Goal: Use online tool/utility: Utilize a website feature to perform a specific function

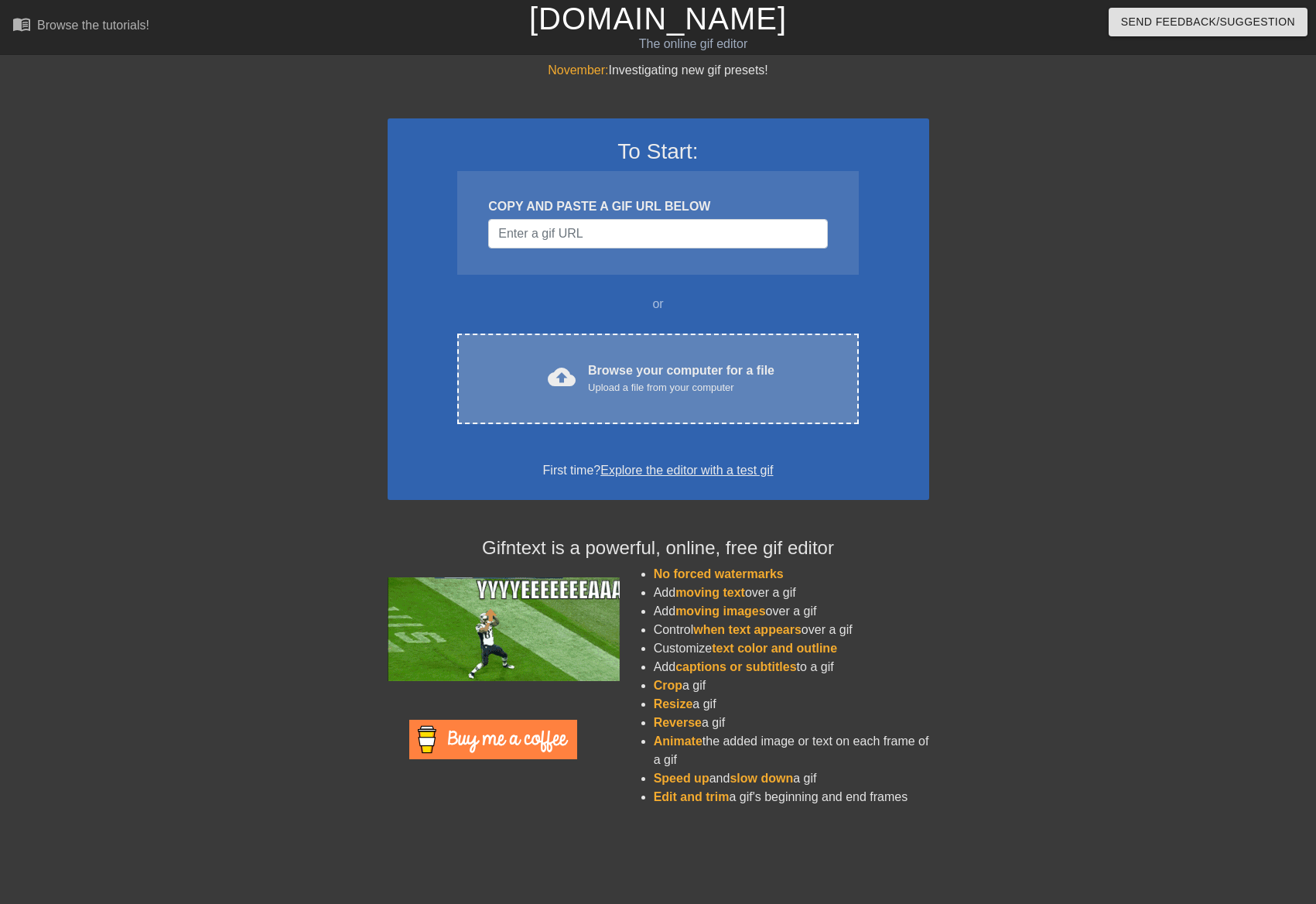
click at [610, 365] on div "Browse your computer for a file Upload a file from your computer" at bounding box center [681, 378] width 186 height 34
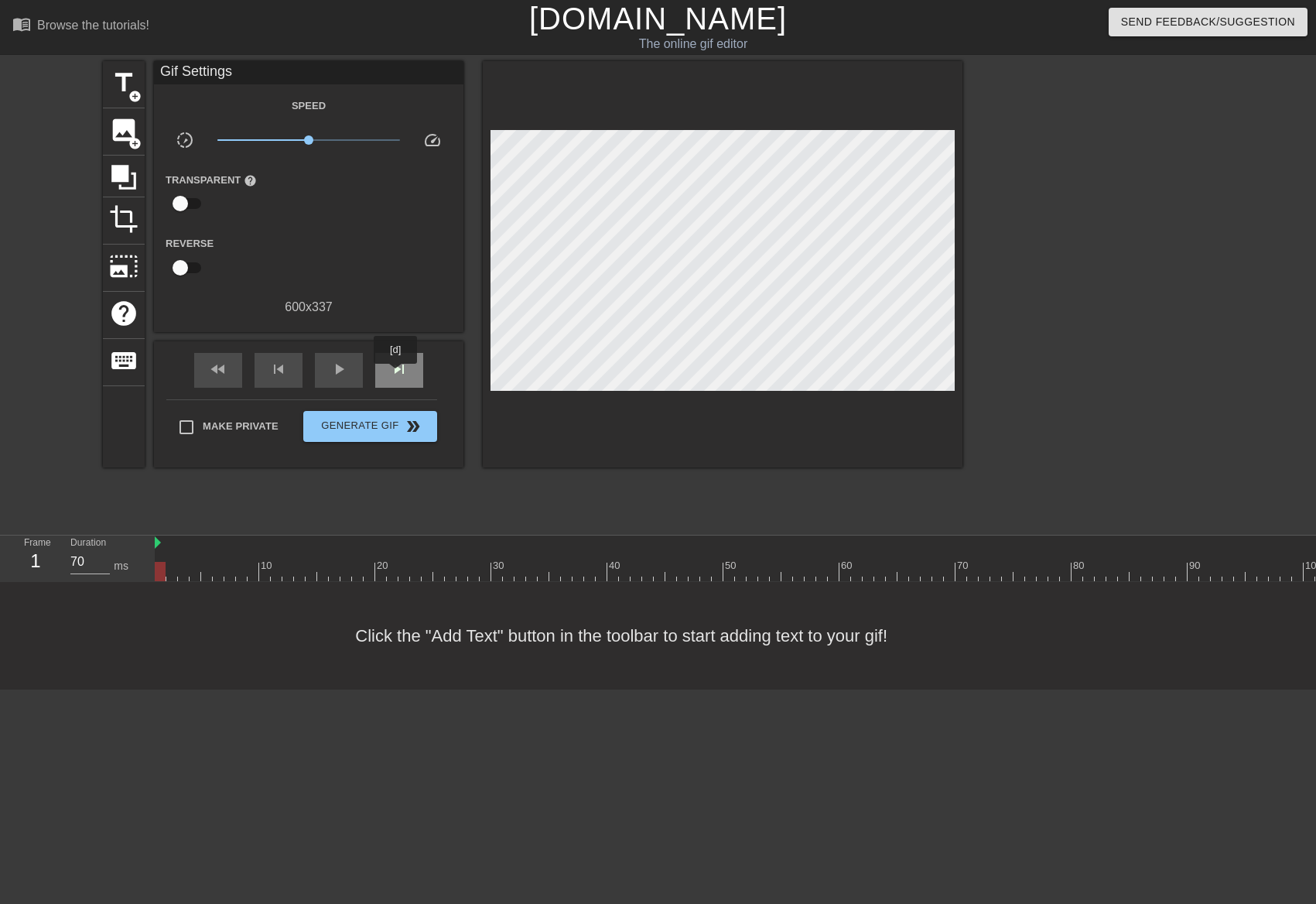
click at [396, 374] on span "skip_next" at bounding box center [399, 370] width 19 height 19
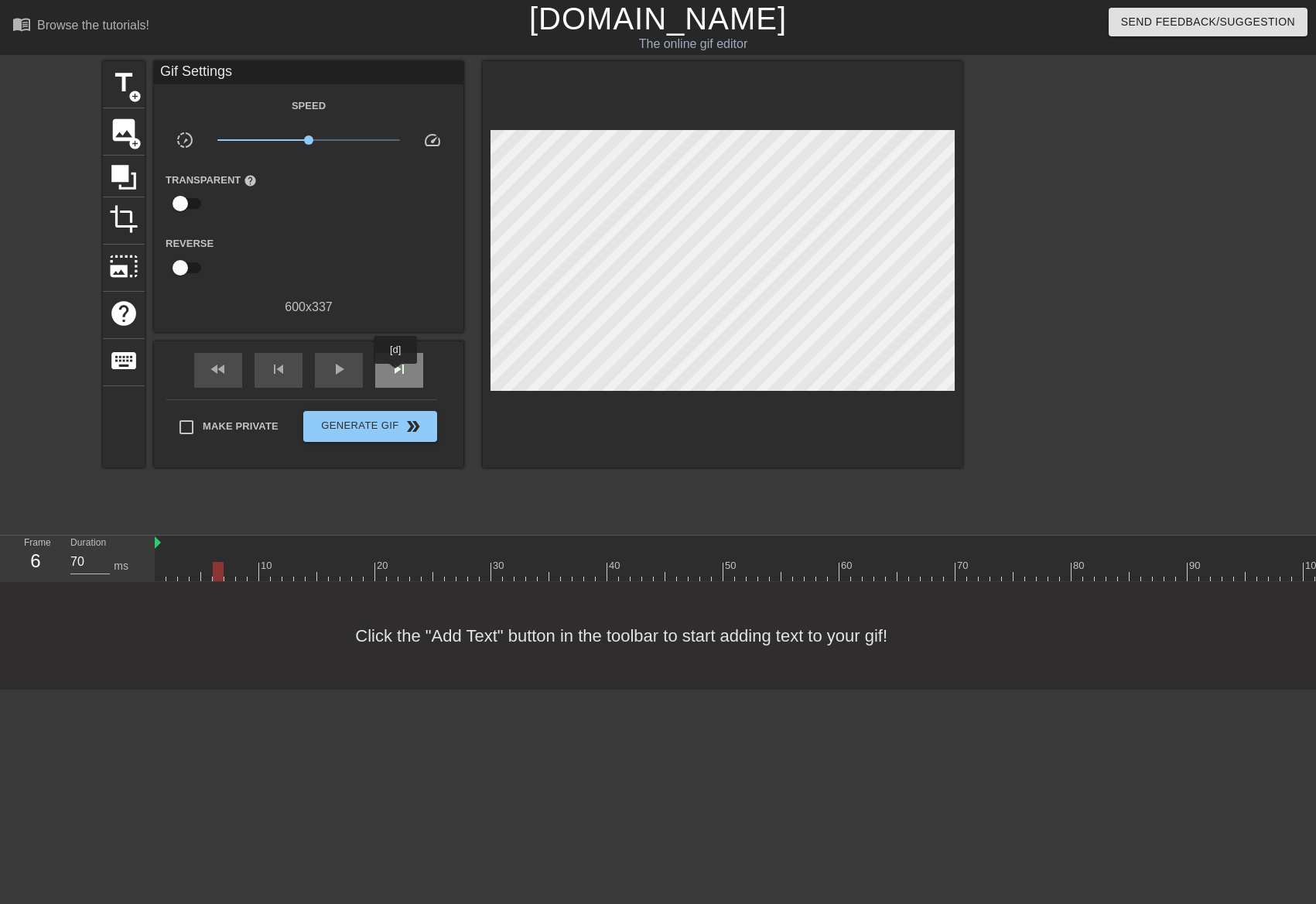
click at [396, 374] on span "skip_next" at bounding box center [399, 370] width 19 height 19
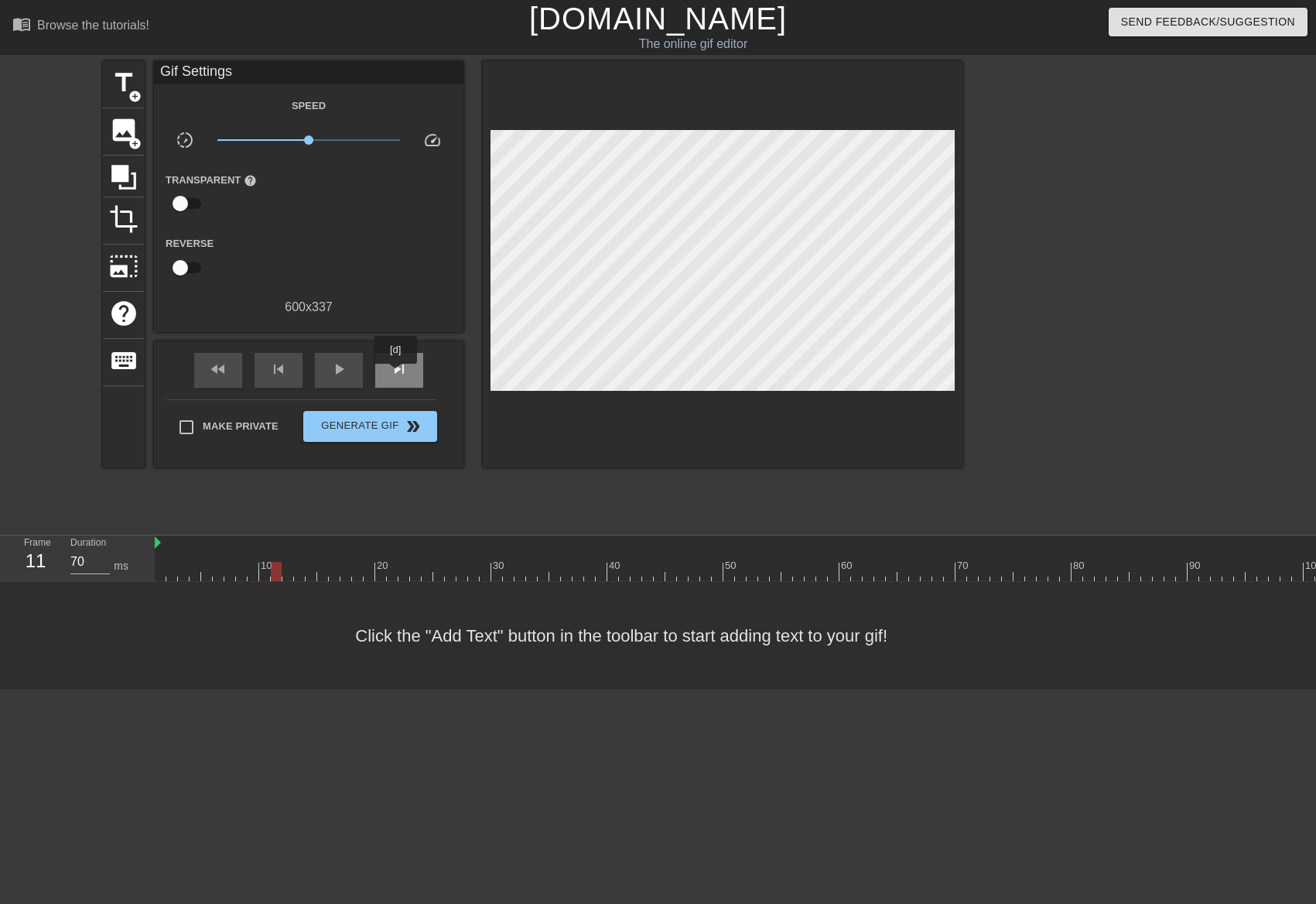
click at [396, 374] on span "skip_next" at bounding box center [399, 370] width 19 height 19
click at [397, 374] on span "skip_next" at bounding box center [399, 370] width 19 height 19
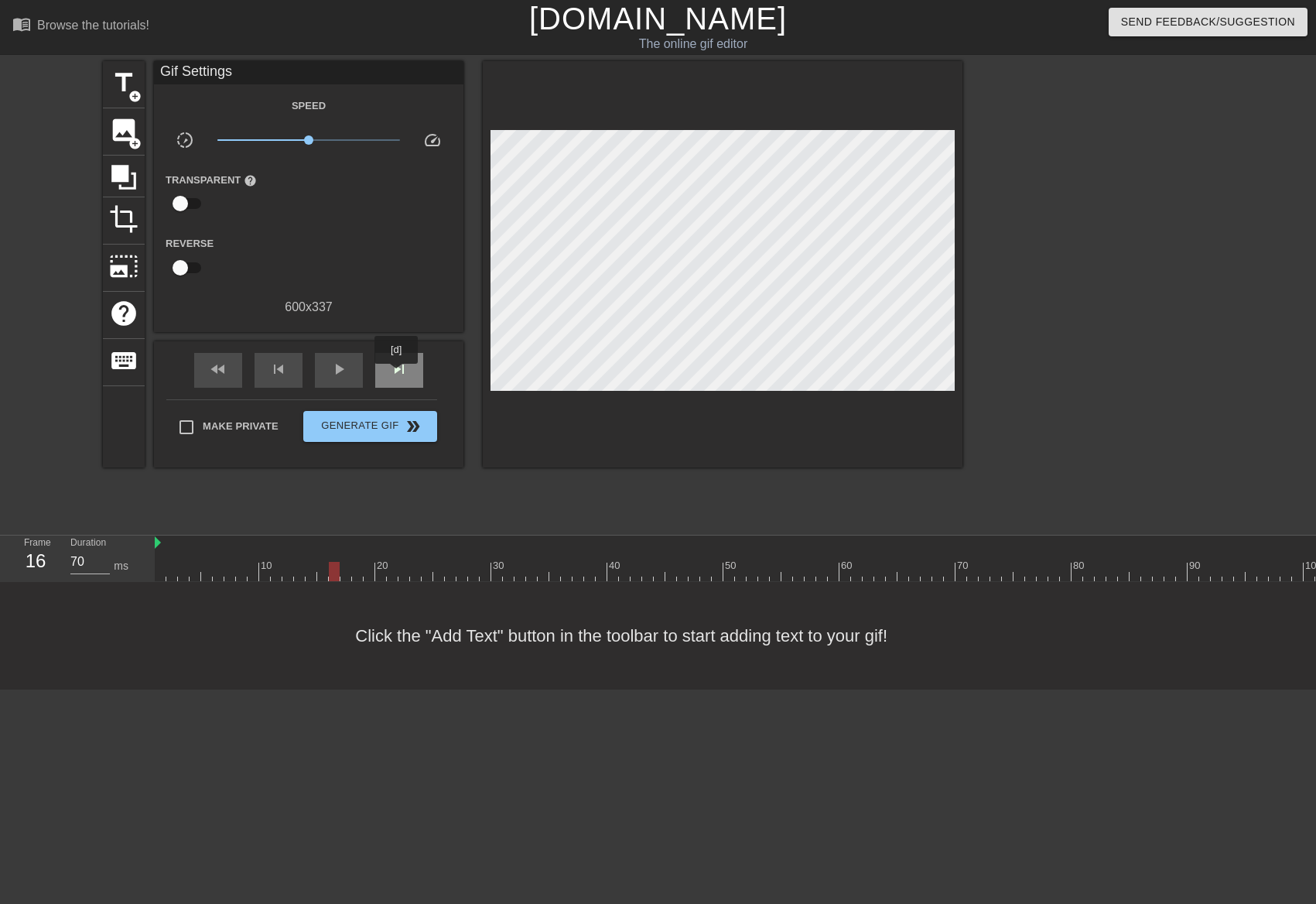
click at [397, 374] on span "skip_next" at bounding box center [399, 370] width 19 height 19
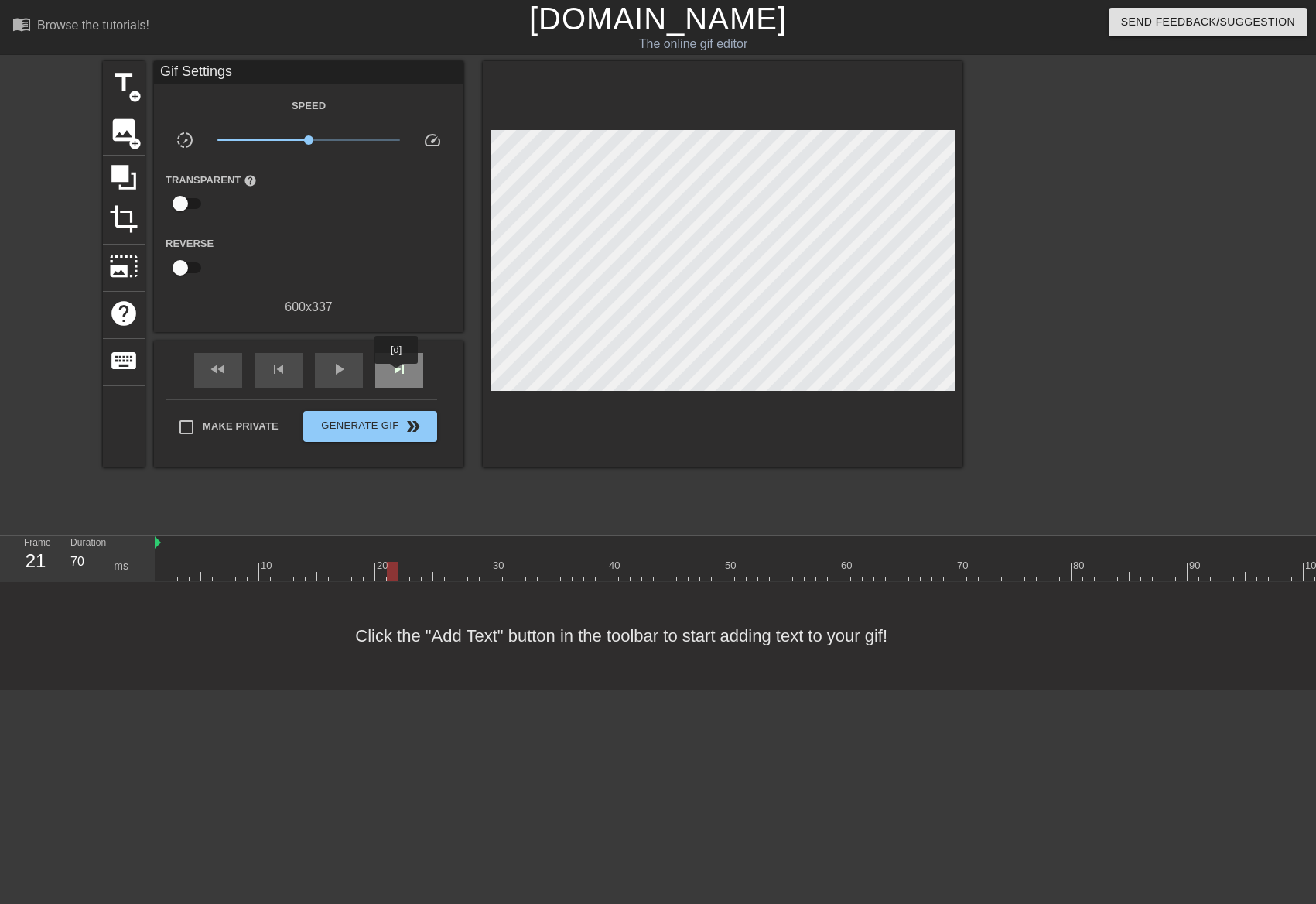
click at [397, 374] on span "skip_next" at bounding box center [399, 370] width 19 height 19
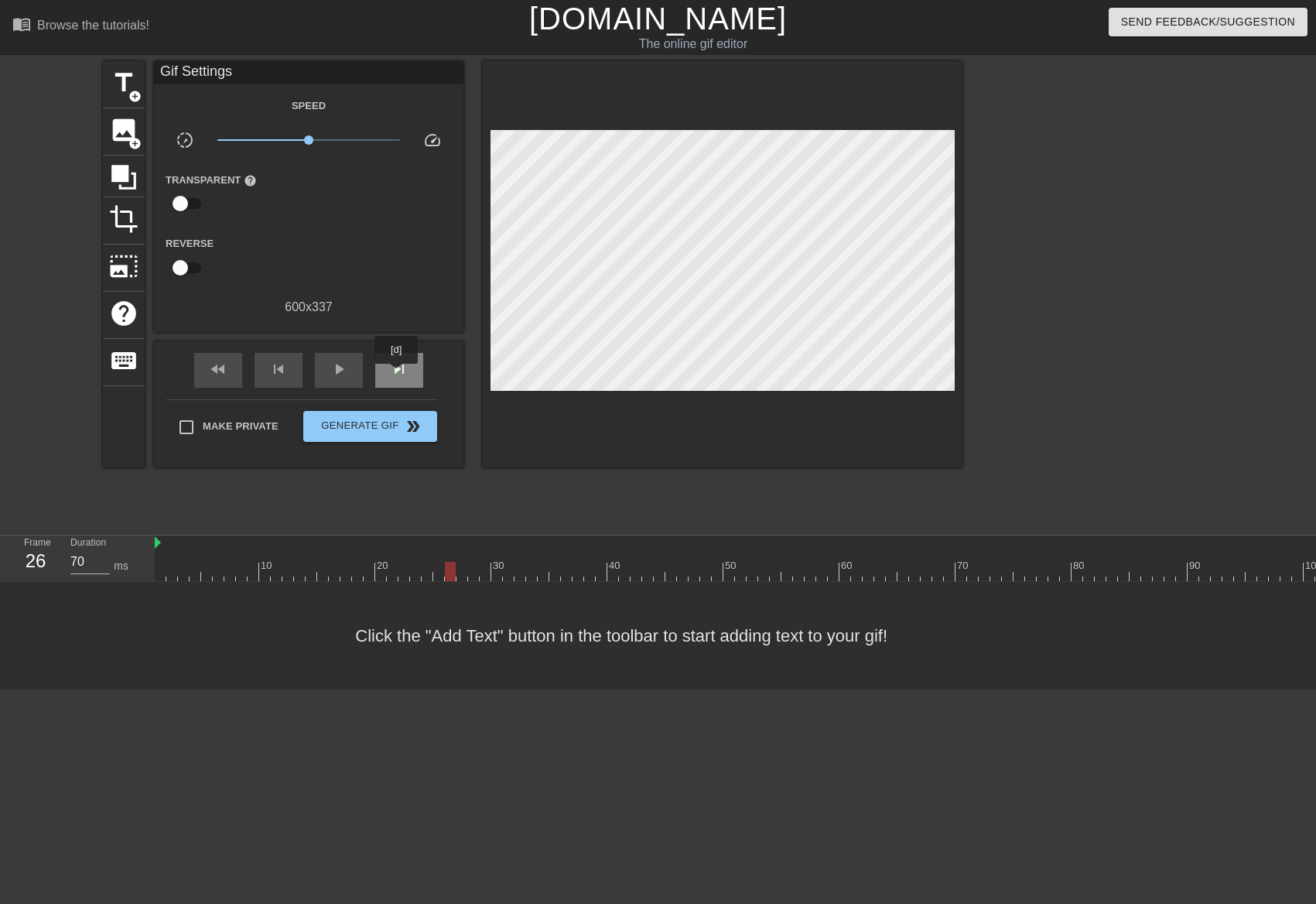
click at [397, 374] on span "skip_next" at bounding box center [399, 370] width 19 height 19
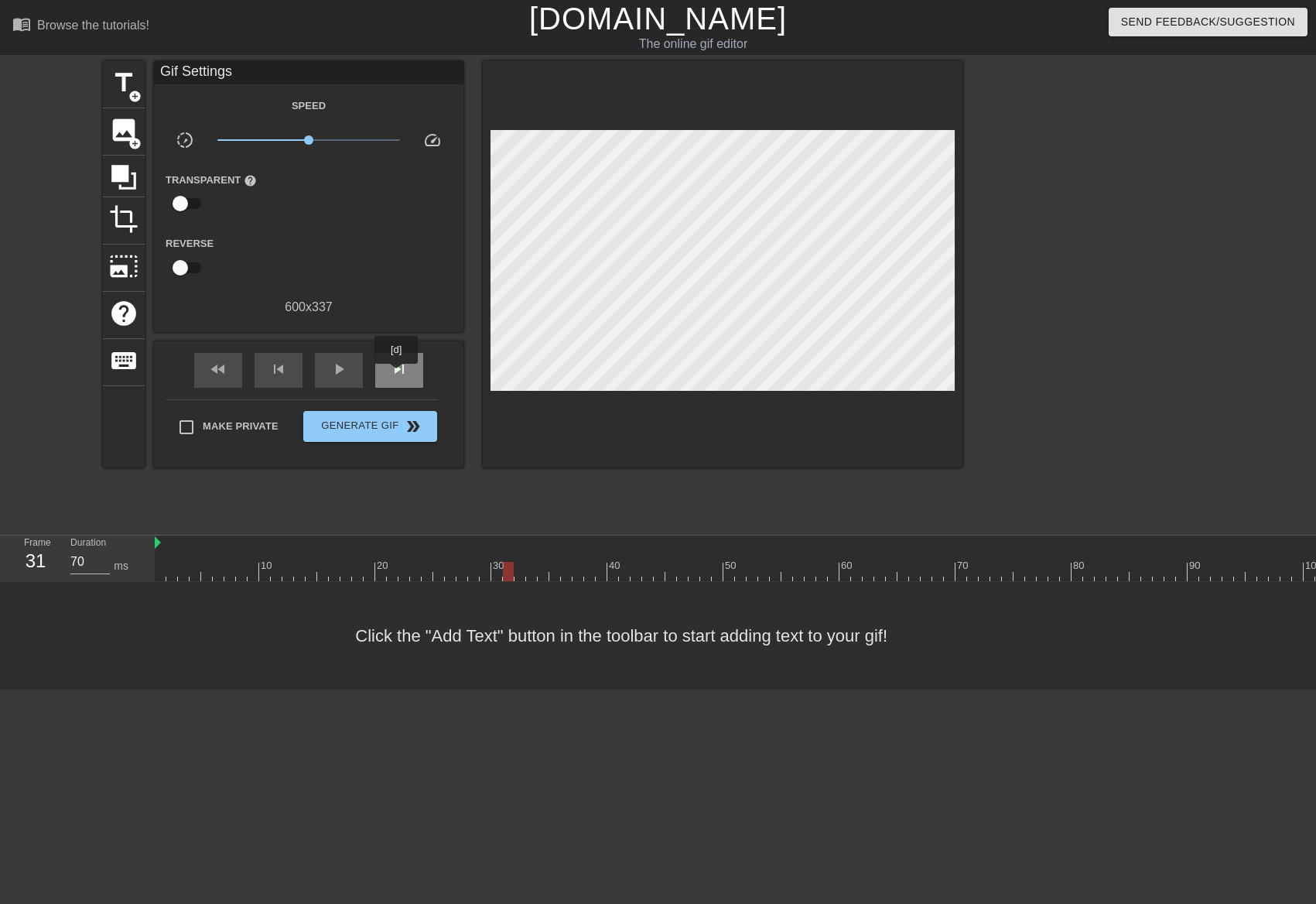
click at [397, 374] on span "skip_next" at bounding box center [399, 370] width 19 height 19
click at [281, 370] on span "skip_previous" at bounding box center [279, 370] width 19 height 19
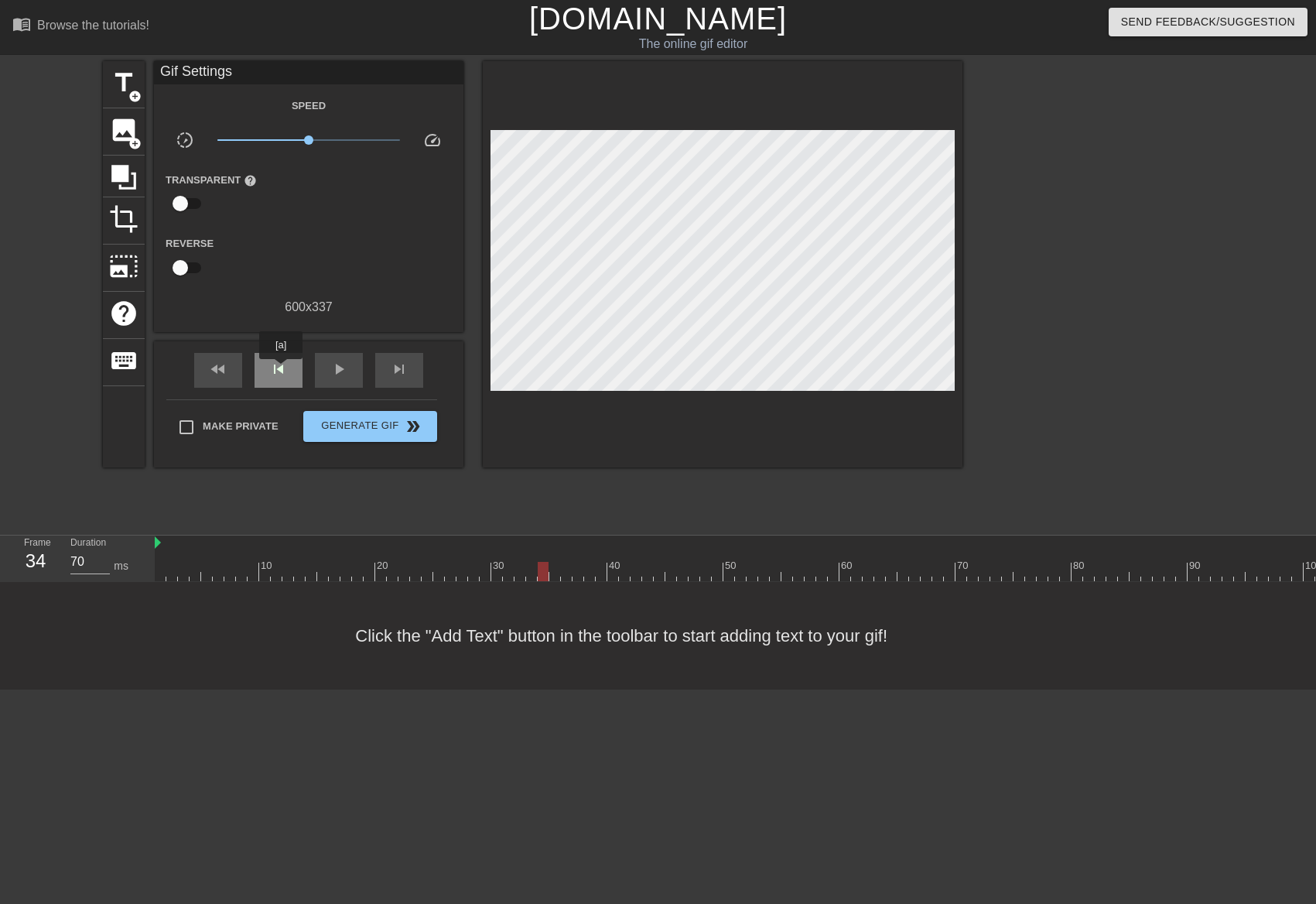
click at [281, 370] on span "skip_previous" at bounding box center [279, 370] width 19 height 19
click at [120, 126] on span "image" at bounding box center [123, 130] width 29 height 29
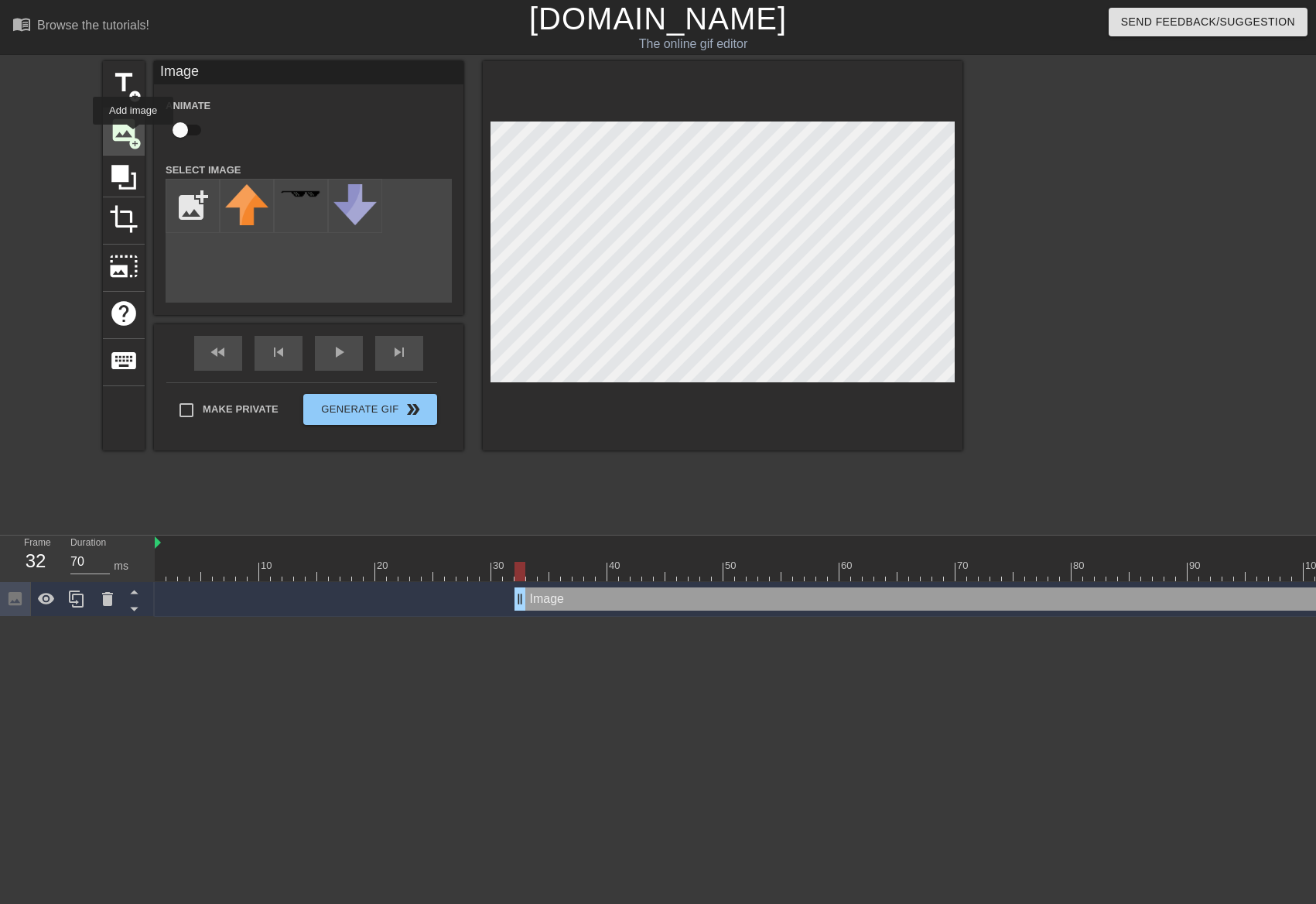
click at [133, 137] on span "add_circle" at bounding box center [135, 144] width 13 height 13
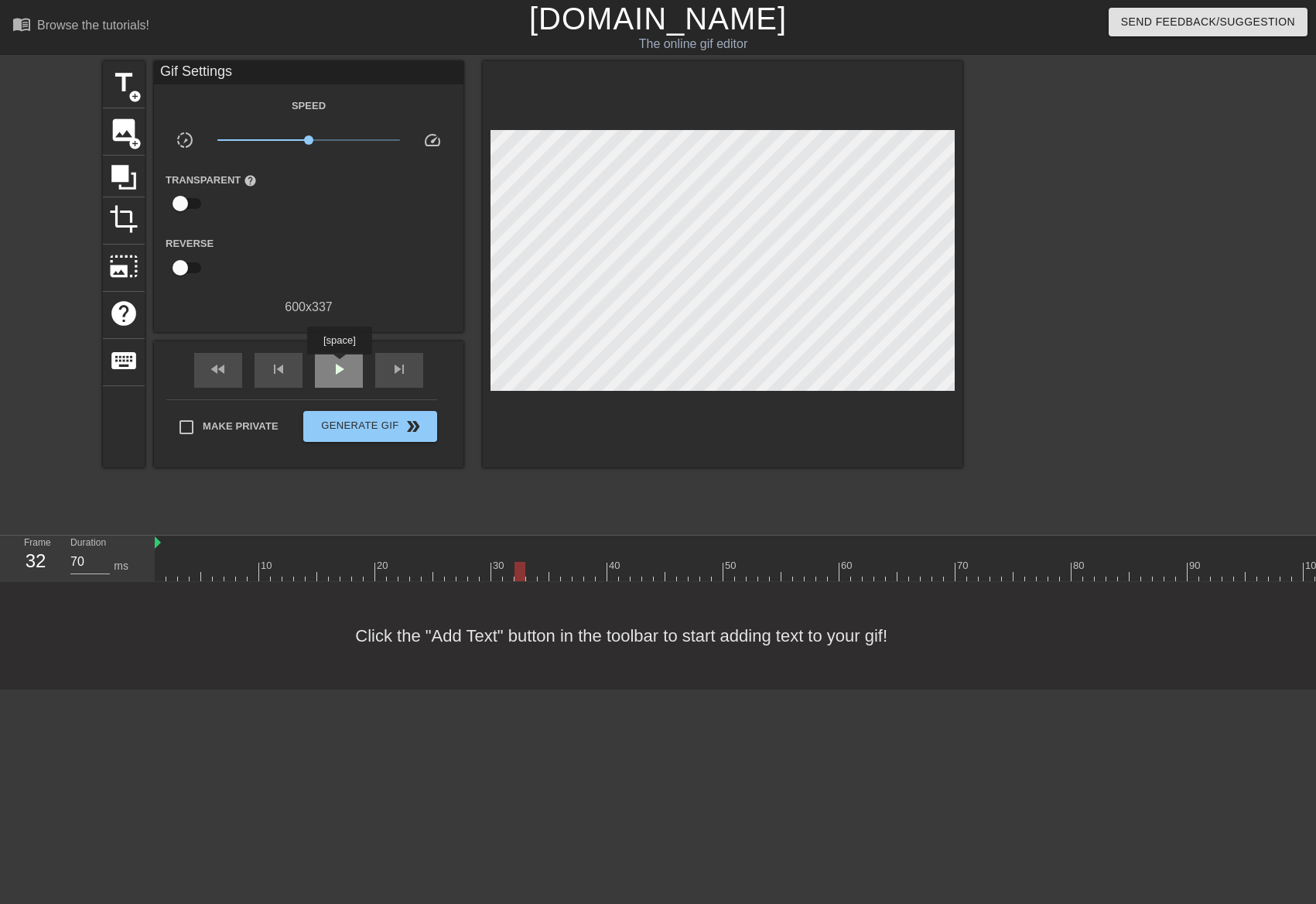
click at [338, 365] on span "play_arrow" at bounding box center [339, 370] width 19 height 19
click at [338, 365] on span "pause" at bounding box center [339, 370] width 19 height 19
click at [341, 369] on span "play_arrow" at bounding box center [339, 370] width 19 height 19
click at [341, 369] on span "pause" at bounding box center [339, 370] width 19 height 19
click at [341, 369] on span "play_arrow" at bounding box center [339, 370] width 19 height 19
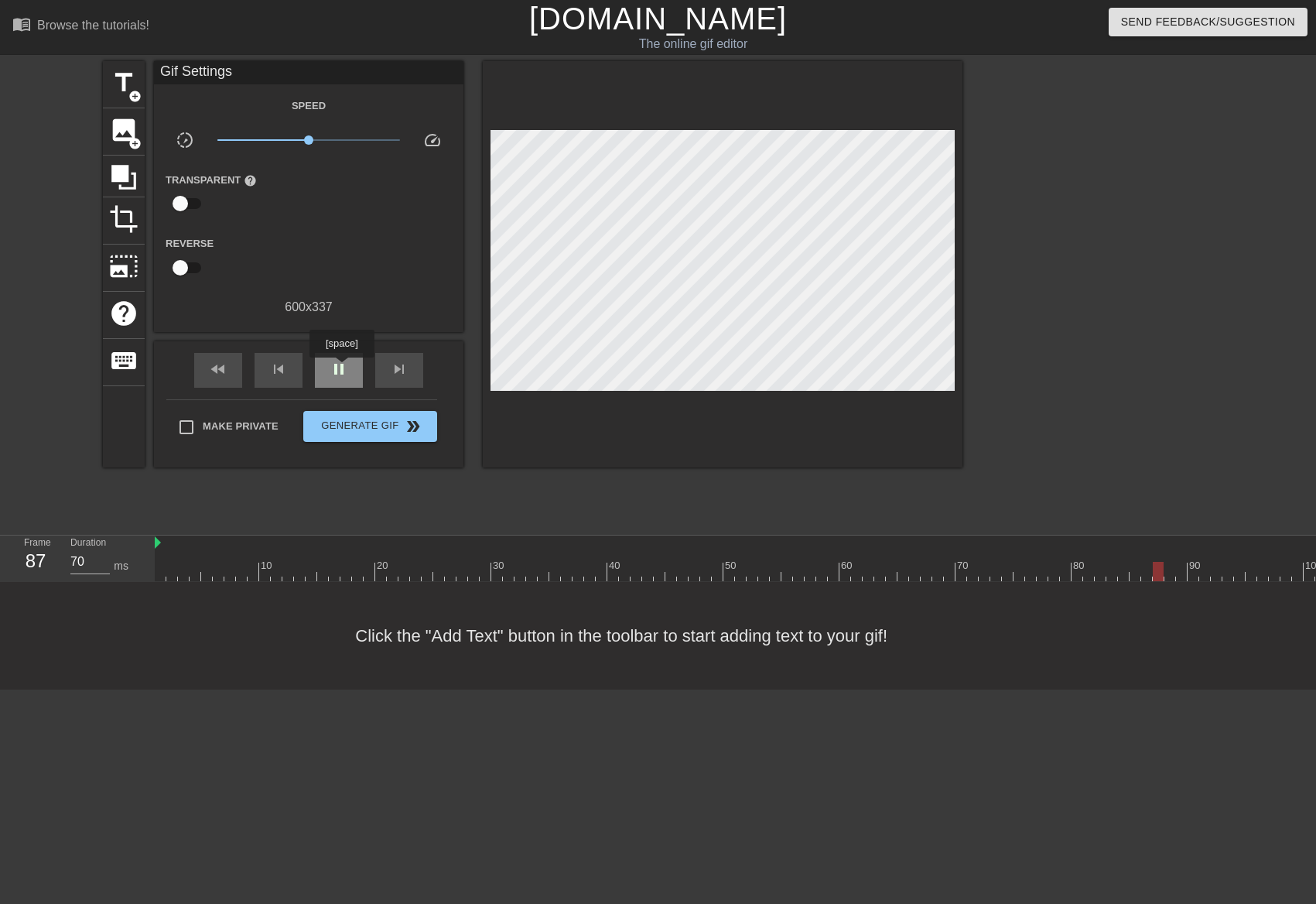
click at [341, 369] on span "pause" at bounding box center [339, 370] width 19 height 19
click at [295, 382] on div "skip_previous" at bounding box center [278, 370] width 48 height 35
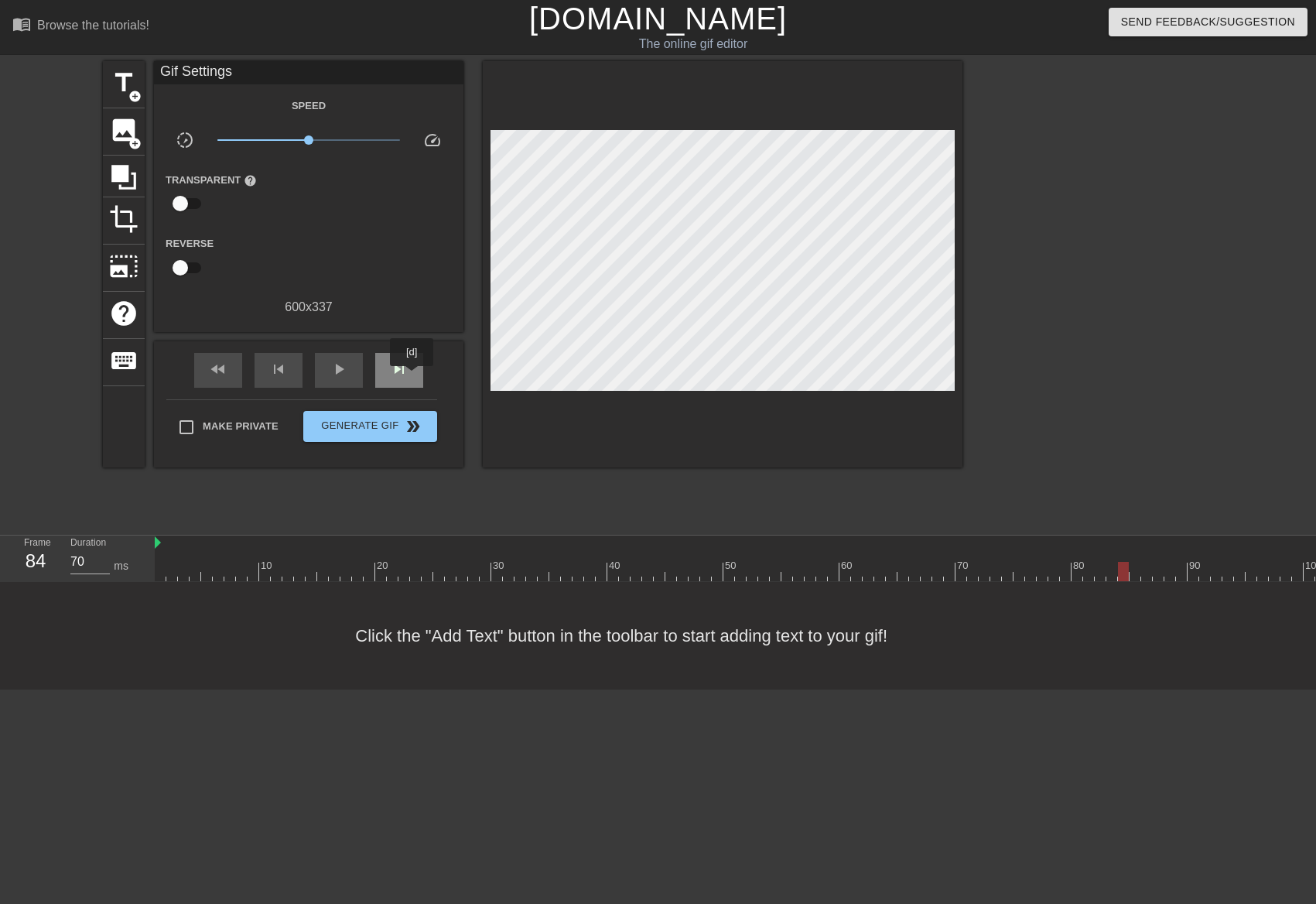
click at [412, 377] on div "skip_next" at bounding box center [399, 370] width 48 height 35
click at [134, 140] on span "add_circle" at bounding box center [135, 144] width 13 height 13
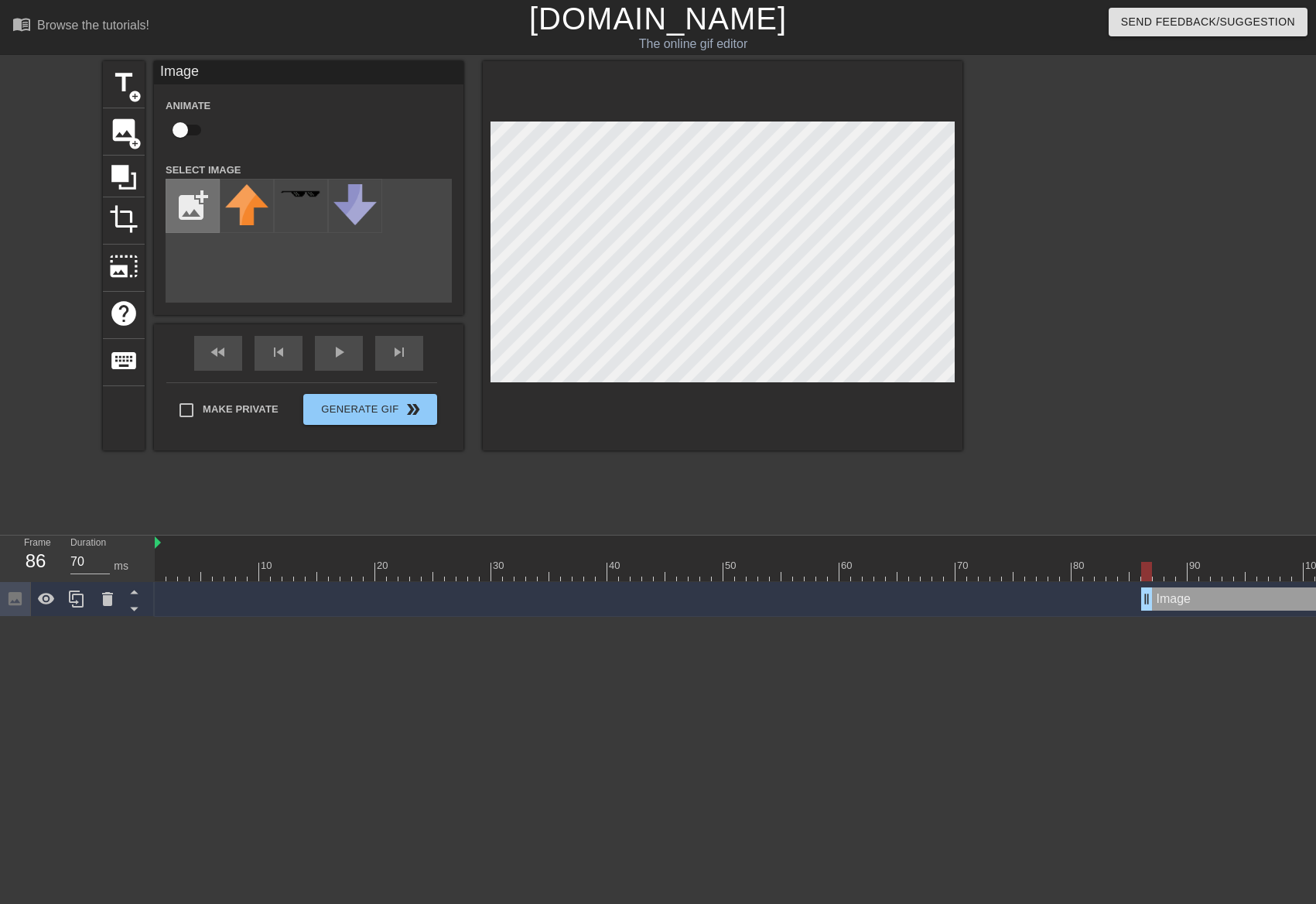
click at [189, 184] on input "file" at bounding box center [193, 206] width 53 height 53
type input "C:\fakepath\Chicken Drumstick.png"
click at [268, 204] on img at bounding box center [247, 213] width 43 height 58
click at [346, 355] on div "play_arrow" at bounding box center [338, 353] width 48 height 35
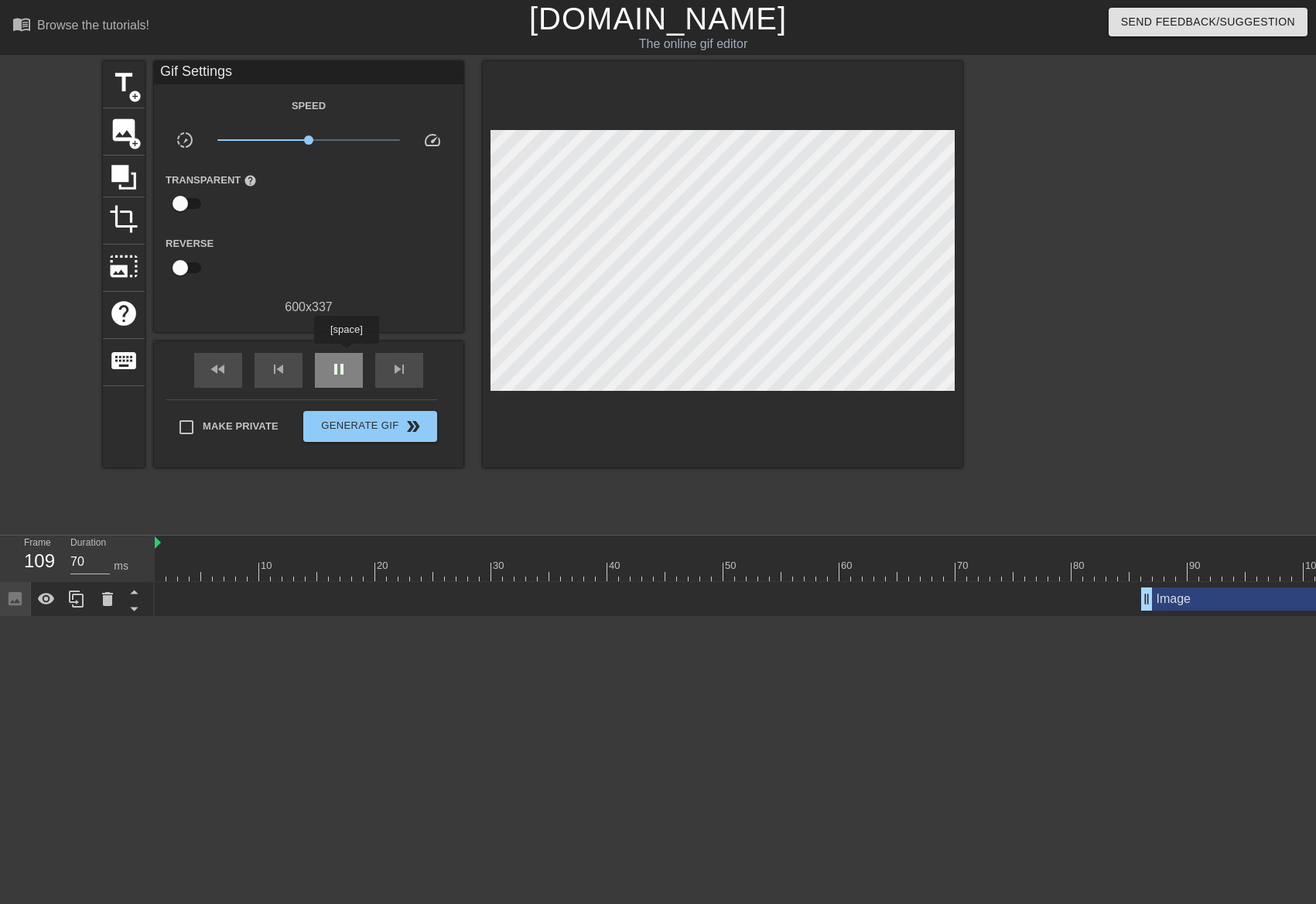
click at [346, 355] on div "pause" at bounding box center [338, 370] width 48 height 35
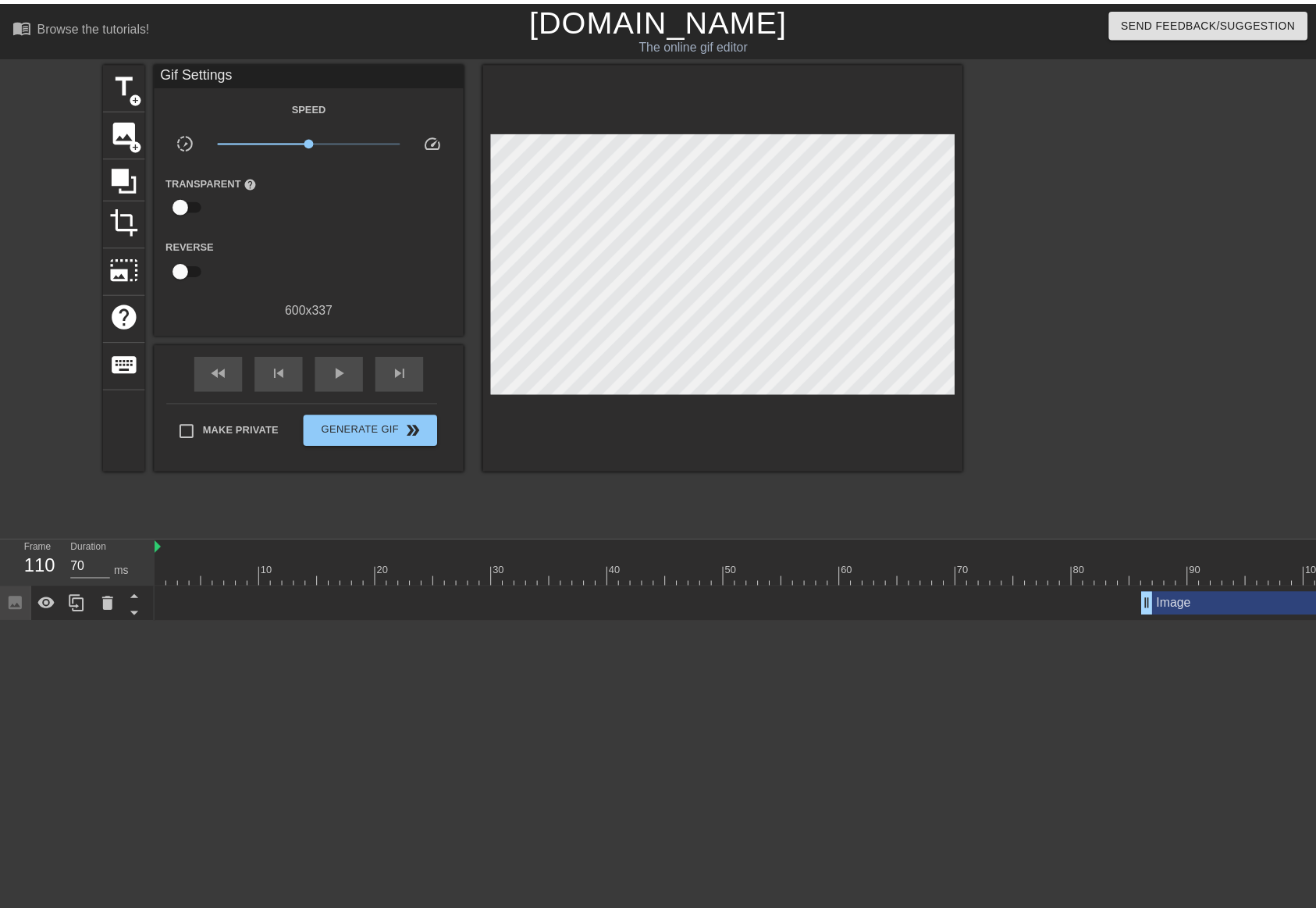
scroll to position [0, 144]
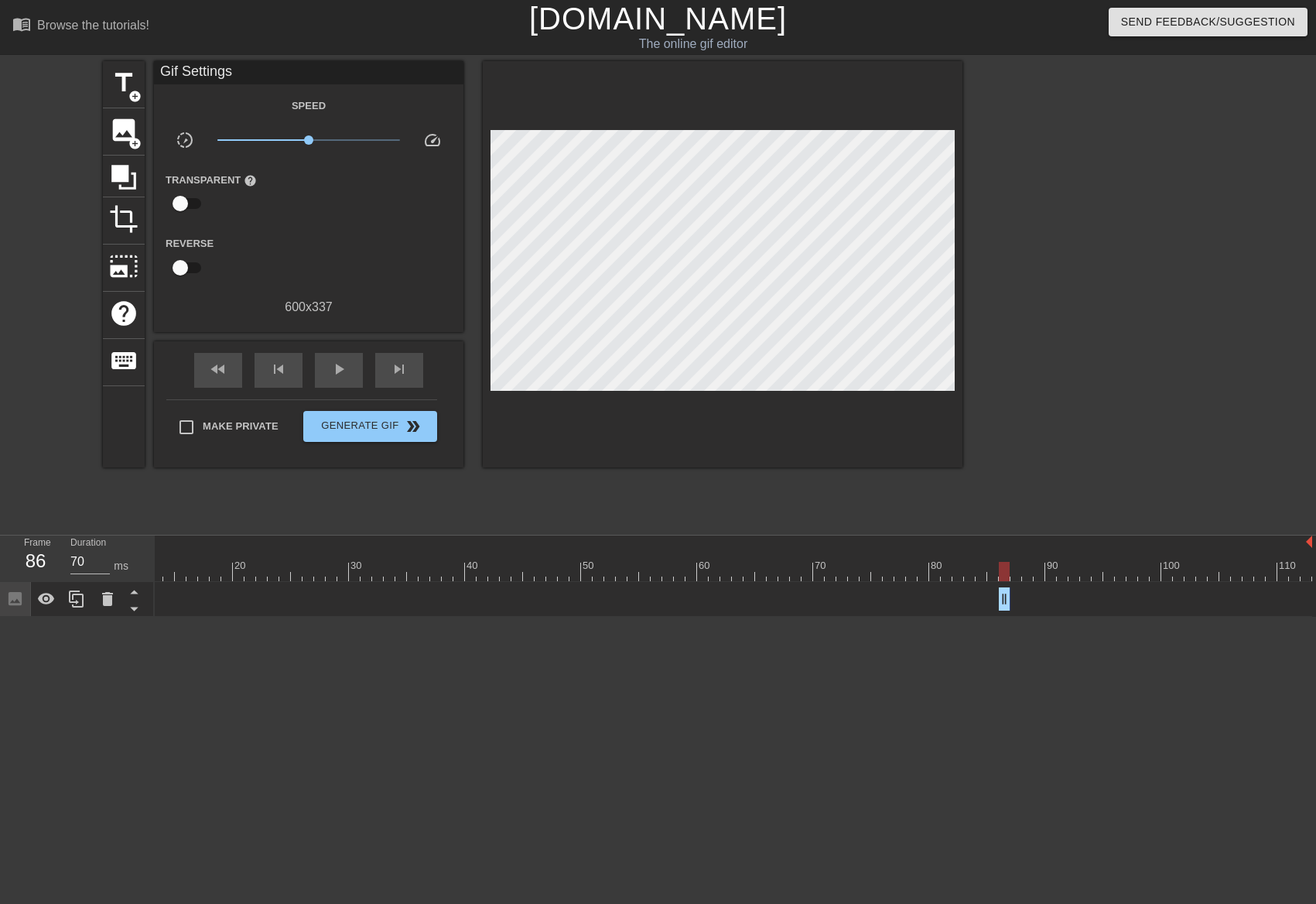
drag, startPoint x: 1303, startPoint y: 598, endPoint x: 956, endPoint y: 552, distance: 350.0
click at [956, 552] on div "10 20 30 40 50 60 70 80 90 100 110 Image drag_handle drag_handle" at bounding box center [736, 576] width 1161 height 81
click at [135, 130] on span "image" at bounding box center [123, 130] width 29 height 29
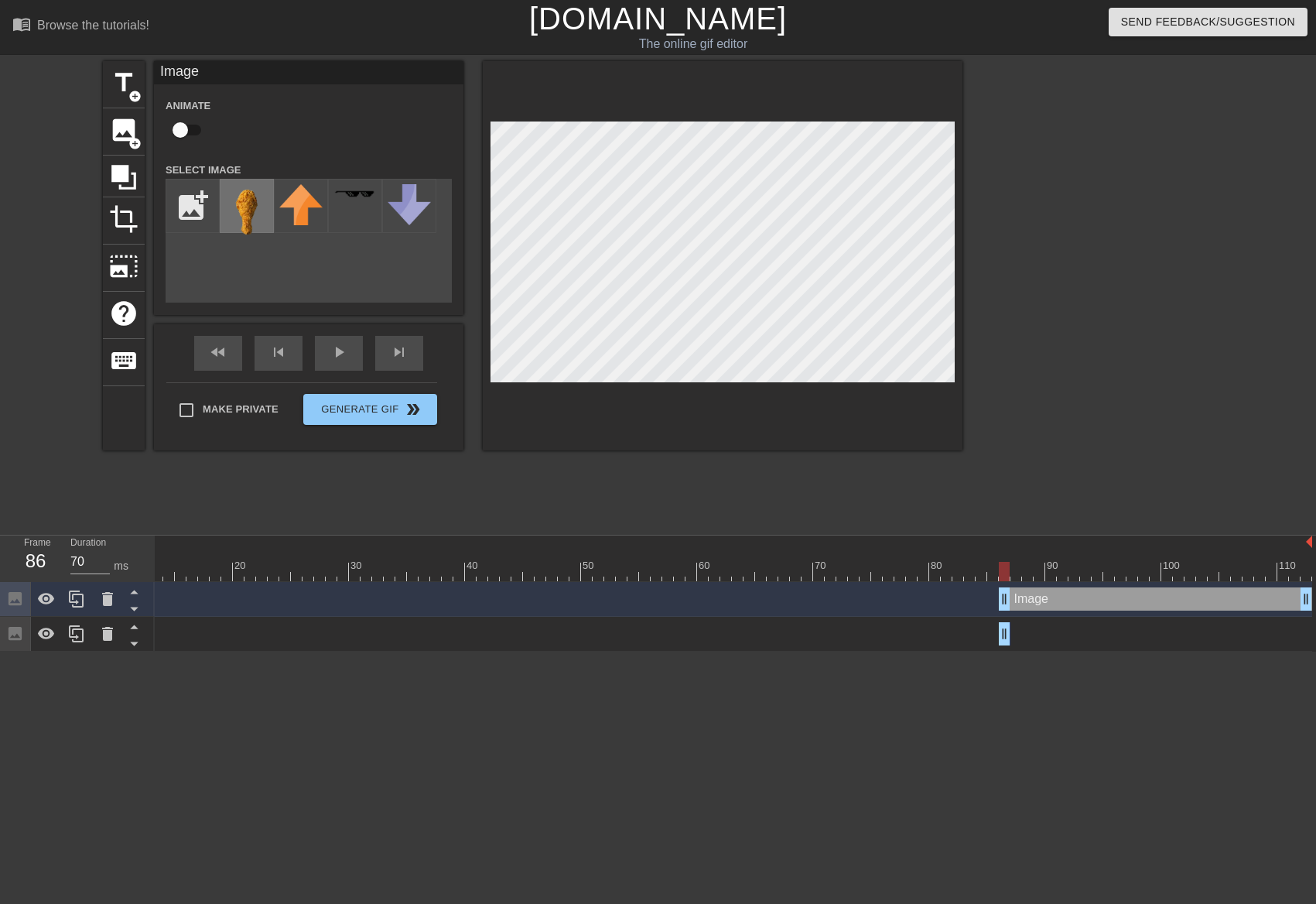
click at [233, 198] on img at bounding box center [247, 213] width 43 height 58
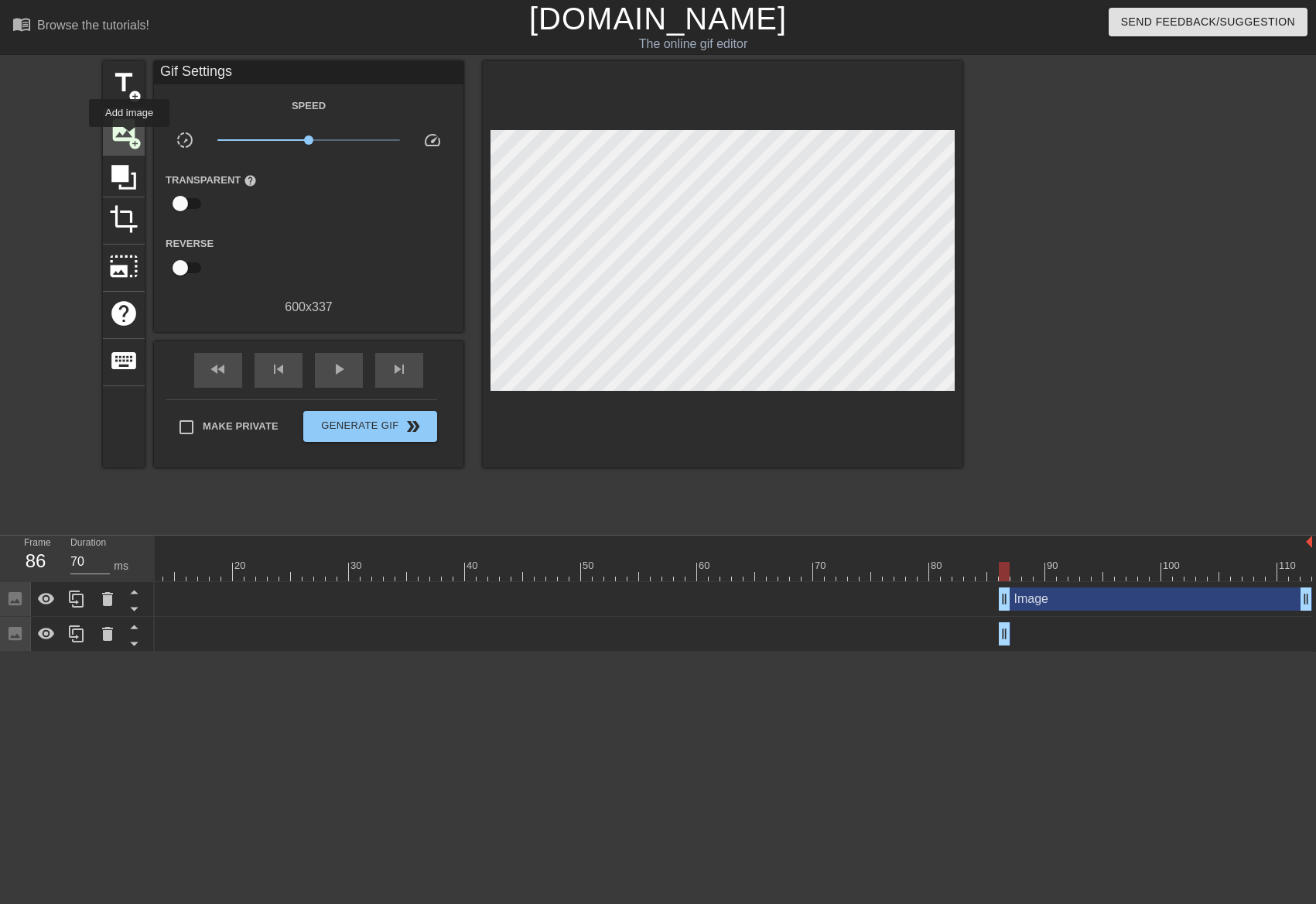
click at [130, 138] on span "add_circle" at bounding box center [135, 144] width 13 height 13
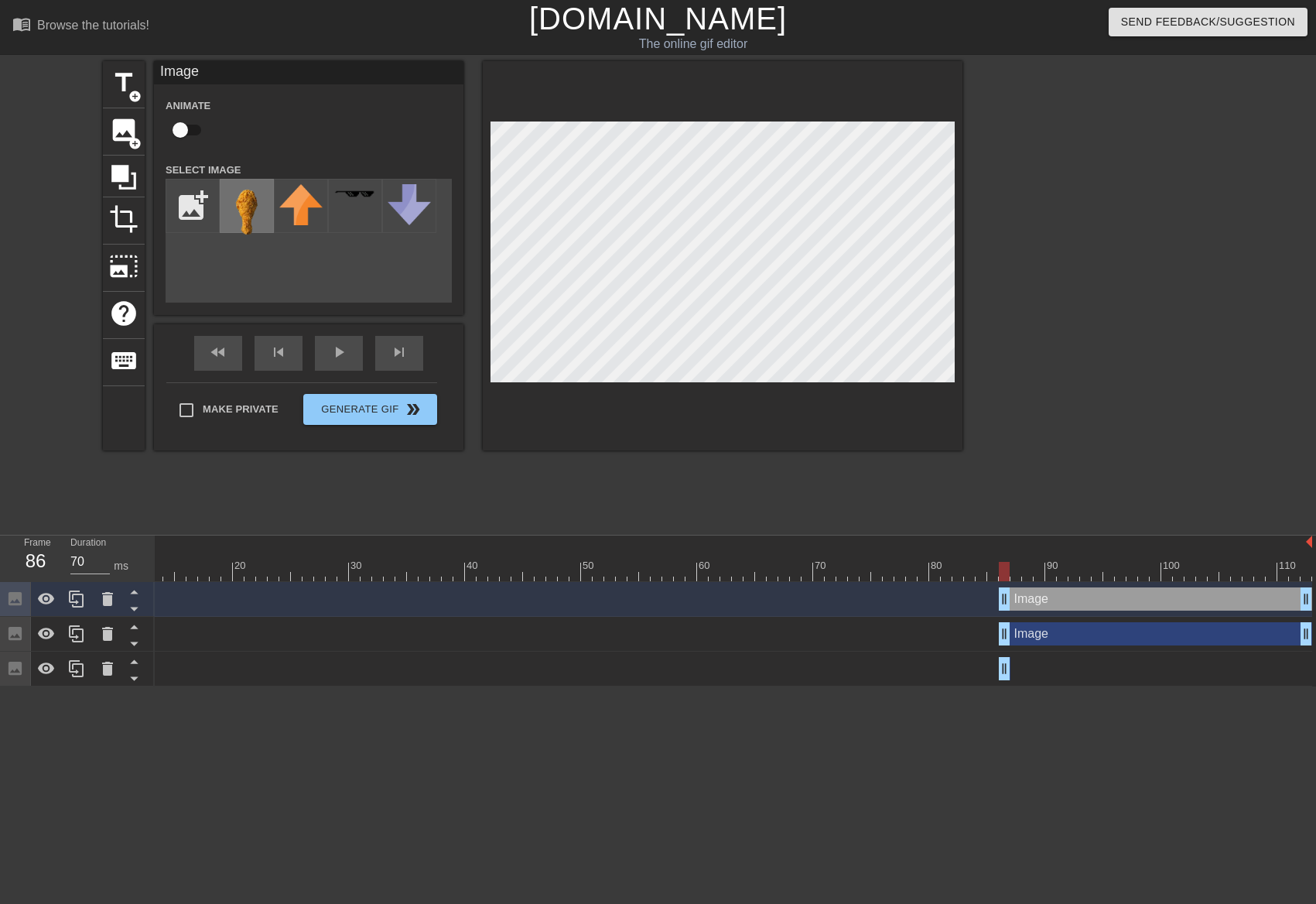
click at [250, 198] on img at bounding box center [247, 213] width 43 height 58
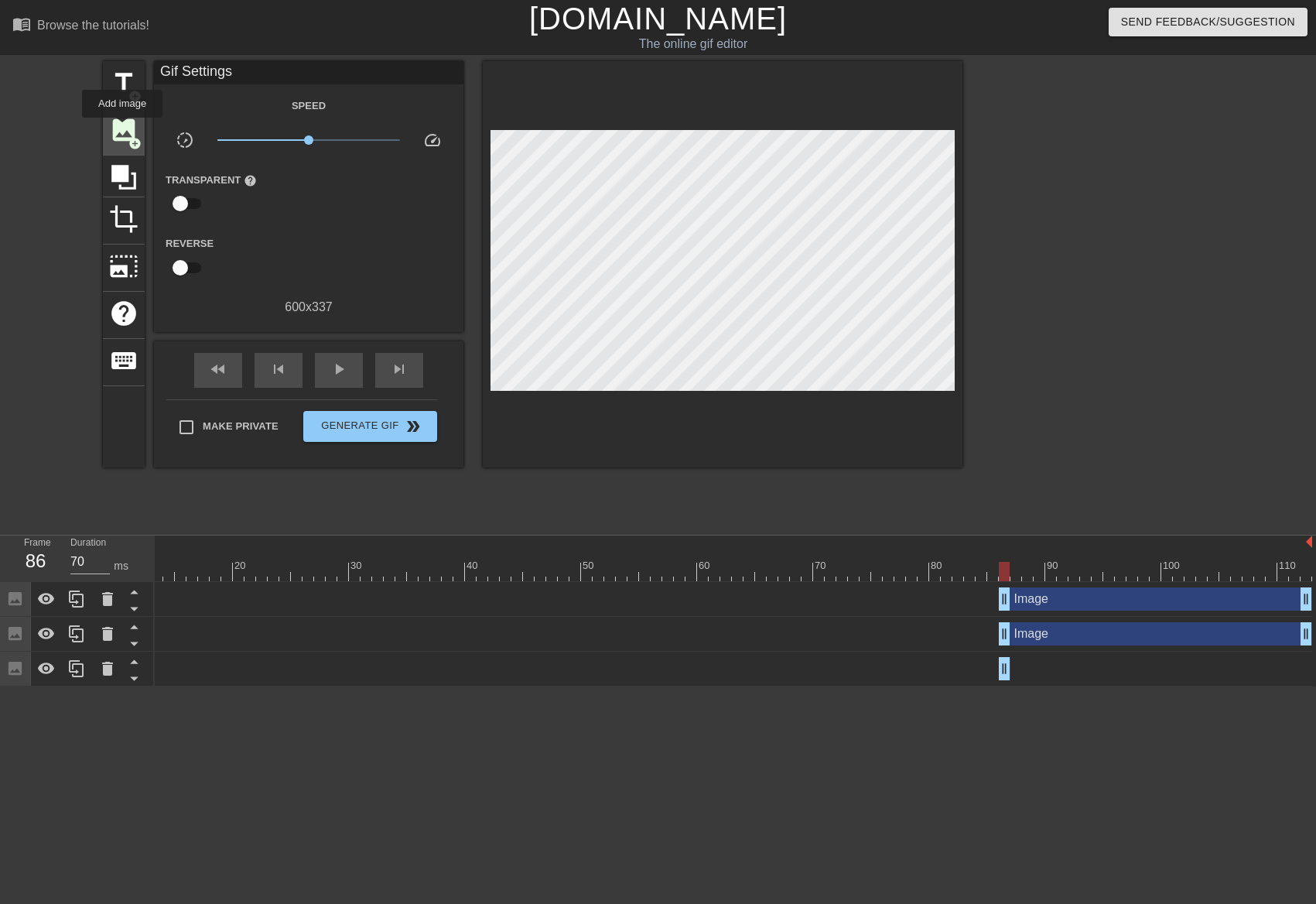
click at [122, 129] on span "image" at bounding box center [123, 130] width 29 height 29
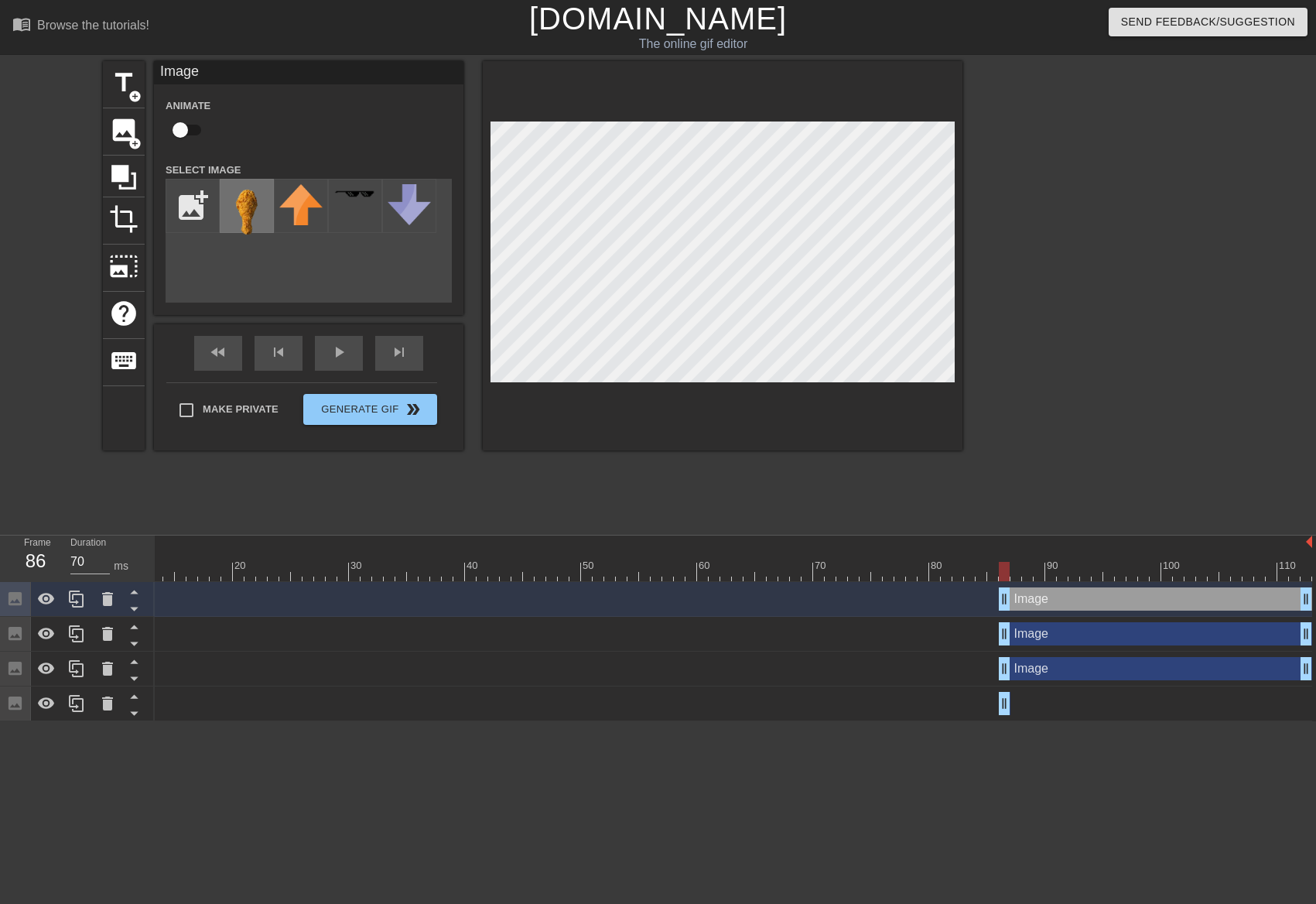
click at [246, 190] on img at bounding box center [247, 213] width 43 height 58
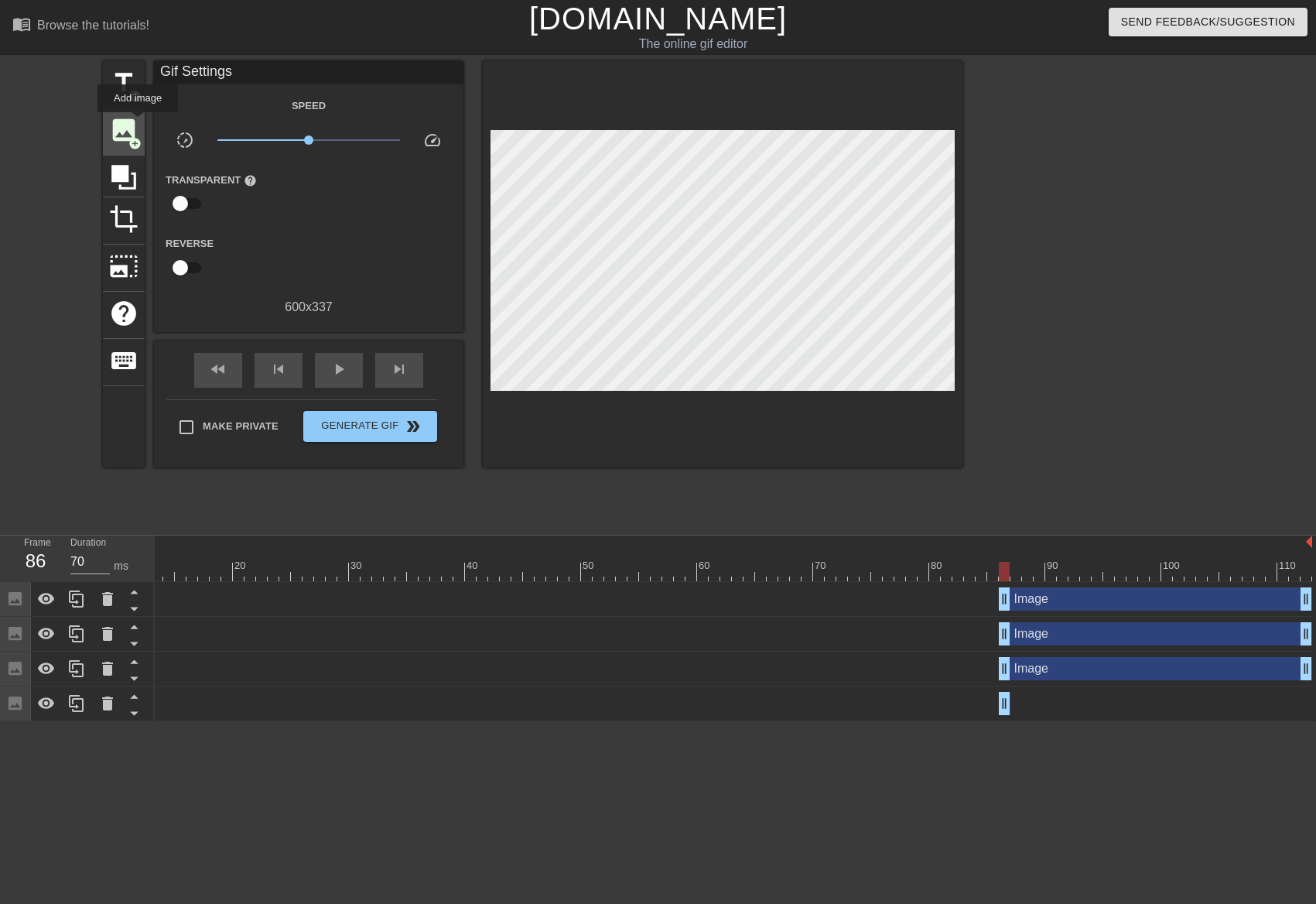
click at [138, 123] on span "image" at bounding box center [123, 130] width 29 height 29
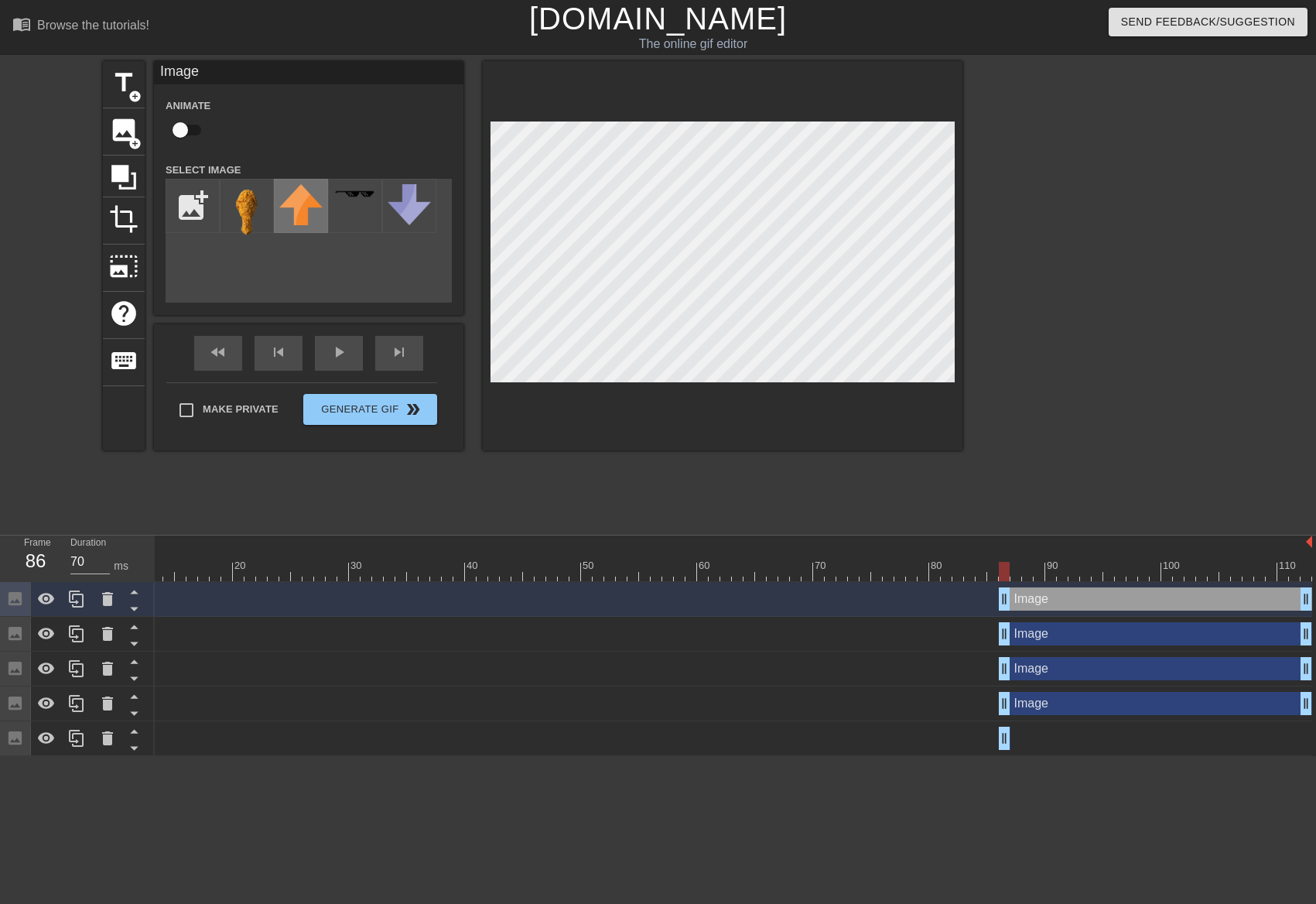
drag, startPoint x: 237, startPoint y: 207, endPoint x: 296, endPoint y: 194, distance: 60.4
click at [238, 207] on img at bounding box center [247, 213] width 43 height 58
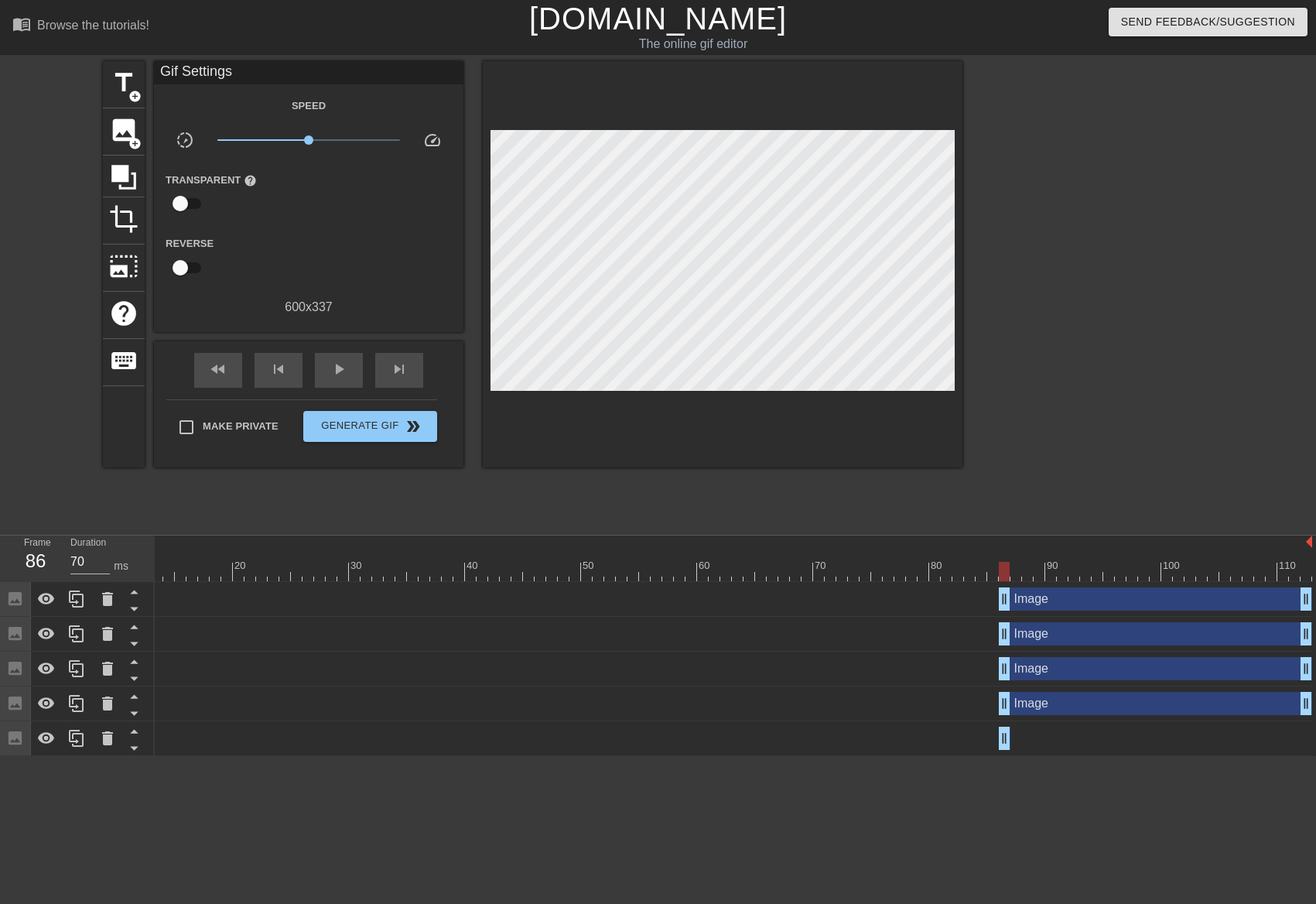
click at [966, 217] on div "title add_circle image add_circle crop photo_size_select_large help keyboard Gi…" at bounding box center [658, 293] width 1316 height 464
click at [982, 217] on div at bounding box center [1098, 293] width 233 height 464
click at [128, 123] on span "image" at bounding box center [123, 130] width 29 height 29
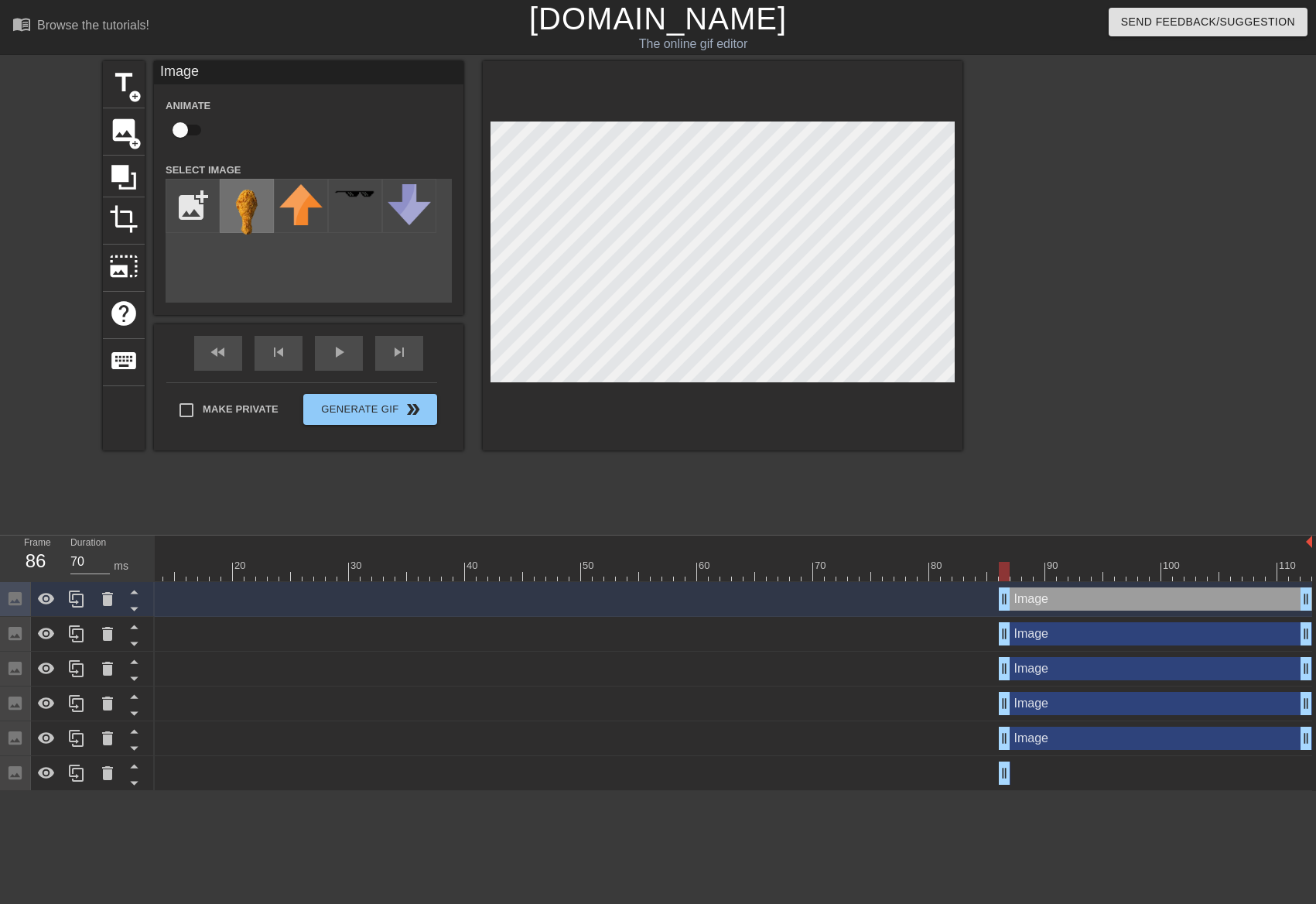
click at [258, 189] on img at bounding box center [247, 213] width 43 height 58
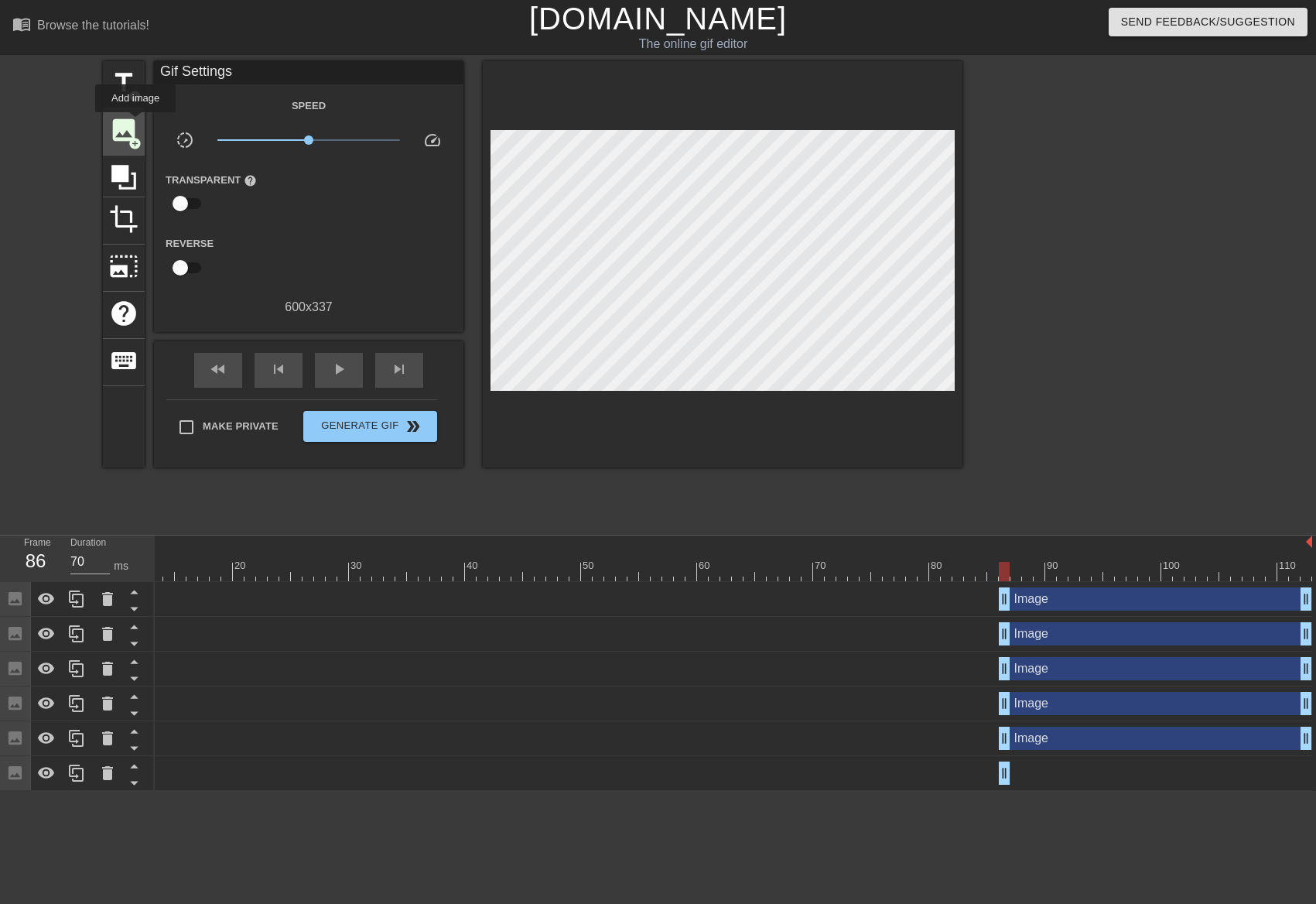
click at [131, 125] on span "image" at bounding box center [123, 130] width 29 height 29
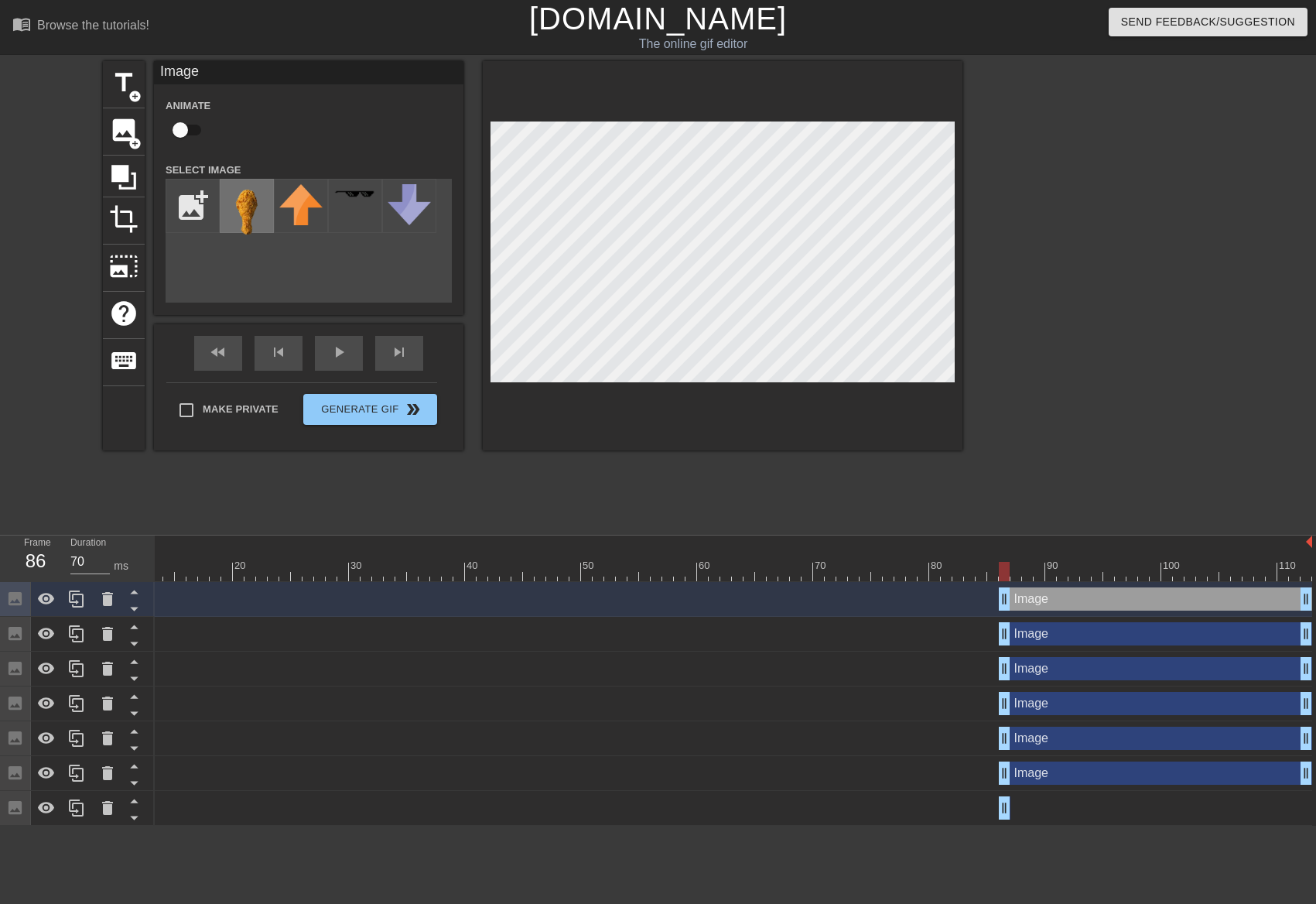
click at [232, 181] on div at bounding box center [246, 205] width 54 height 54
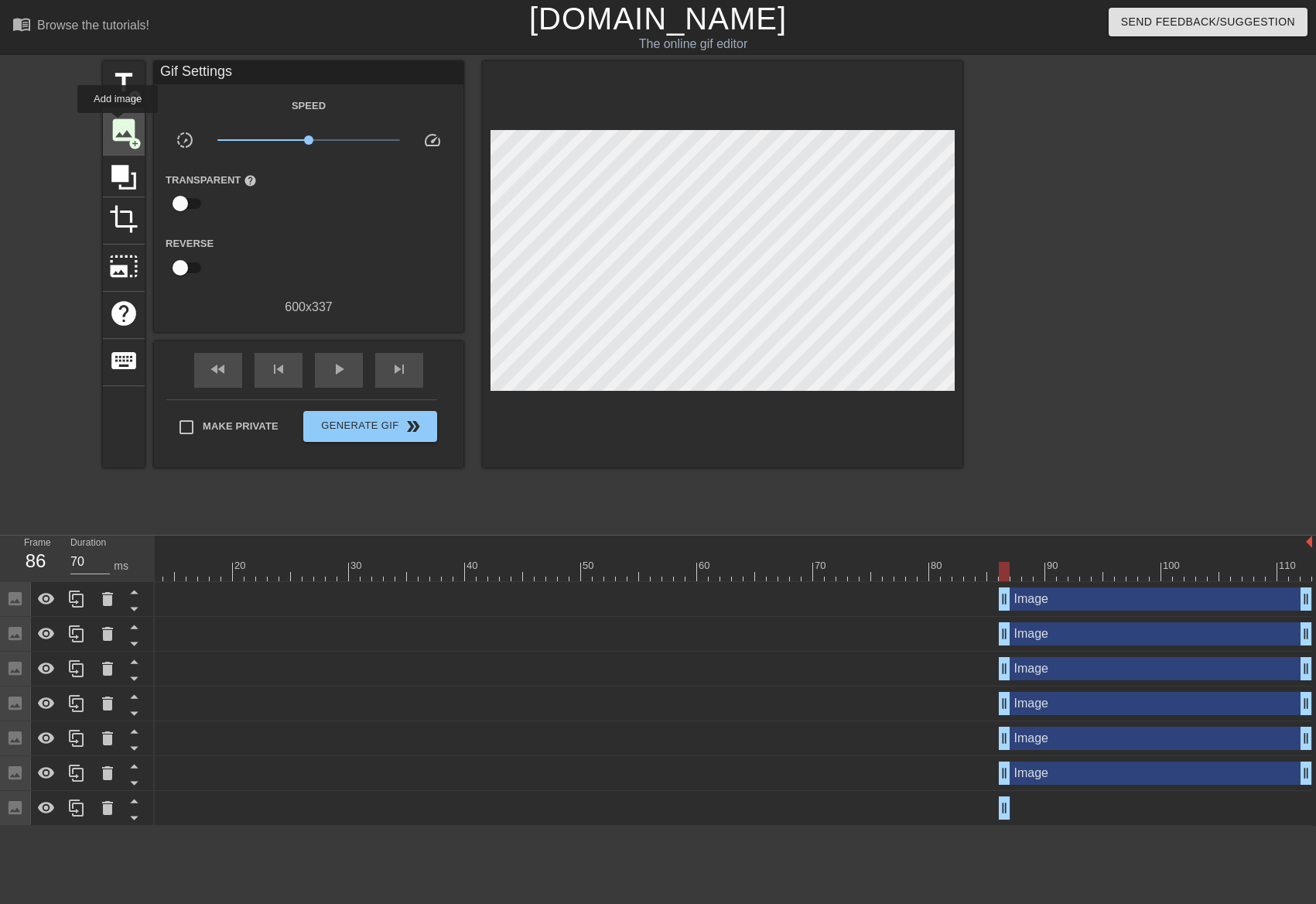
click at [117, 124] on span "image" at bounding box center [123, 130] width 29 height 29
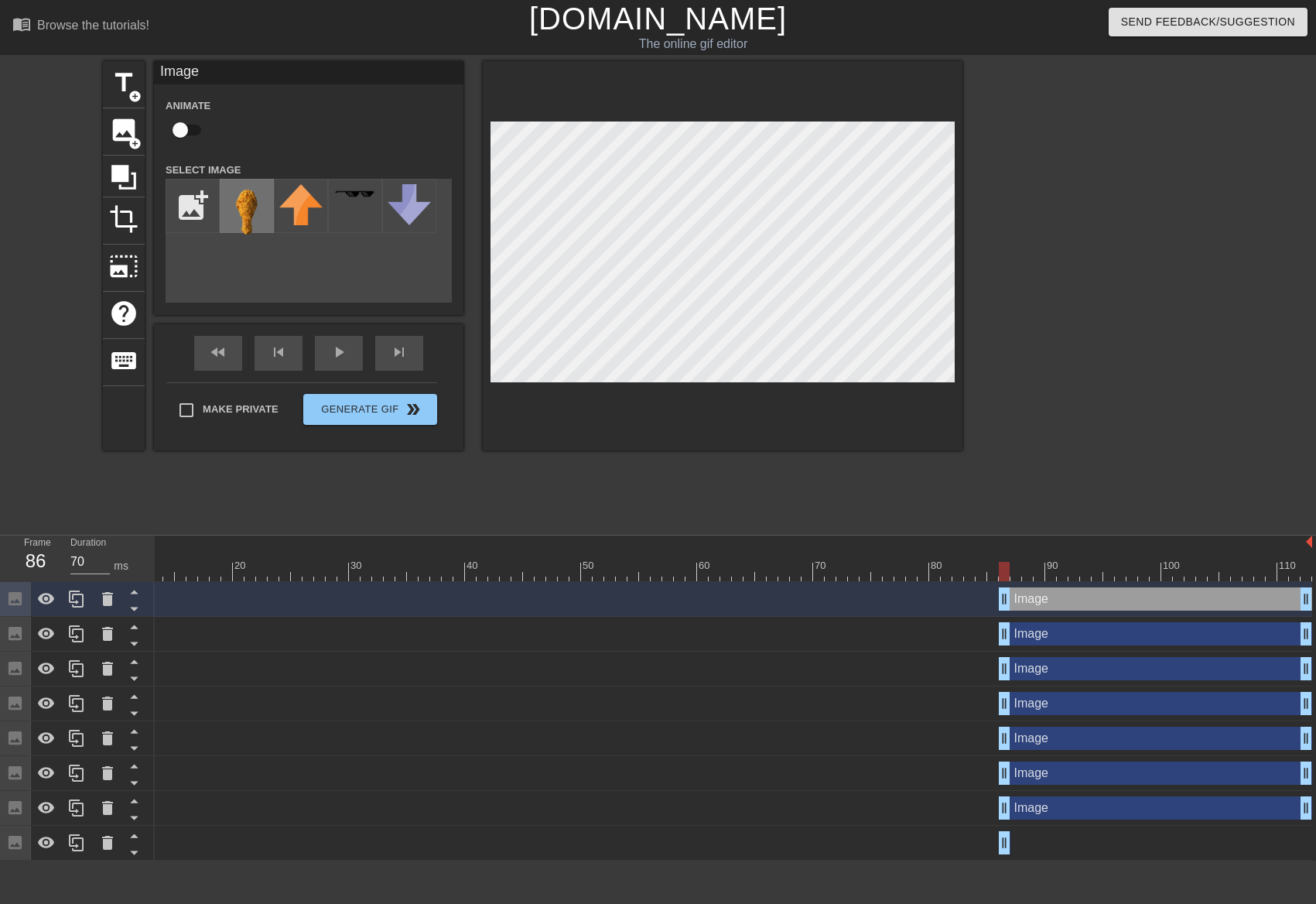
click at [254, 198] on img at bounding box center [247, 213] width 43 height 58
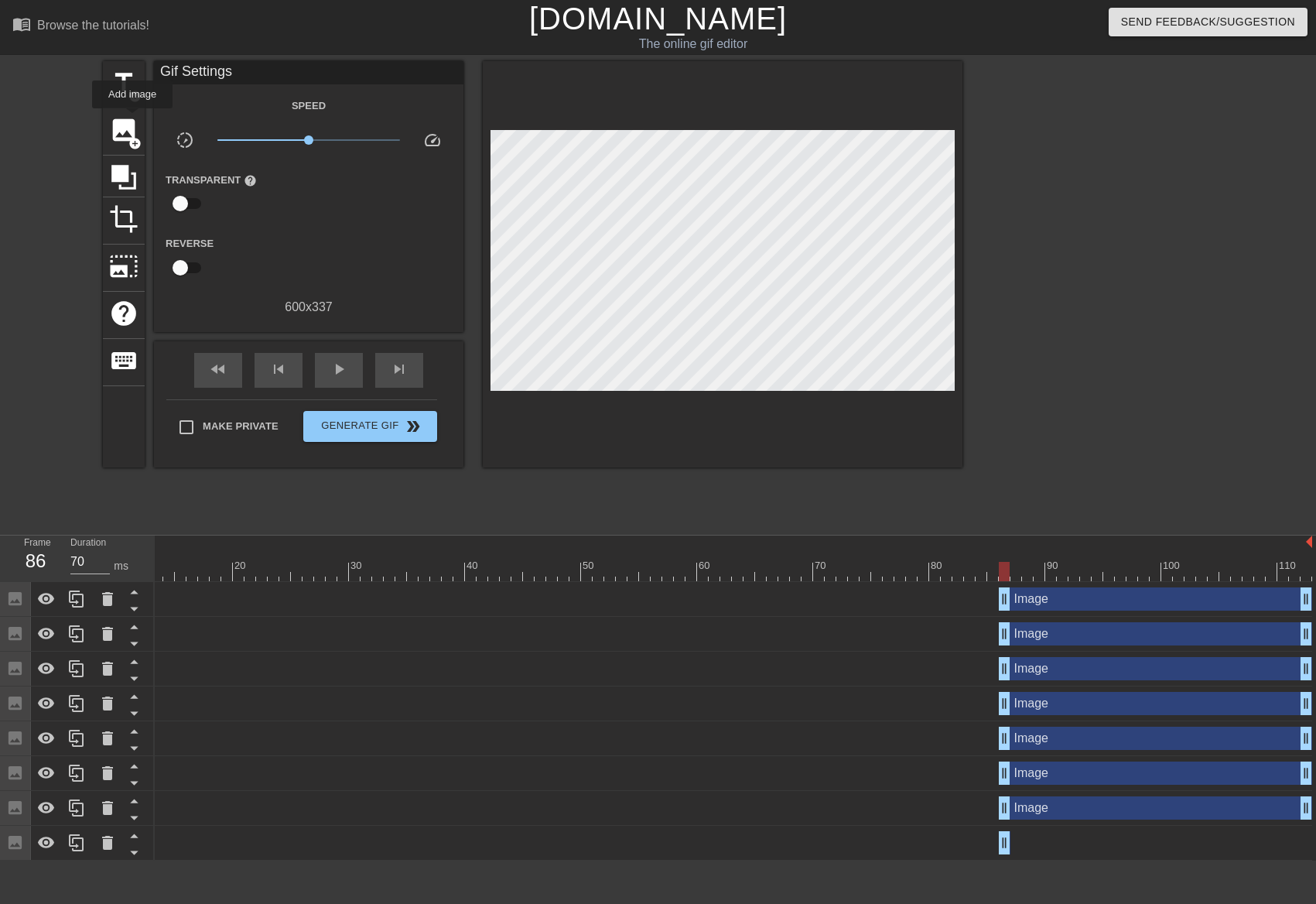
drag, startPoint x: 132, startPoint y: 120, endPoint x: 144, endPoint y: 122, distance: 12.2
click at [132, 121] on span "image" at bounding box center [123, 130] width 29 height 29
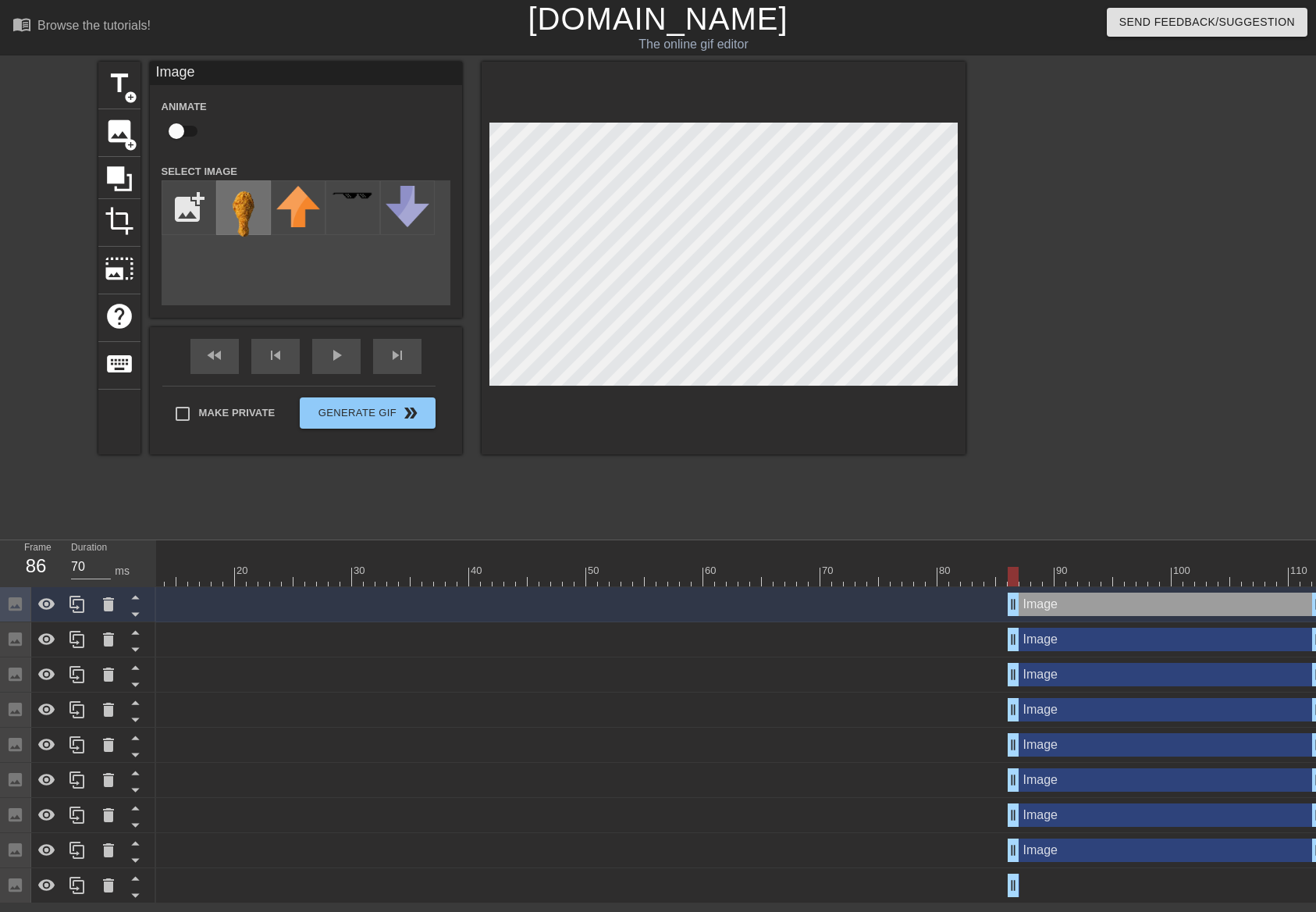
click at [239, 191] on img at bounding box center [243, 215] width 44 height 58
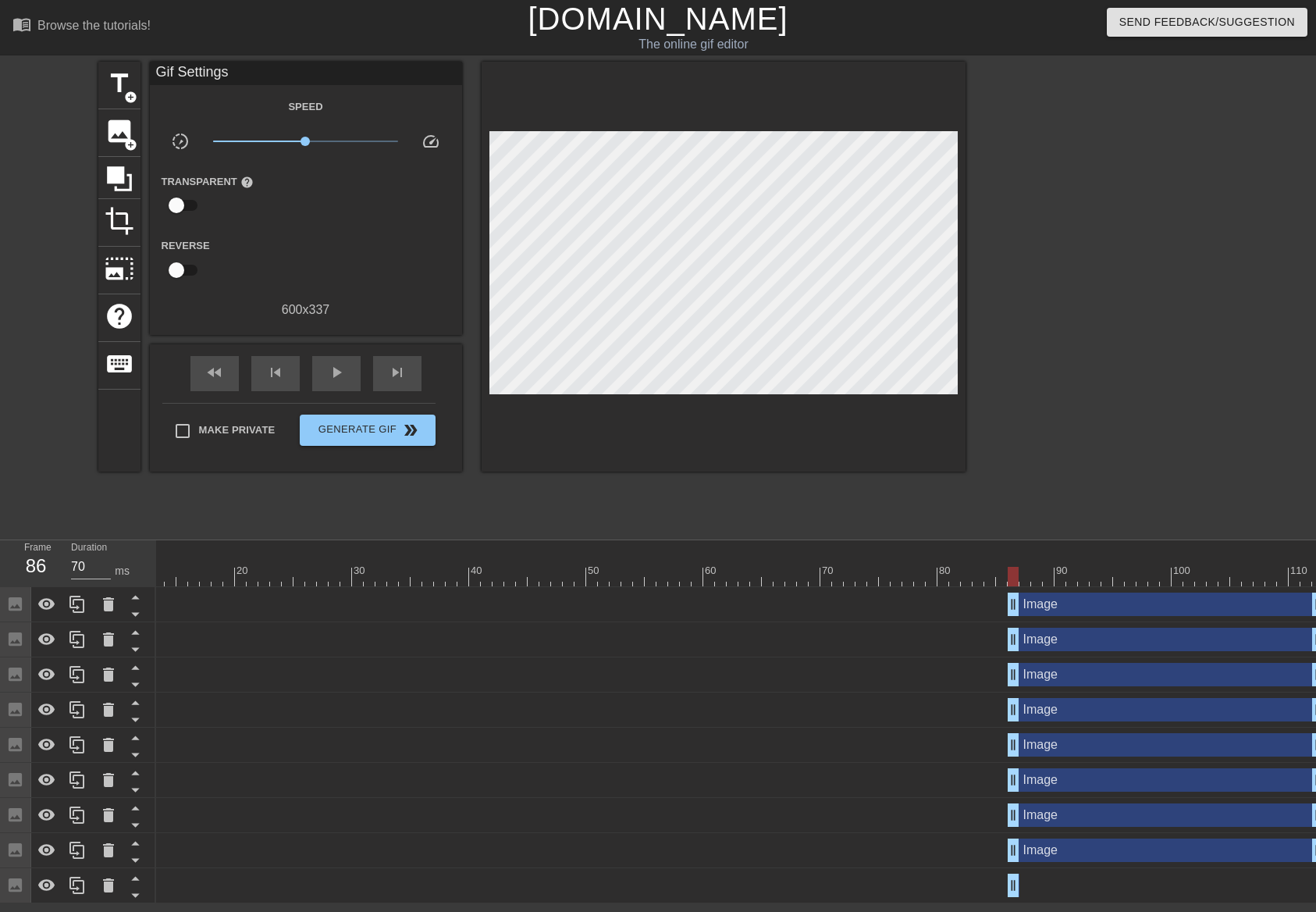
click at [968, 330] on div "title add_circle image add_circle crop photo_size_select_large help keyboard Gi…" at bounding box center [658, 296] width 1316 height 468
click at [124, 135] on span "image" at bounding box center [119, 131] width 30 height 30
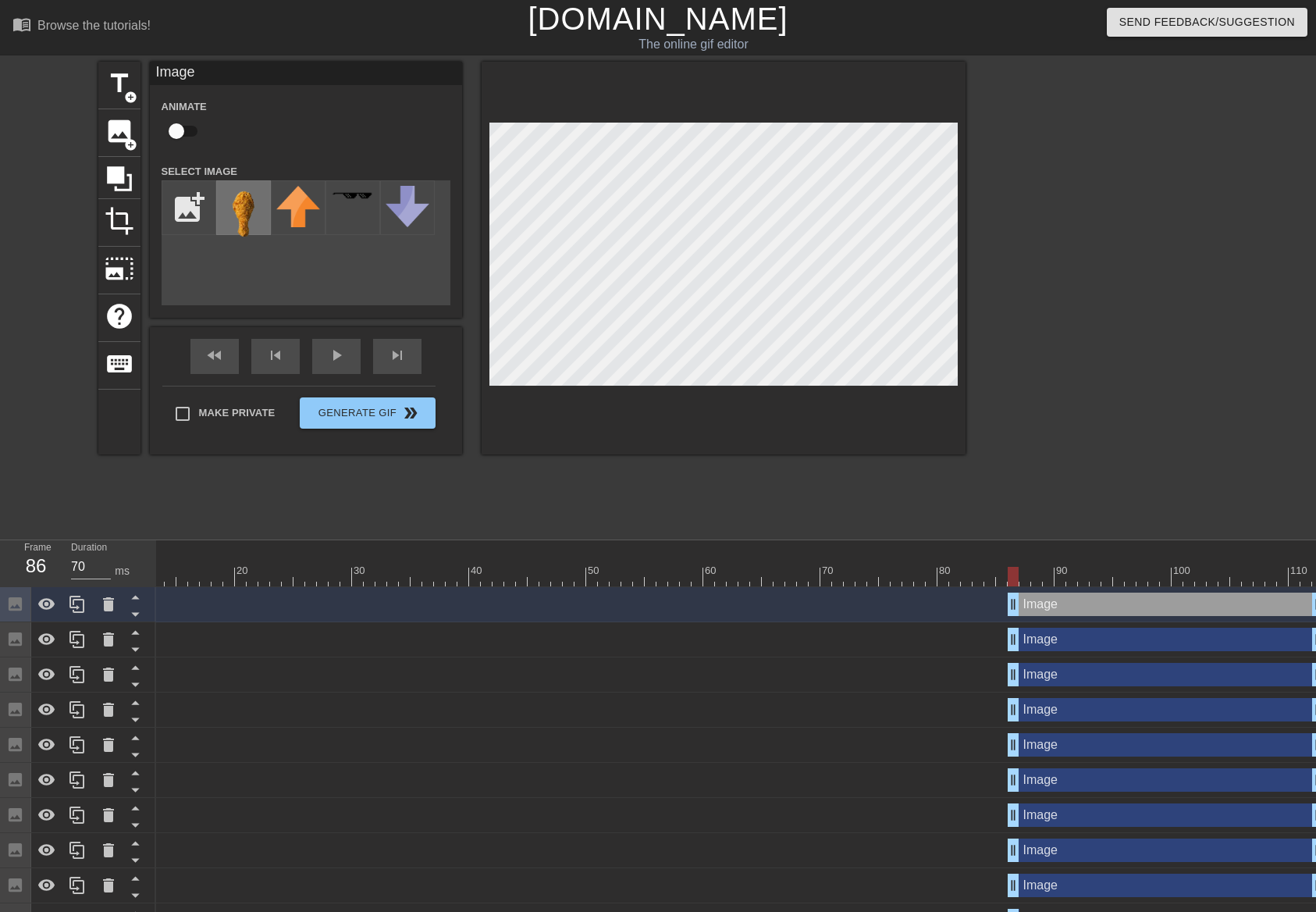
click at [249, 205] on img at bounding box center [243, 215] width 44 height 58
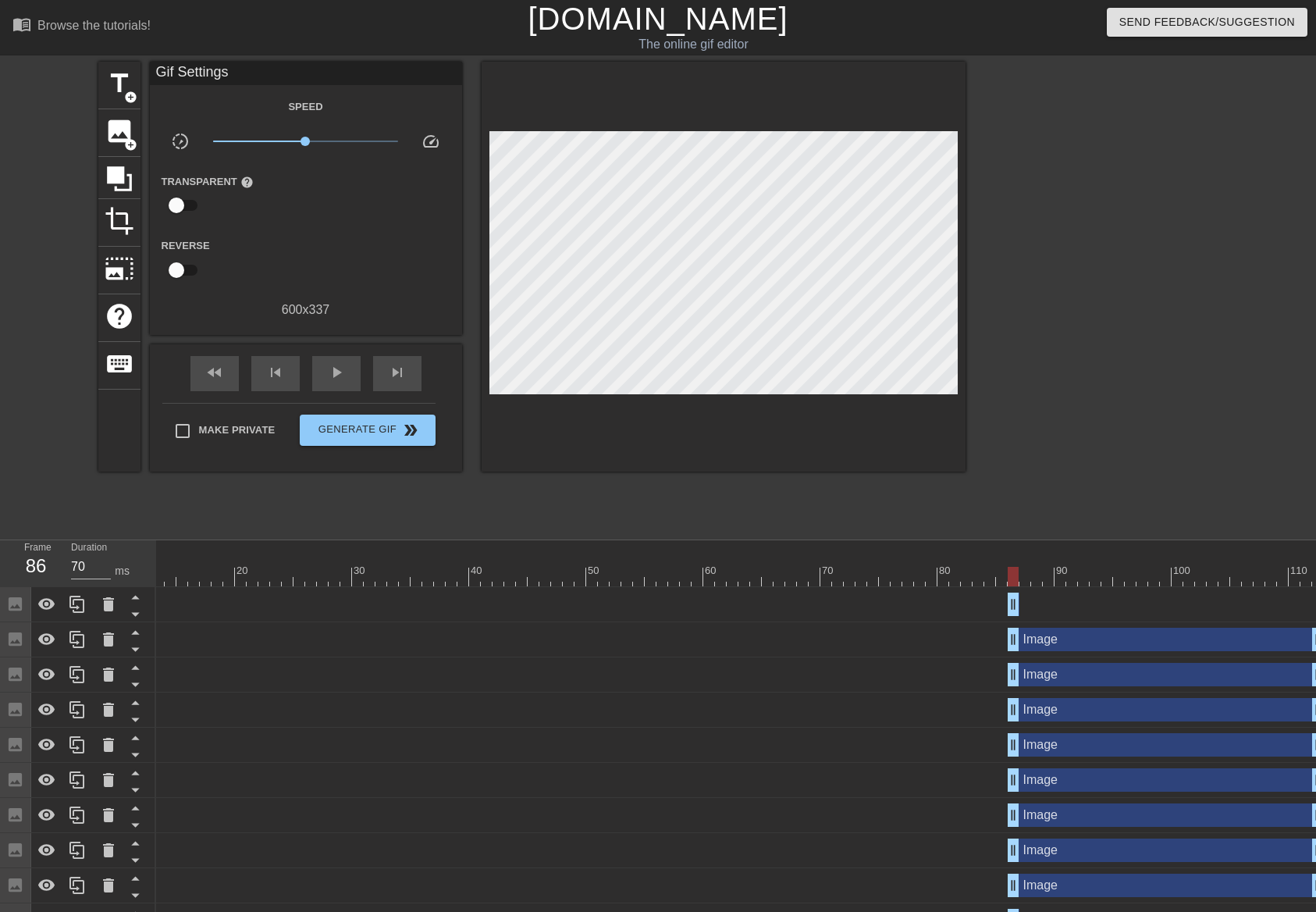
drag, startPoint x: 1312, startPoint y: 609, endPoint x: 993, endPoint y: 591, distance: 319.5
click at [992, 591] on div "Image drag_handle drag_handle" at bounding box center [668, 604] width 1311 height 35
drag, startPoint x: 1313, startPoint y: 643, endPoint x: 1022, endPoint y: 643, distance: 291.0
drag, startPoint x: 1012, startPoint y: 599, endPoint x: 1019, endPoint y: 600, distance: 7.1
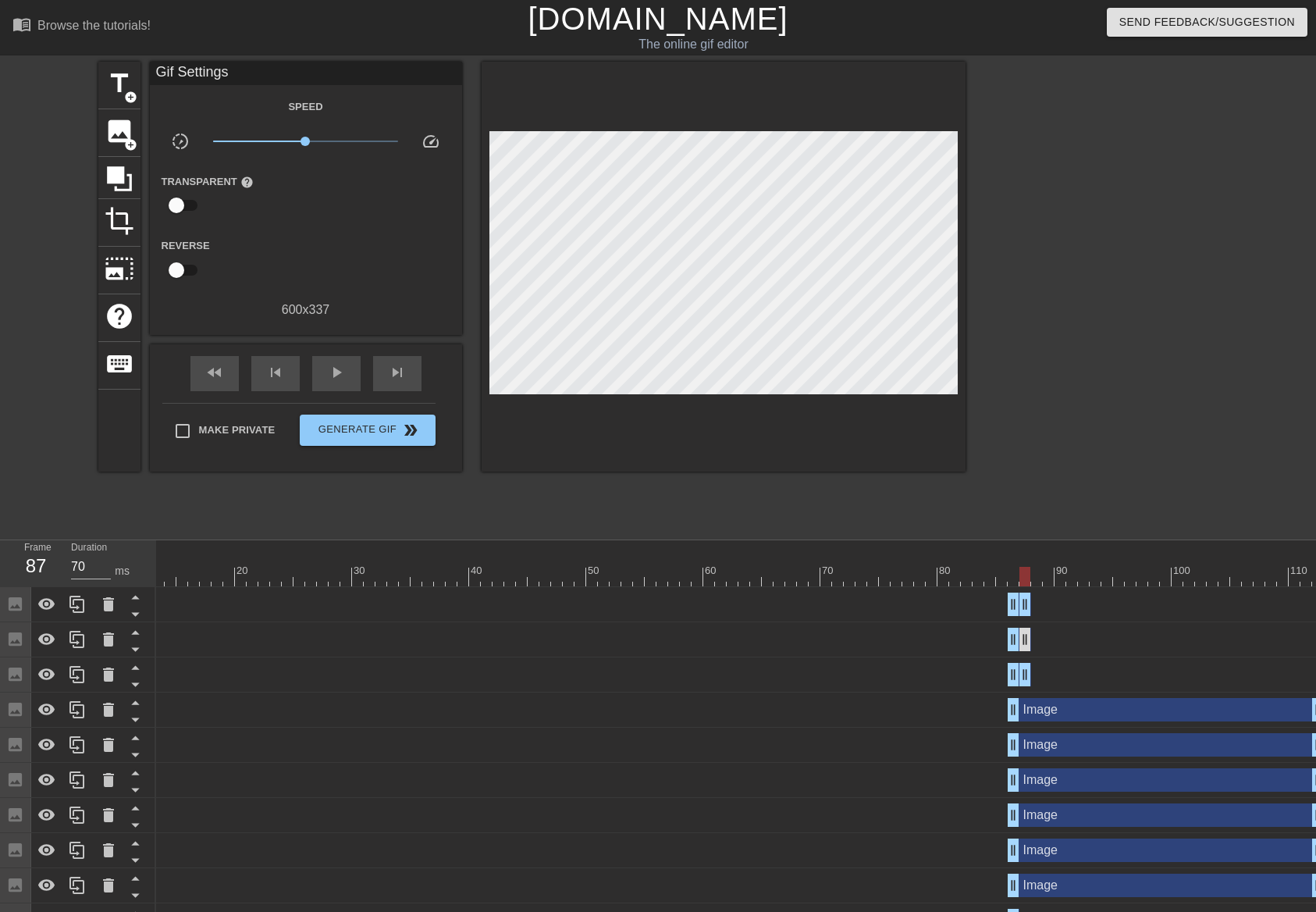
drag, startPoint x: 1311, startPoint y: 677, endPoint x: 1024, endPoint y: 651, distance: 288.2
click at [1024, 651] on div "Image drag_handle drag_handle Image drag_handle drag_handle Image drag_handle d…" at bounding box center [592, 762] width 1160 height 351
drag, startPoint x: 1309, startPoint y: 715, endPoint x: 1020, endPoint y: 703, distance: 289.2
drag, startPoint x: 1308, startPoint y: 746, endPoint x: 1312, endPoint y: 726, distance: 20.4
click at [1172, 726] on div "Image drag_handle drag_handle Image drag_handle drag_handle Image drag_handle d…" at bounding box center [592, 762] width 1160 height 351
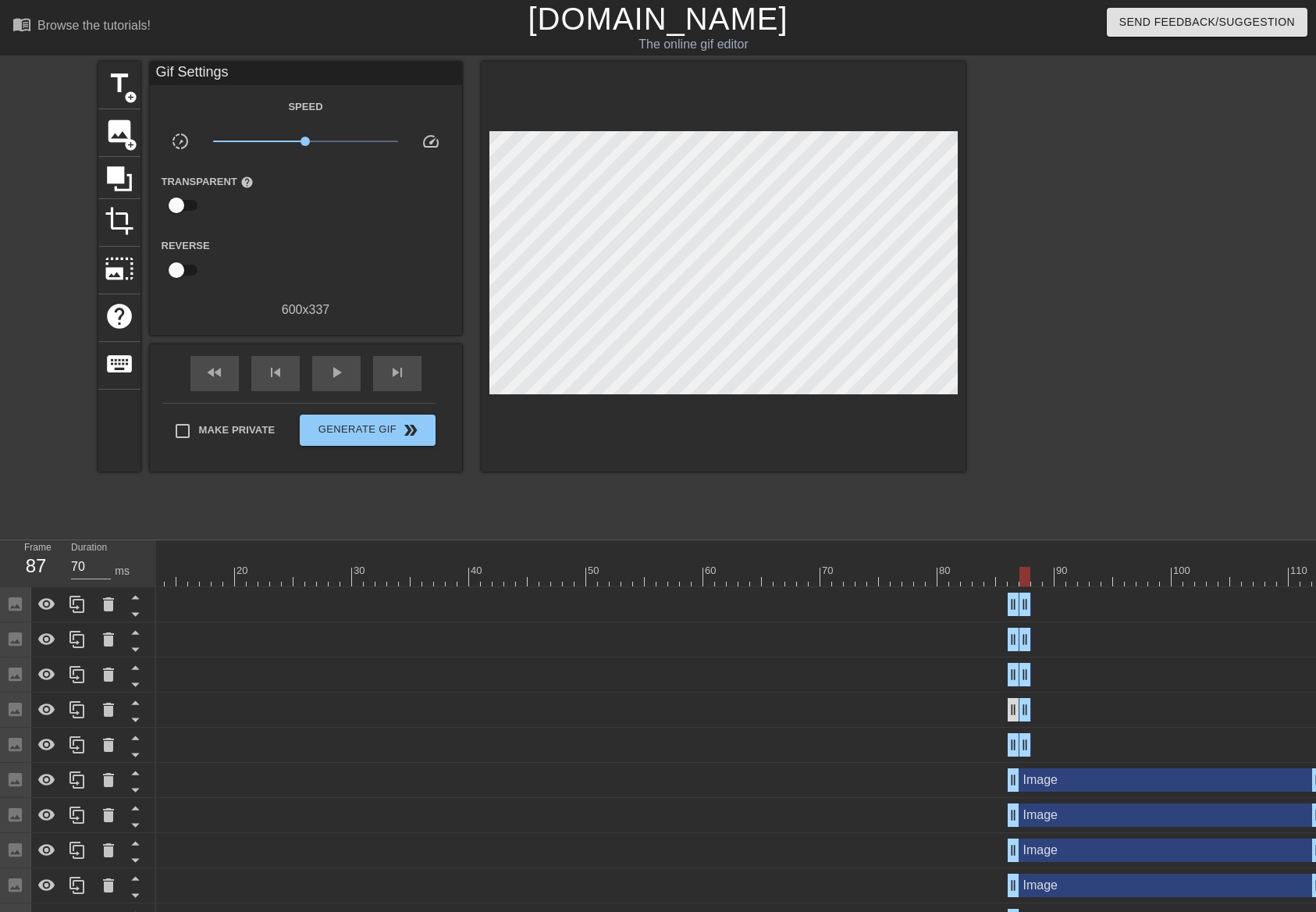
drag, startPoint x: 1311, startPoint y: 743, endPoint x: 1015, endPoint y: 715, distance: 297.3
click at [1015, 715] on div "Image drag_handle drag_handle Image drag_handle drag_handle Image drag_handle d…" at bounding box center [592, 762] width 1160 height 351
drag, startPoint x: 1312, startPoint y: 785, endPoint x: 1020, endPoint y: 756, distance: 293.4
click at [1020, 756] on div "Image drag_handle drag_handle Image drag_handle drag_handle Image drag_handle d…" at bounding box center [592, 762] width 1160 height 351
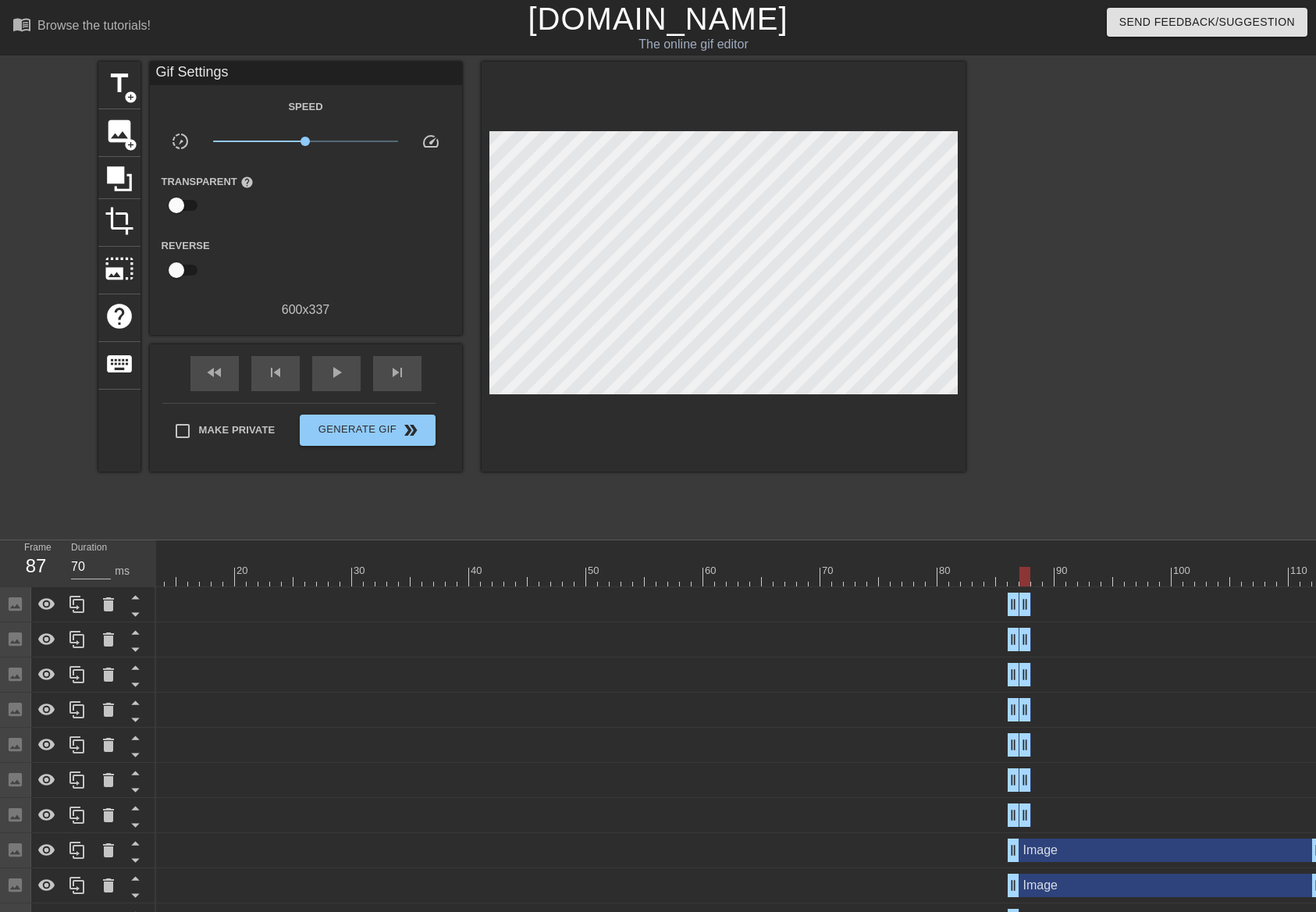
drag, startPoint x: 1311, startPoint y: 819, endPoint x: 1020, endPoint y: 796, distance: 291.9
click at [1020, 796] on div "Image drag_handle drag_handle Image drag_handle drag_handle Image drag_handle d…" at bounding box center [592, 762] width 1160 height 351
drag, startPoint x: 1315, startPoint y: 852, endPoint x: 1180, endPoint y: 810, distance: 141.4
click at [1018, 835] on div "Image drag_handle drag_handle" at bounding box center [668, 850] width 1311 height 35
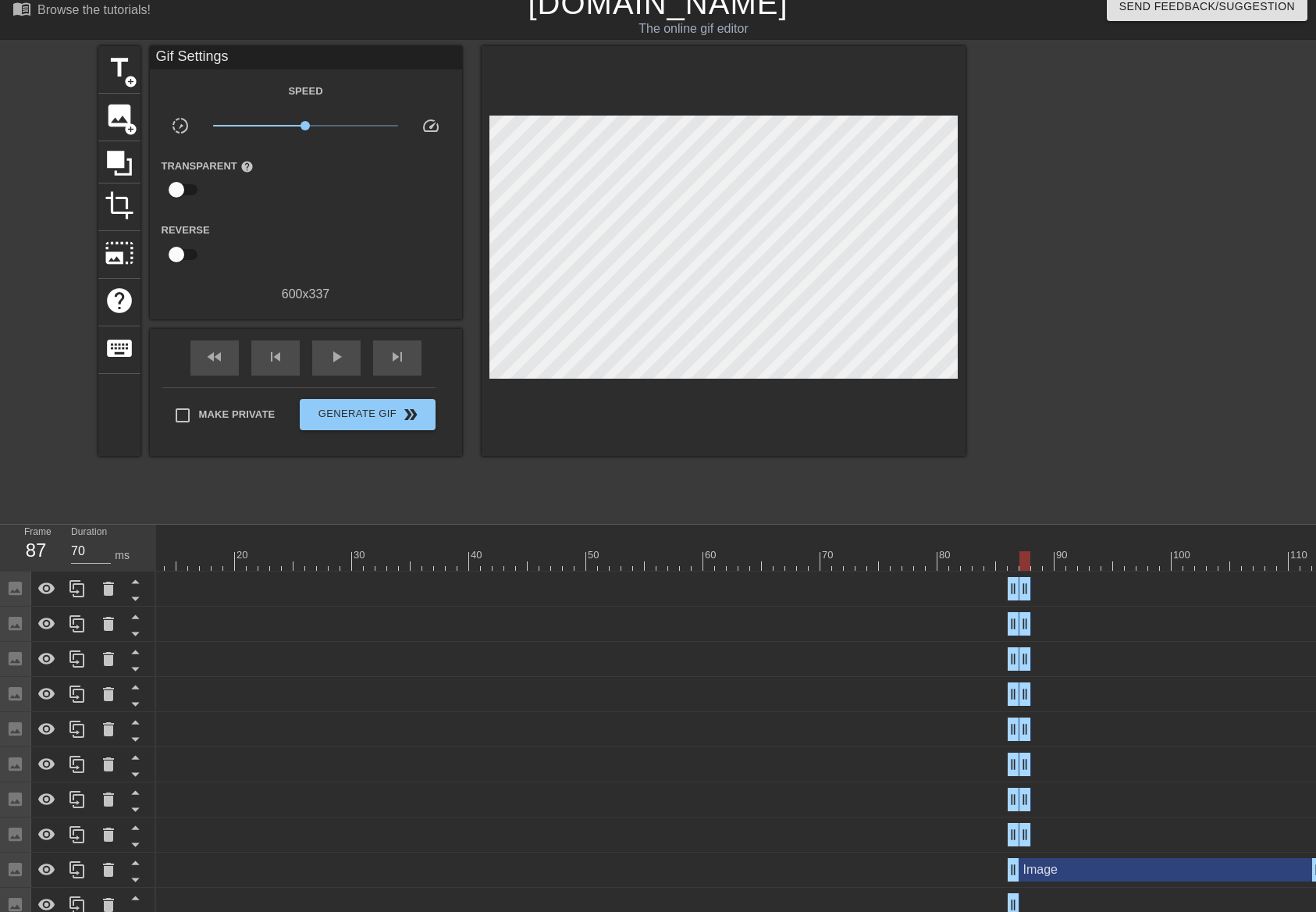
scroll to position [38, 0]
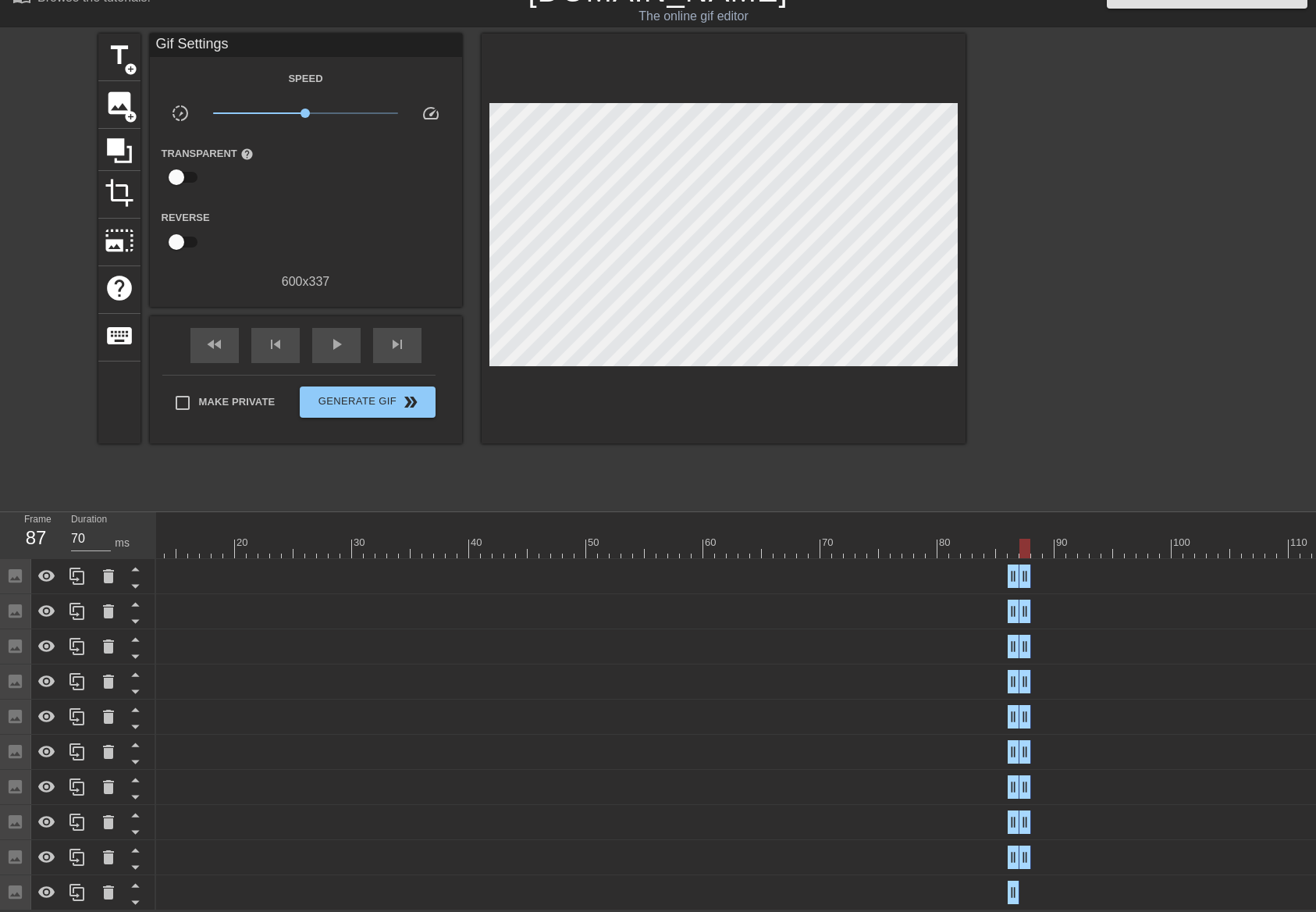
drag, startPoint x: 1311, startPoint y: 849, endPoint x: 1019, endPoint y: 832, distance: 292.5
click at [1019, 840] on div "Image drag_handle drag_handle" at bounding box center [668, 858] width 1311 height 35
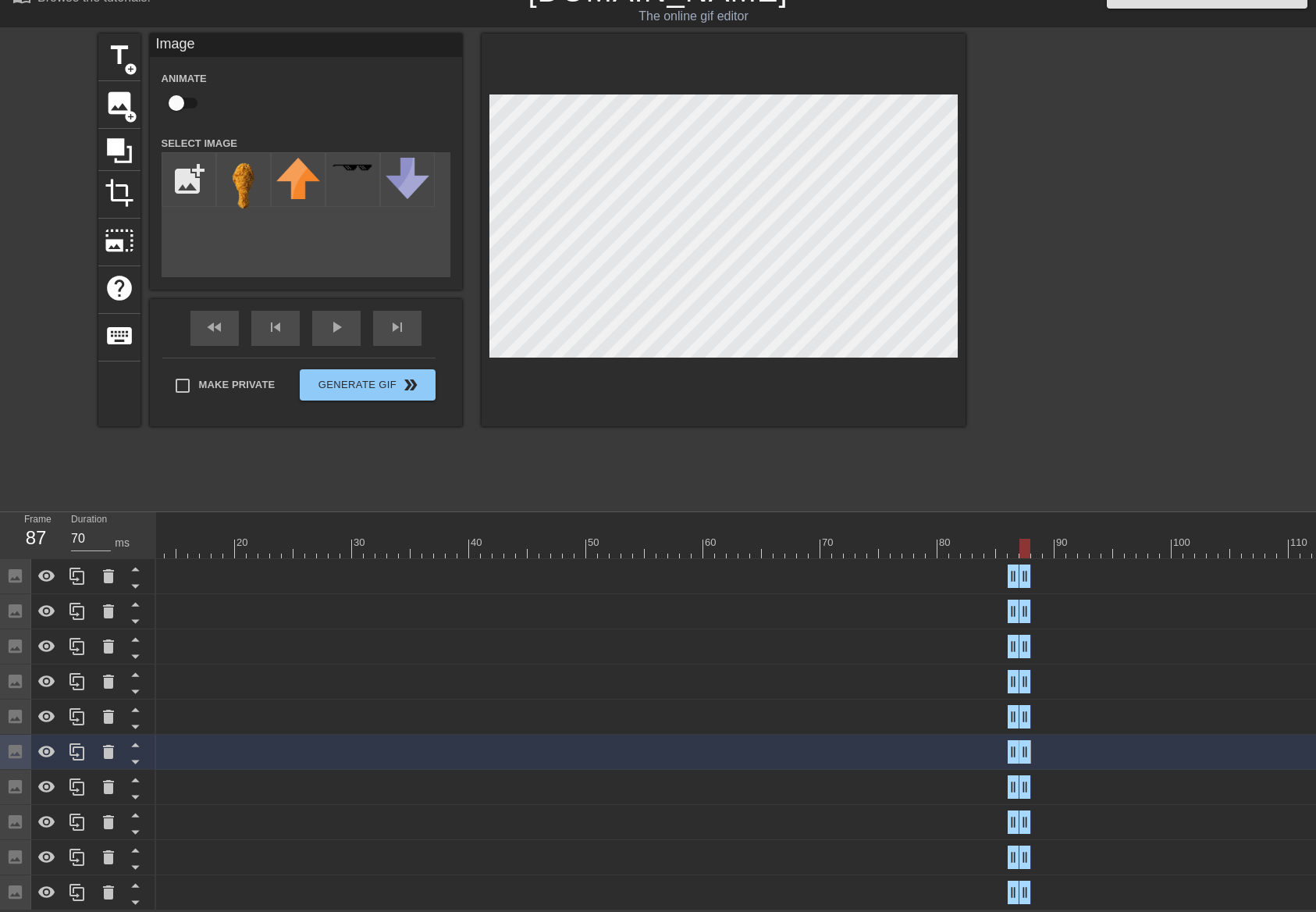
click at [1148, 203] on div at bounding box center [1101, 267] width 235 height 468
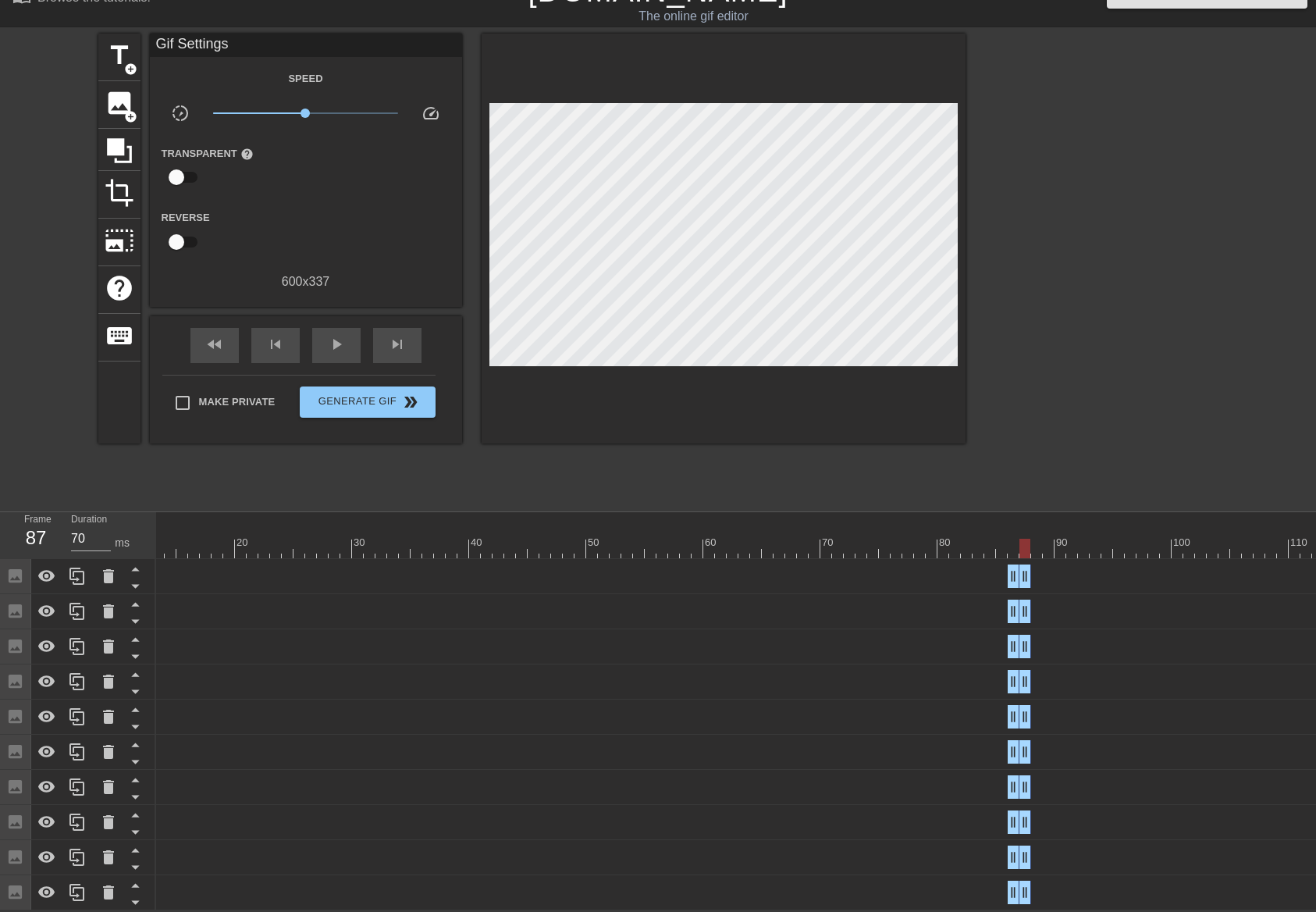
click at [1080, 209] on div at bounding box center [1101, 267] width 235 height 468
click at [1216, 247] on div at bounding box center [1101, 267] width 235 height 468
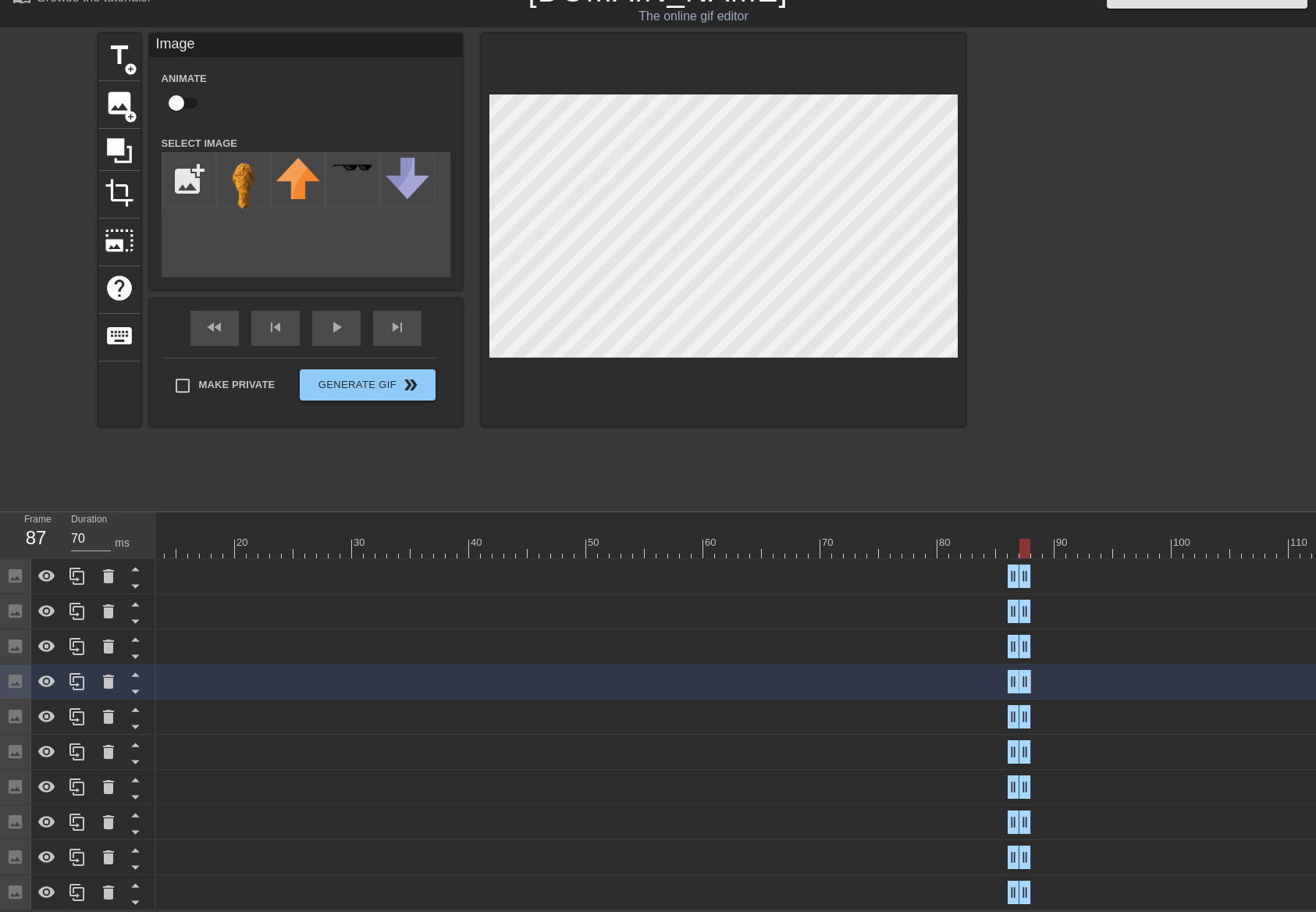
click at [1045, 136] on div at bounding box center [1101, 267] width 235 height 468
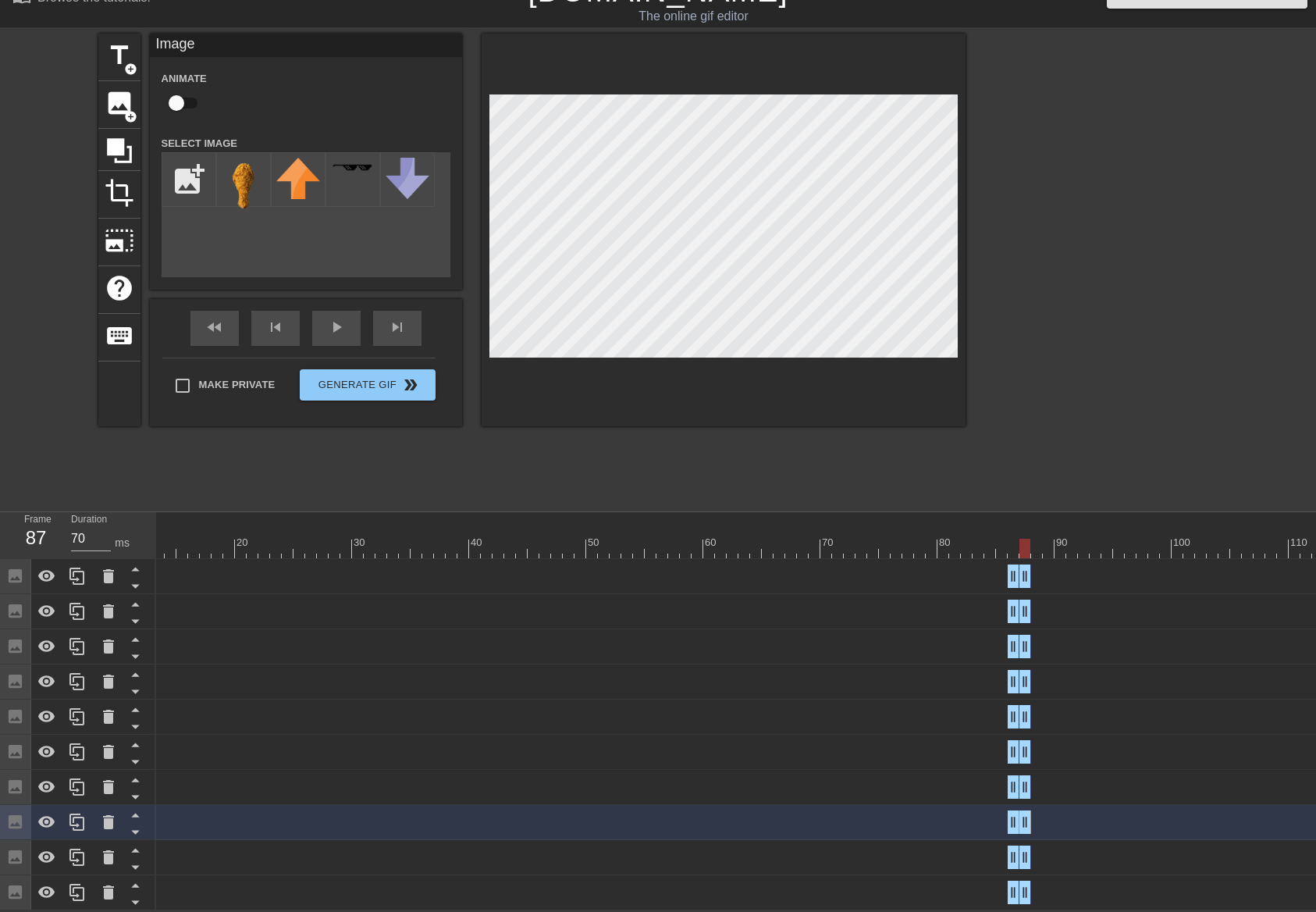
click at [984, 201] on div at bounding box center [1101, 267] width 235 height 468
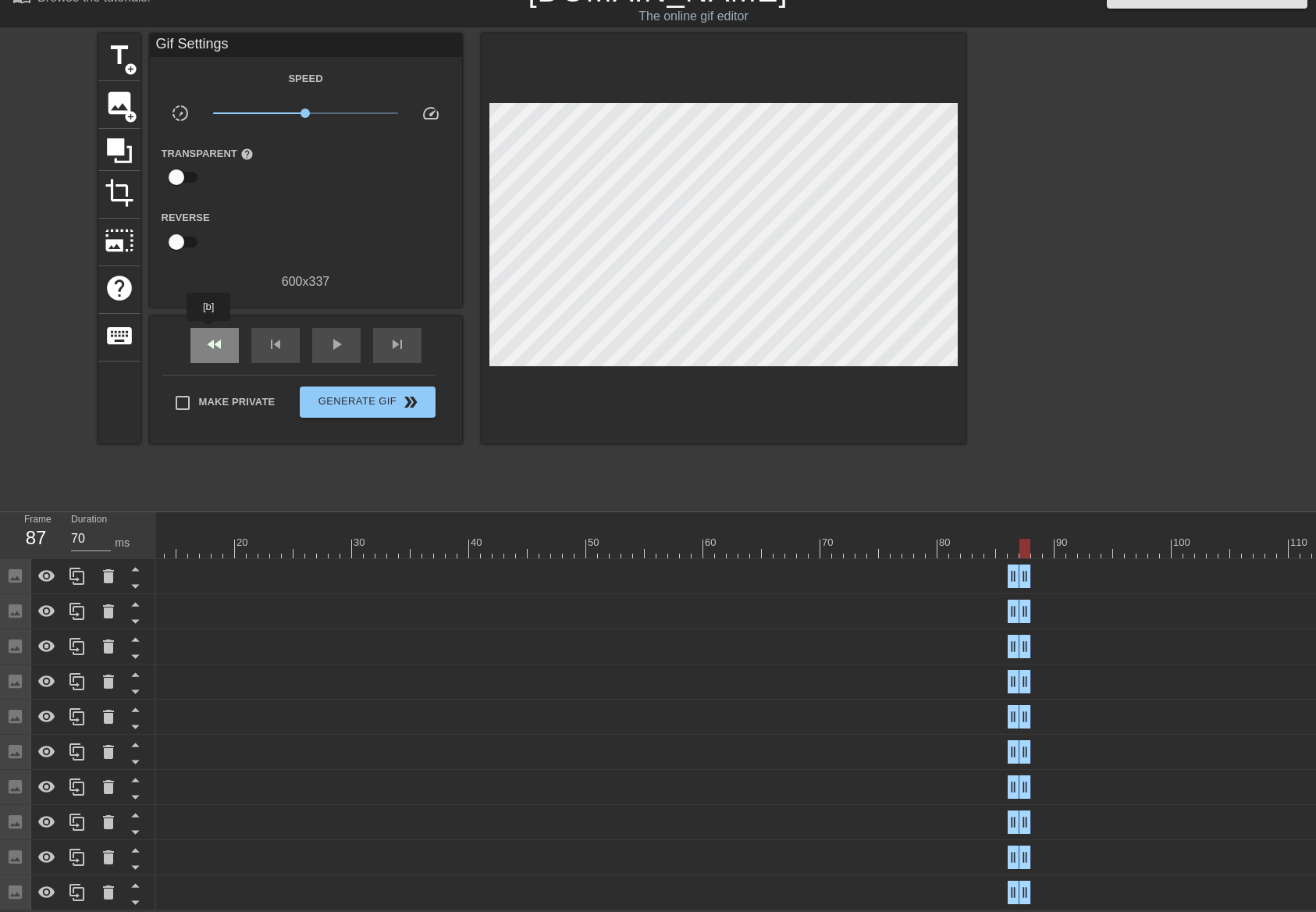
click at [209, 335] on span "fast_rewind" at bounding box center [215, 344] width 19 height 19
click at [350, 333] on div "play_arrow" at bounding box center [336, 345] width 49 height 35
click at [339, 342] on div "pause" at bounding box center [336, 345] width 49 height 35
click at [237, 341] on div "fast_rewind" at bounding box center [215, 345] width 49 height 35
click at [121, 92] on span "image" at bounding box center [119, 102] width 30 height 30
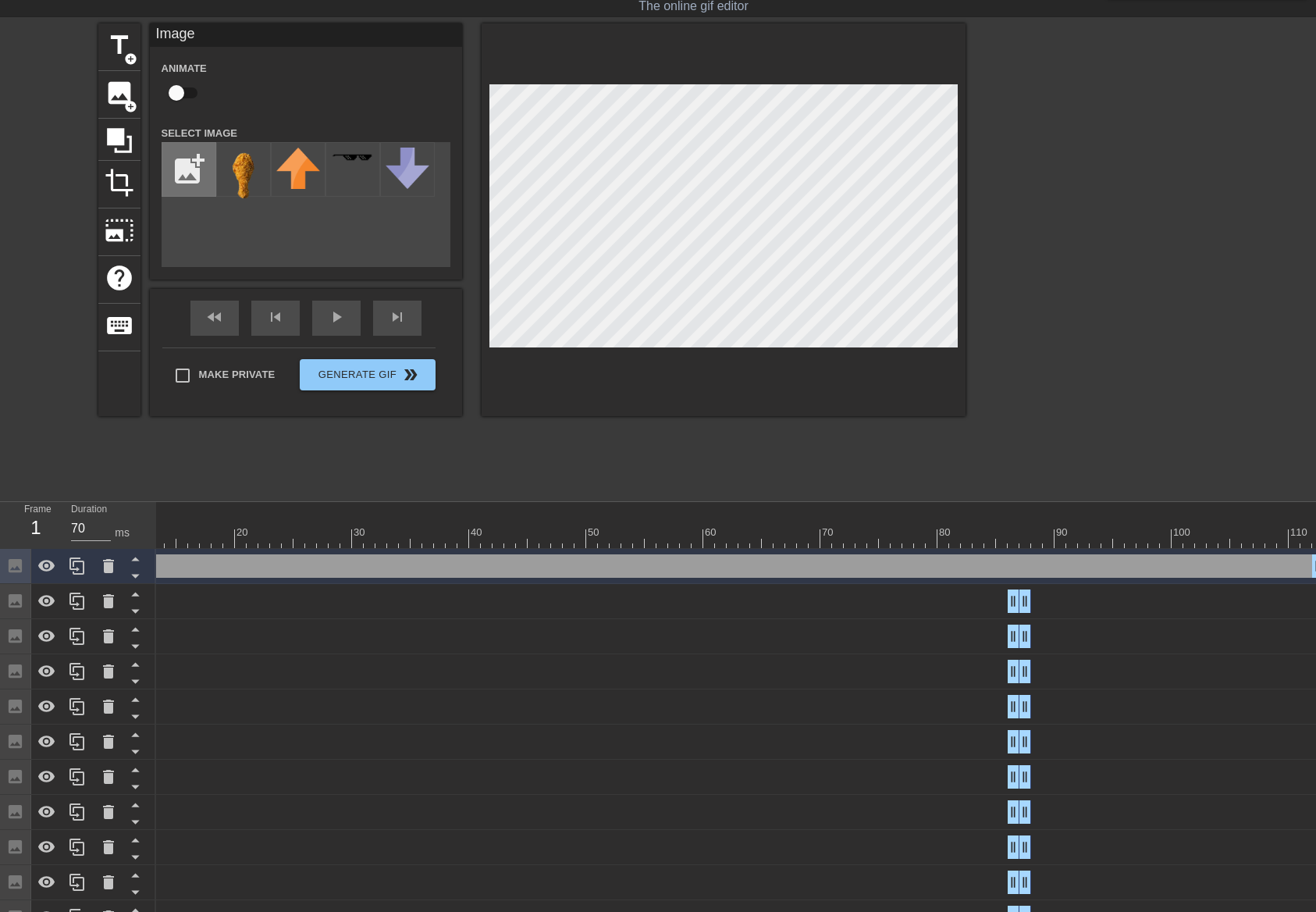
click at [177, 152] on input "file" at bounding box center [189, 170] width 53 height 53
type input "C:\fakepath\birdo no wordso.png"
click at [247, 170] on img at bounding box center [243, 169] width 44 height 42
click at [182, 85] on input "checkbox" at bounding box center [175, 93] width 89 height 30
checkbox input "true"
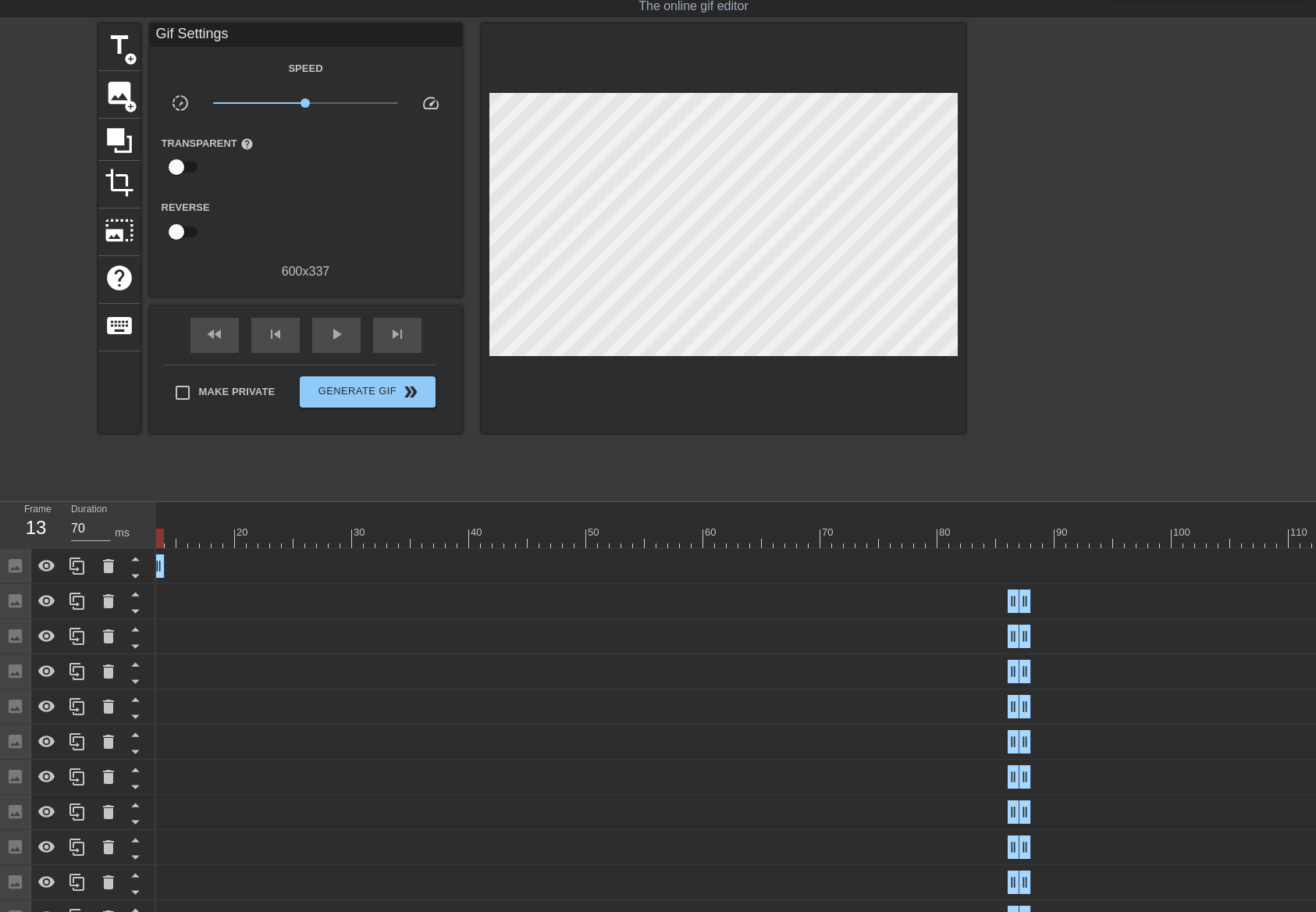
drag, startPoint x: 1312, startPoint y: 562, endPoint x: 297, endPoint y: 760, distance: 1034.1
click at [148, 547] on div "Frame 13 Duration 70 ms 10 20 30 40 50 60 70 80 90 100 110 Image drag_handle dr…" at bounding box center [658, 718] width 1316 height 433
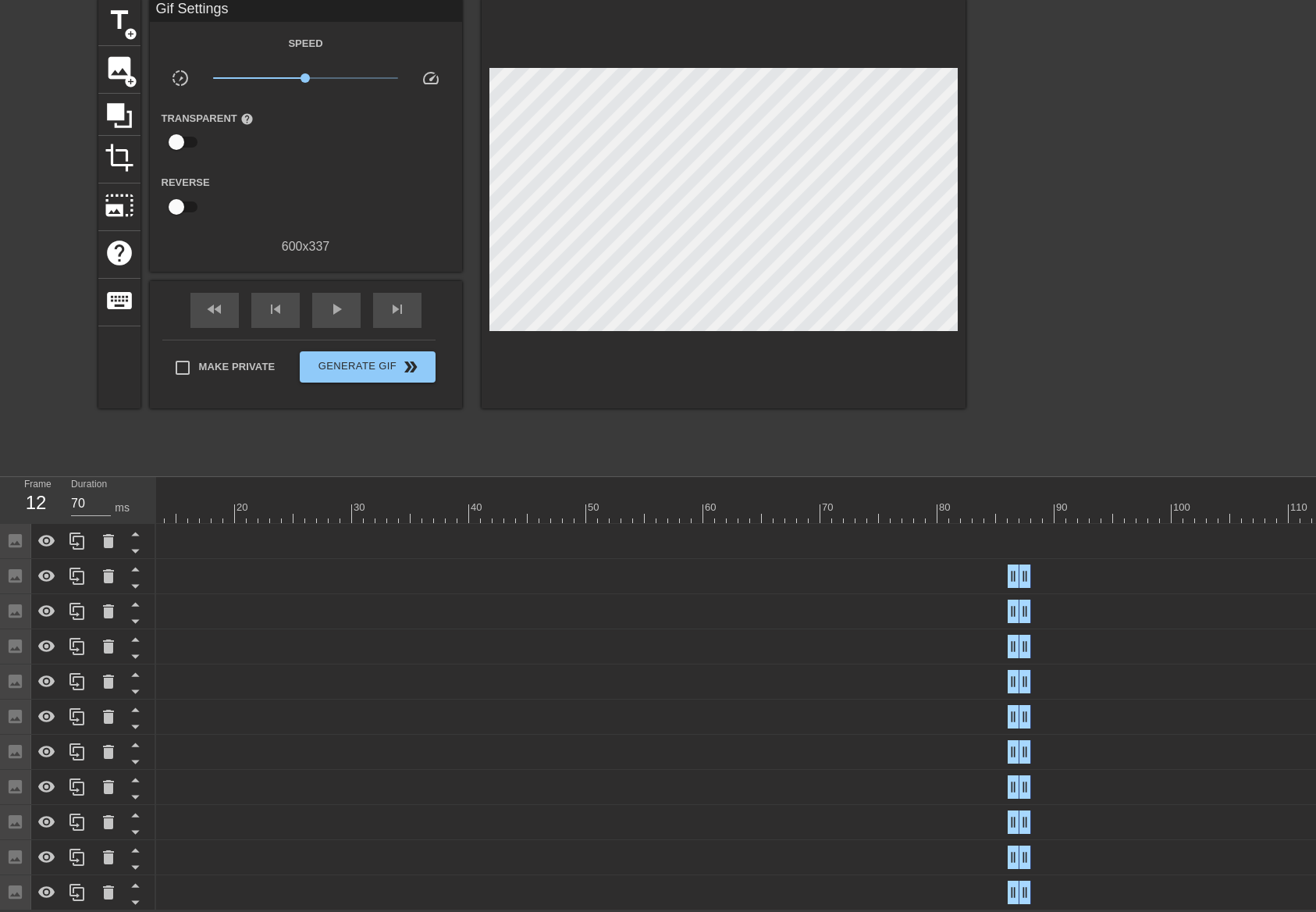
scroll to position [0, 0]
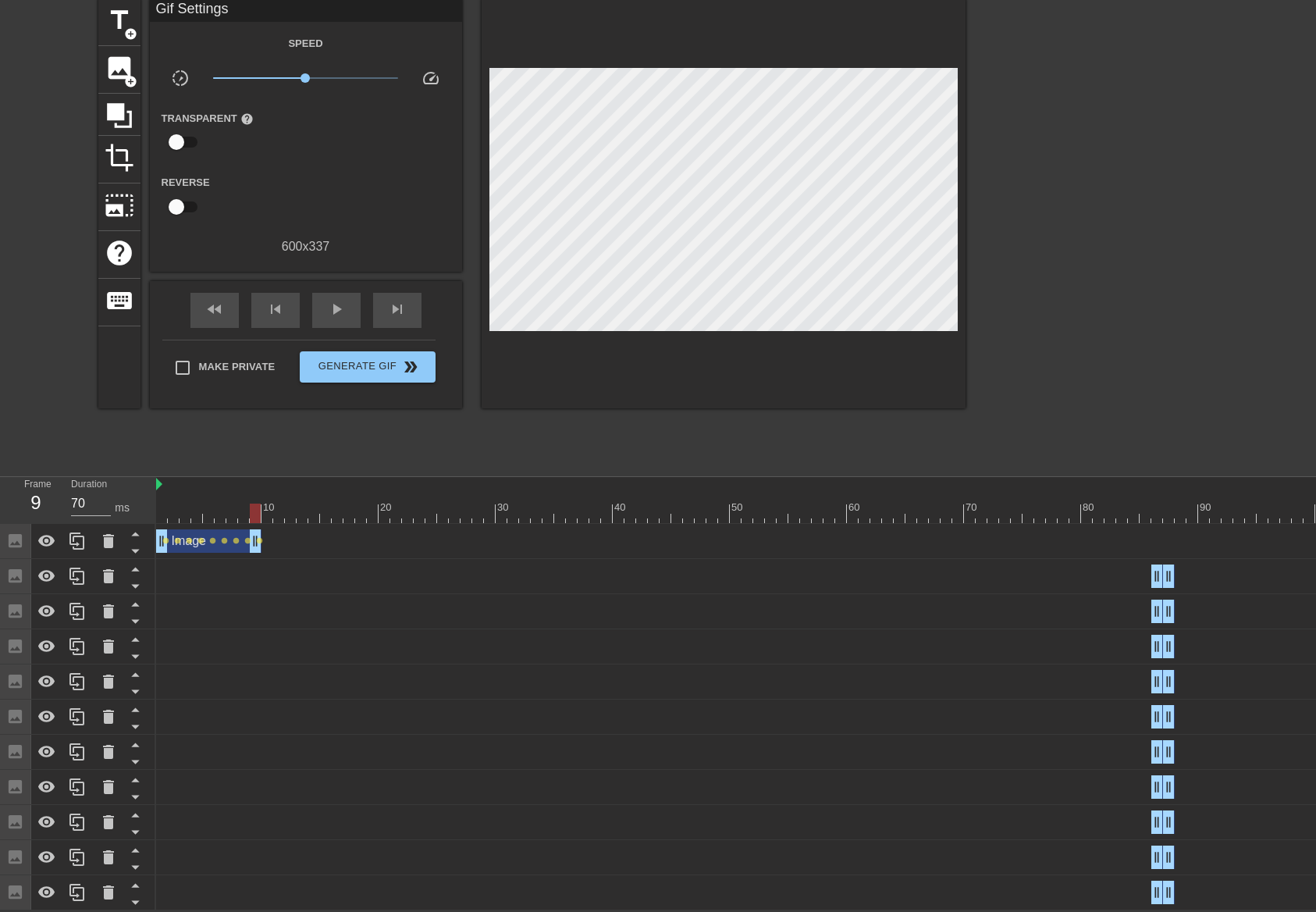
drag, startPoint x: 283, startPoint y: 537, endPoint x: 250, endPoint y: 537, distance: 33.0
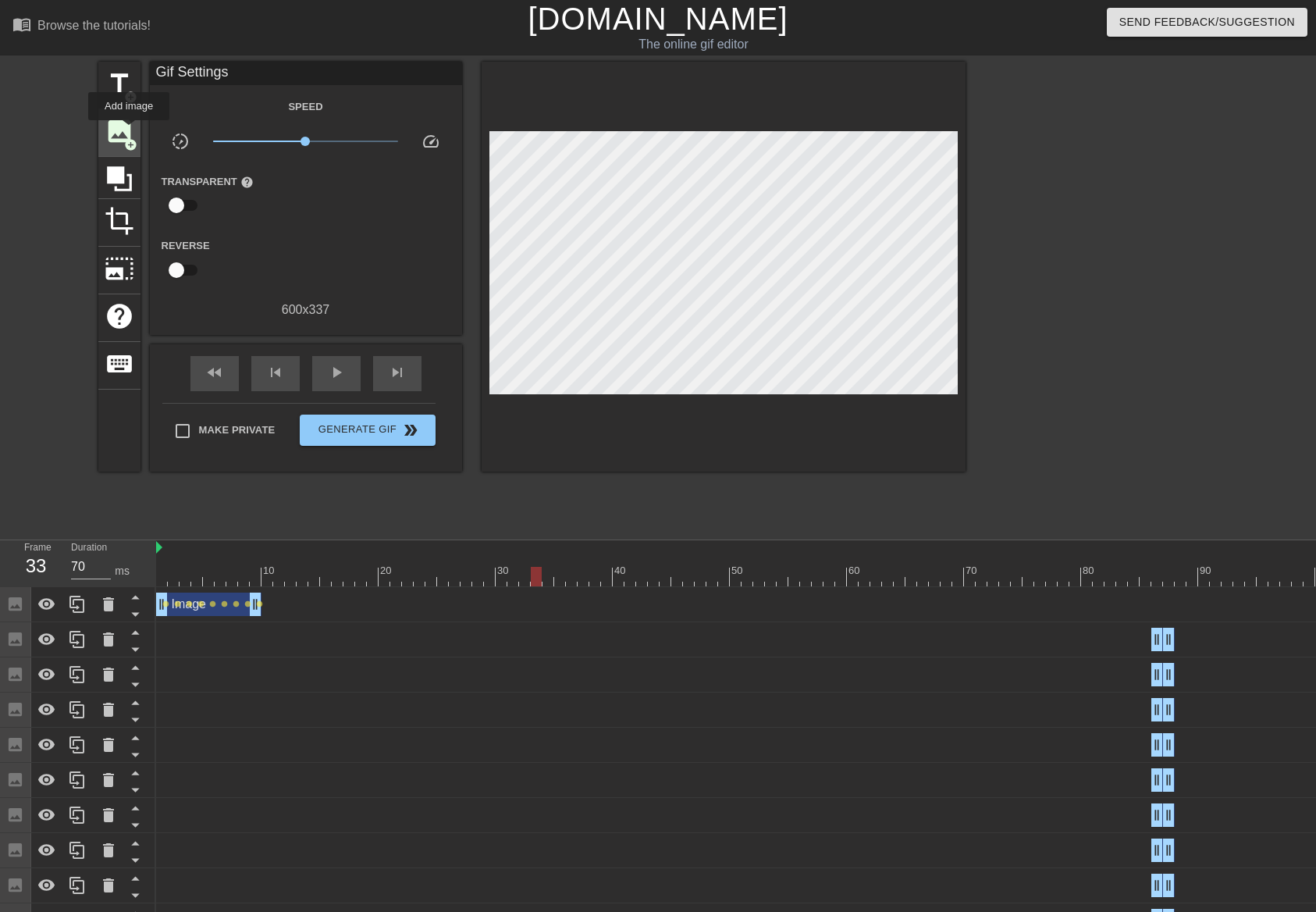
click at [129, 131] on span "image" at bounding box center [119, 131] width 30 height 30
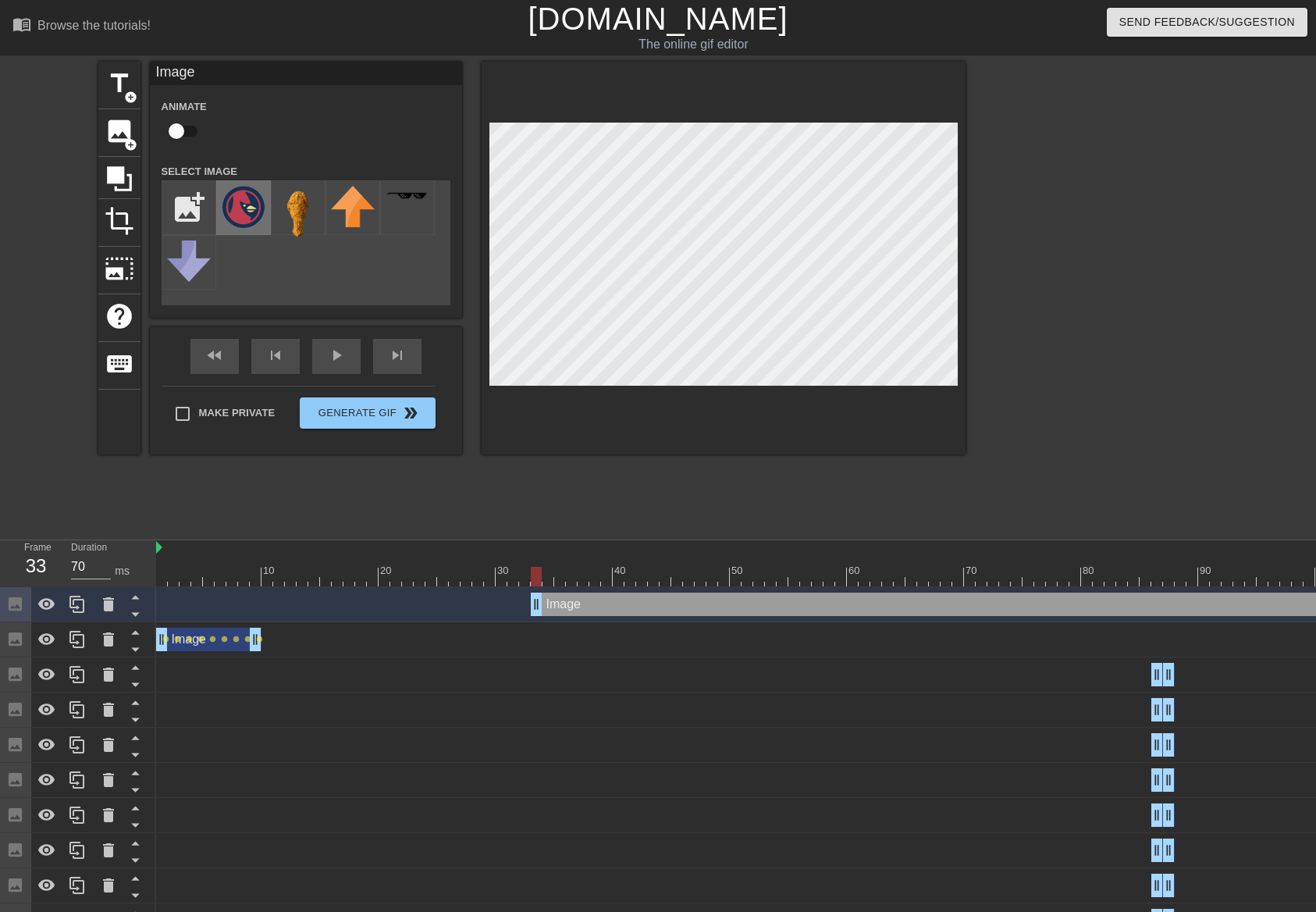
click at [233, 193] on img at bounding box center [243, 207] width 44 height 42
click at [827, 121] on div at bounding box center [723, 259] width 483 height 393
click at [186, 134] on input "checkbox" at bounding box center [175, 131] width 89 height 30
checkbox input "true"
click at [980, 260] on div "title add_circle image add_circle crop photo_size_select_large help keyboard Im…" at bounding box center [658, 296] width 1316 height 468
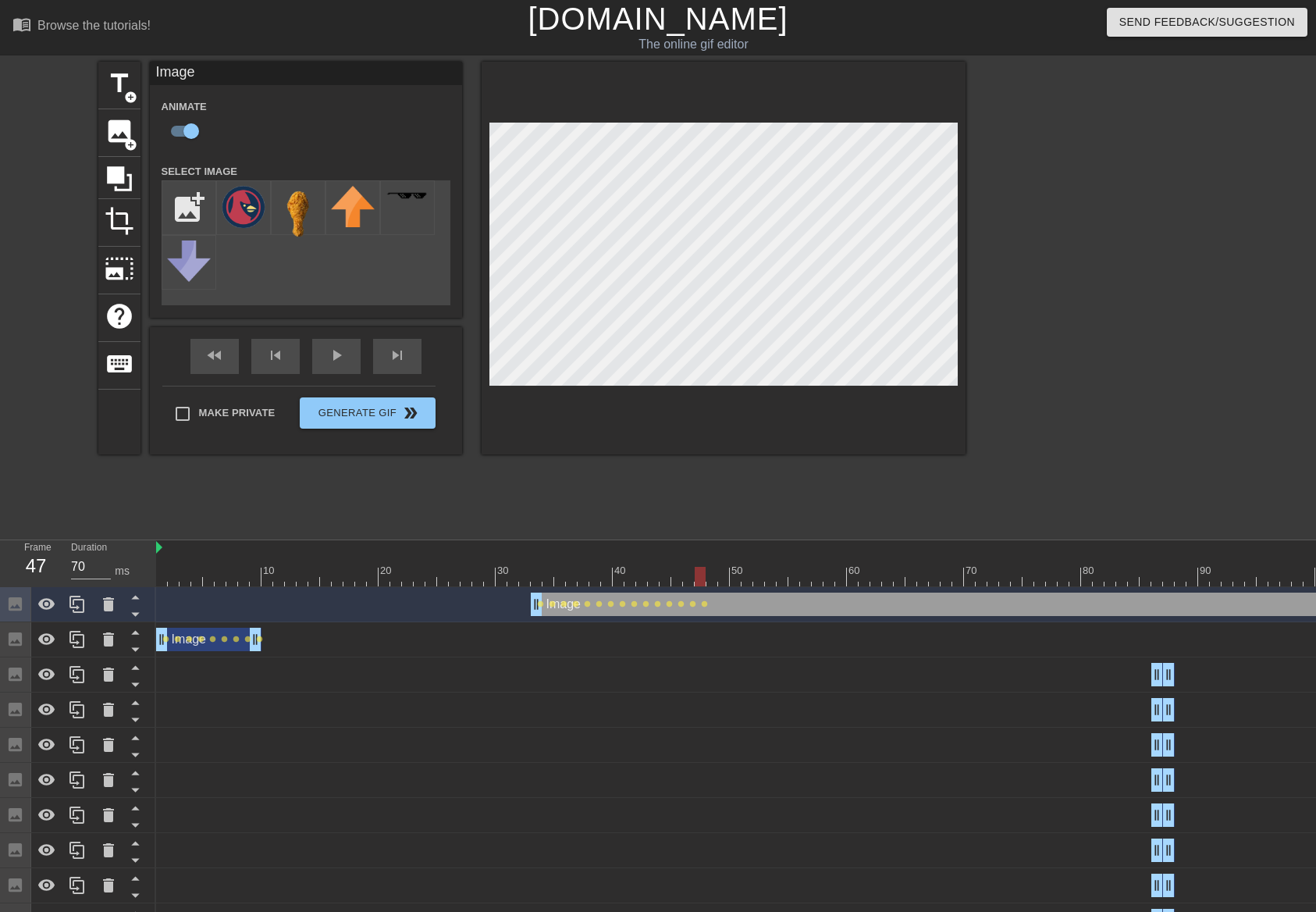
click at [965, 252] on div "title add_circle image add_circle crop photo_size_select_large help keyboard Im…" at bounding box center [658, 296] width 1316 height 468
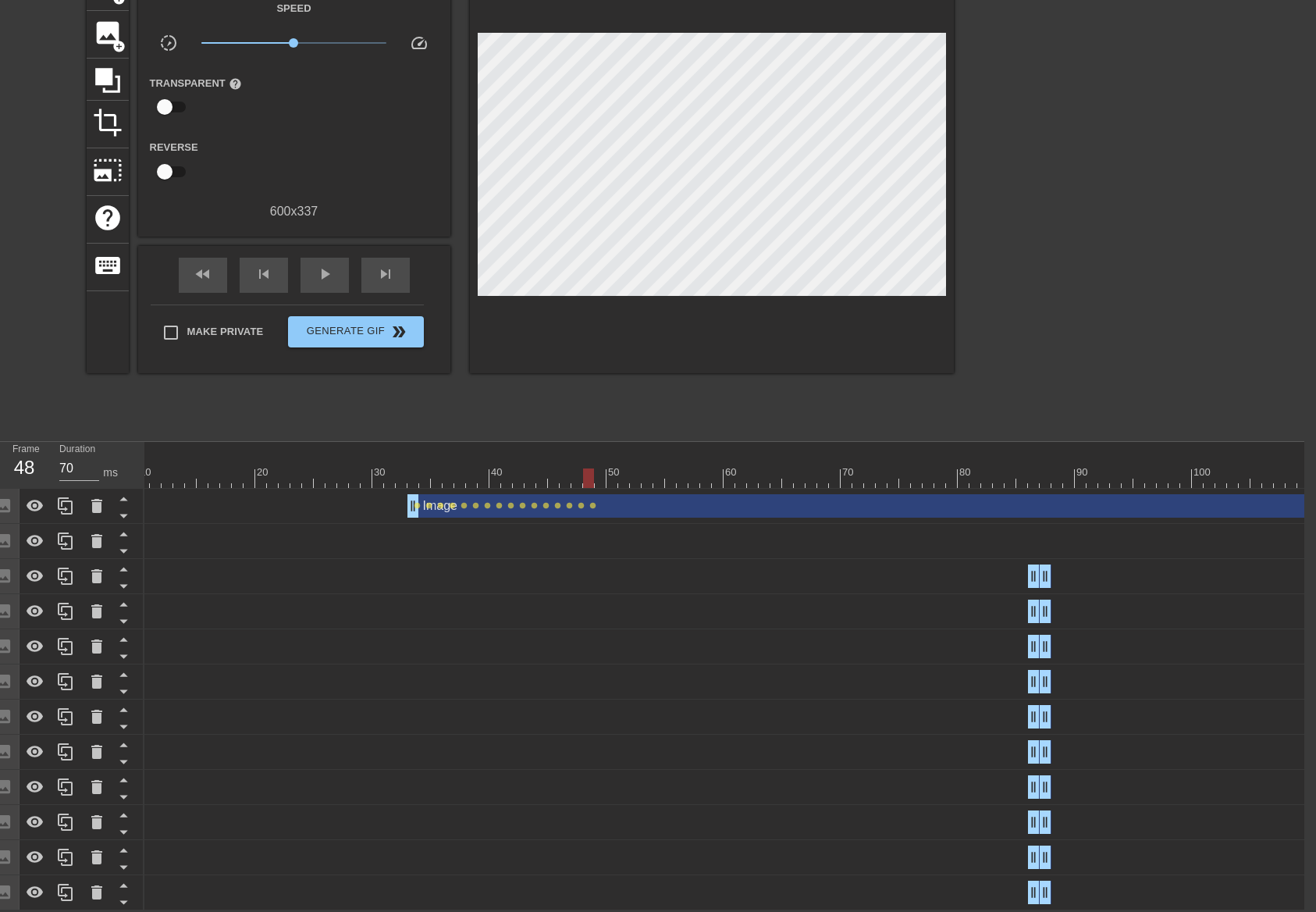
scroll to position [0, 144]
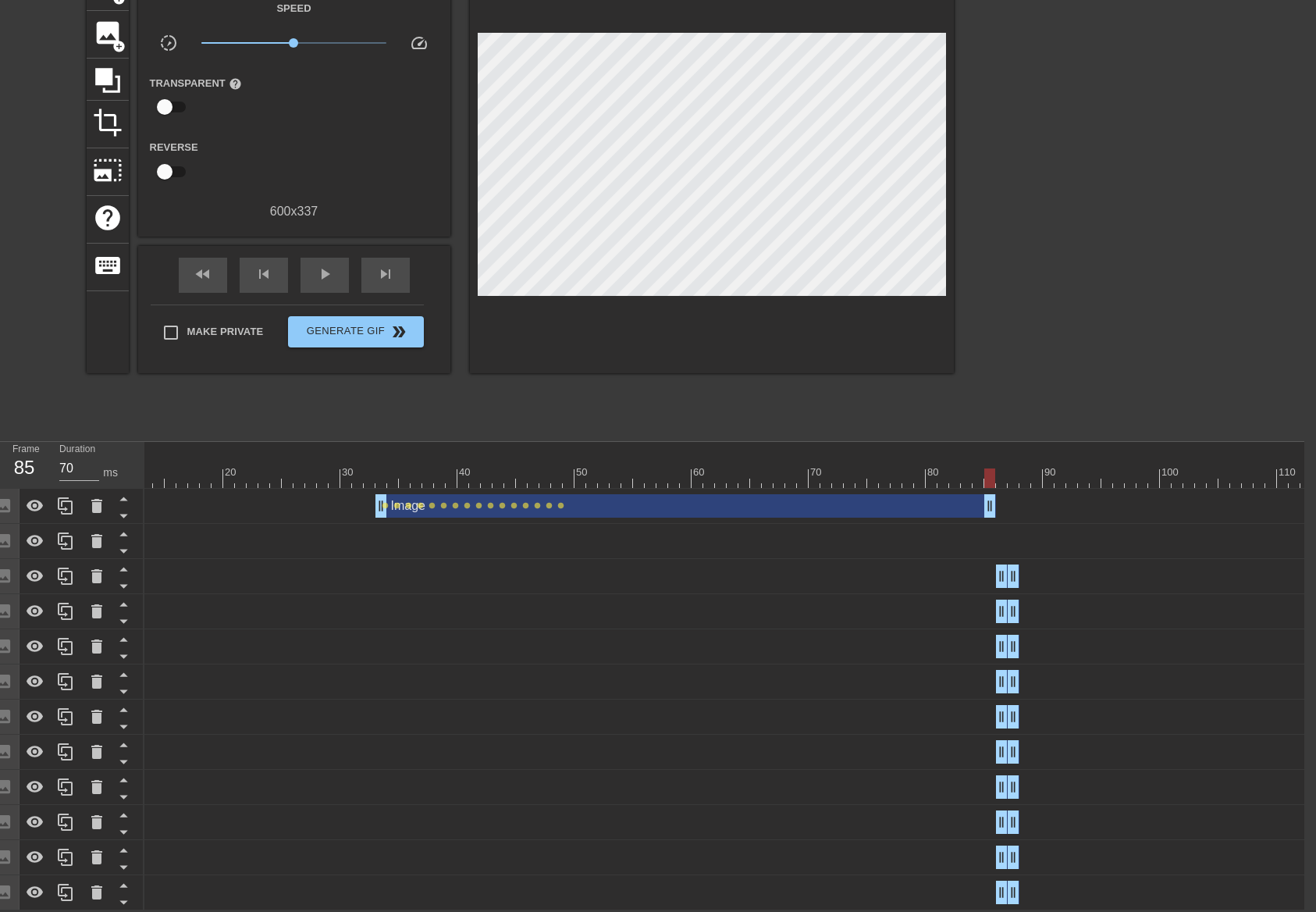
drag, startPoint x: 1306, startPoint y: 498, endPoint x: 992, endPoint y: 502, distance: 314.0
click at [290, 442] on div at bounding box center [656, 449] width 1311 height 15
click at [347, 468] on div at bounding box center [656, 478] width 1311 height 19
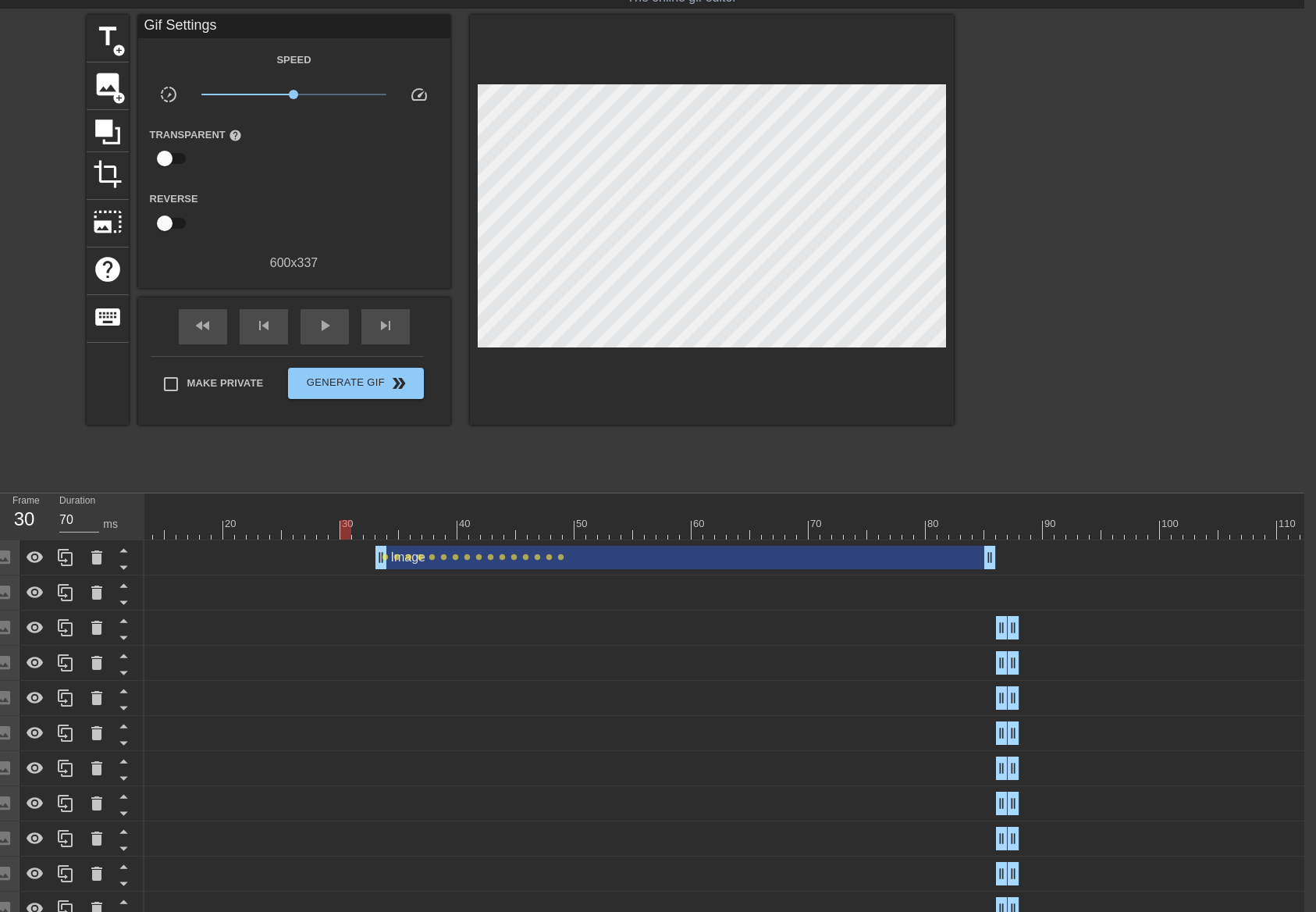
scroll to position [0, 11]
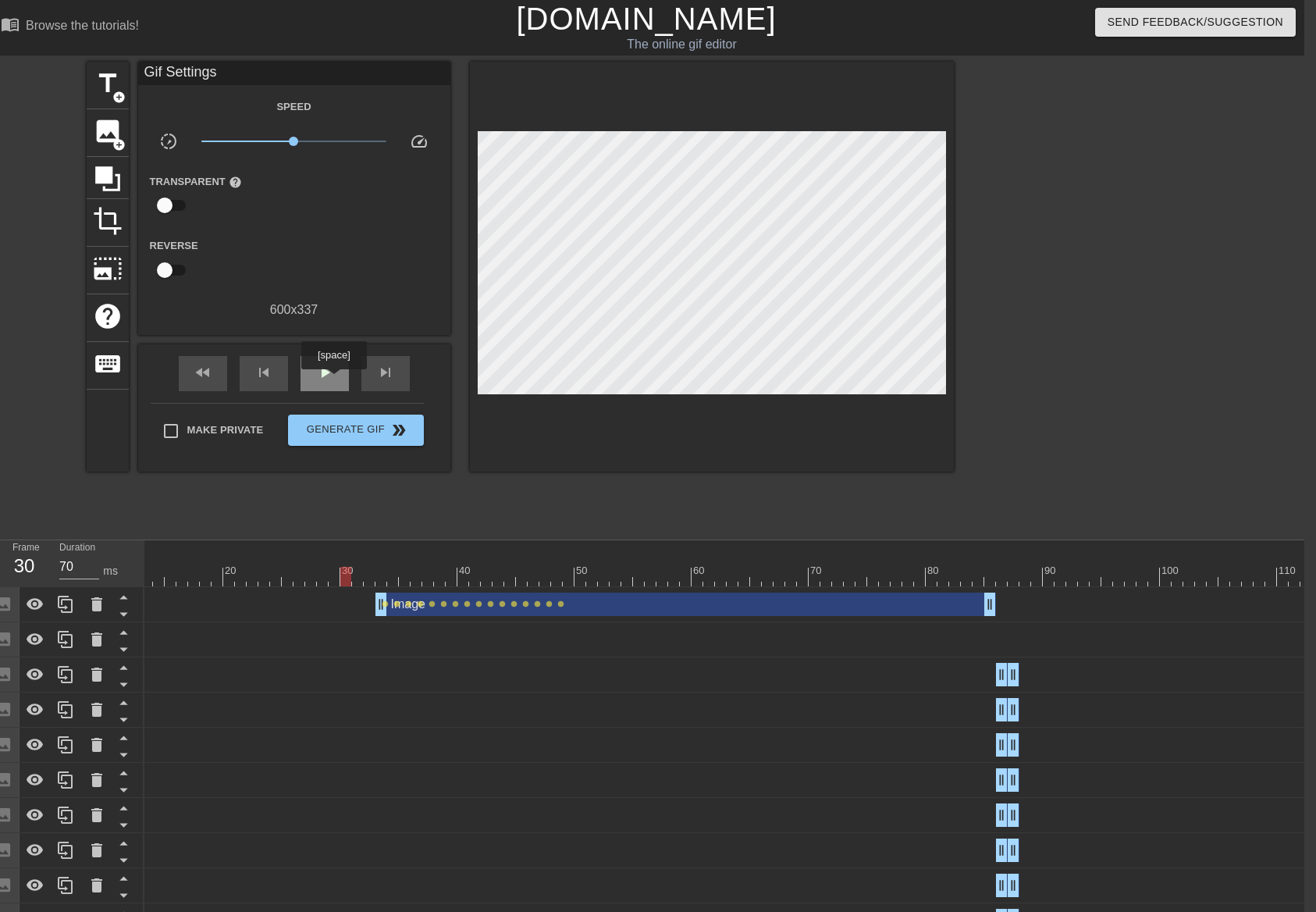
click at [333, 378] on span "play_arrow" at bounding box center [325, 373] width 19 height 19
drag, startPoint x: 349, startPoint y: 564, endPoint x: 363, endPoint y: 483, distance: 82.2
click at [349, 565] on div "30" at bounding box center [348, 570] width 14 height 15
drag, startPoint x: 217, startPoint y: 376, endPoint x: 336, endPoint y: 373, distance: 119.0
click at [217, 376] on div "fast_rewind" at bounding box center [202, 373] width 49 height 35
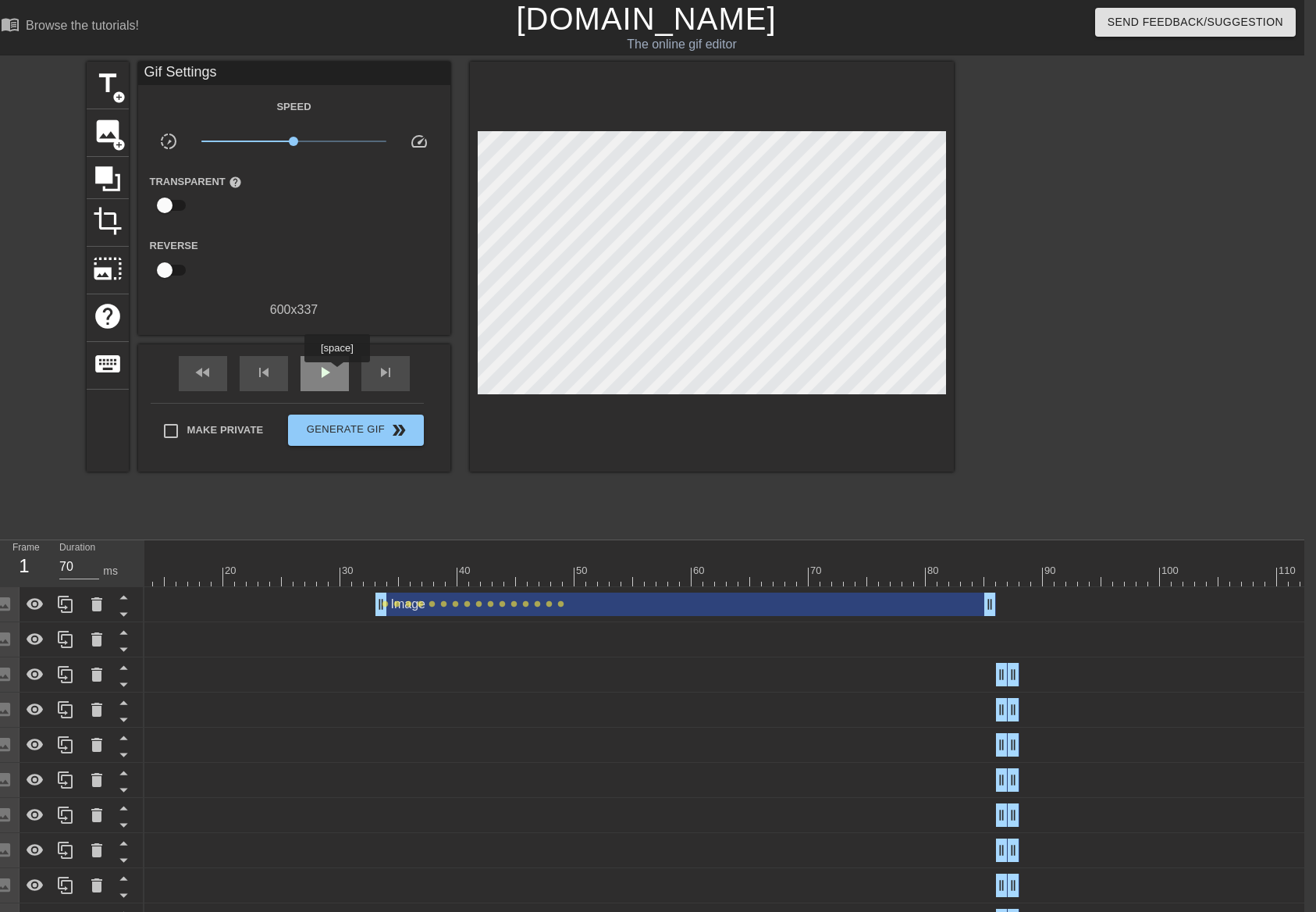
click at [337, 373] on div "play_arrow" at bounding box center [324, 373] width 49 height 35
click at [337, 373] on div "pause" at bounding box center [324, 373] width 49 height 35
click at [421, 567] on div at bounding box center [656, 576] width 1311 height 19
click at [201, 548] on div at bounding box center [656, 548] width 1311 height 15
click at [200, 560] on div at bounding box center [205, 566] width 11 height 19
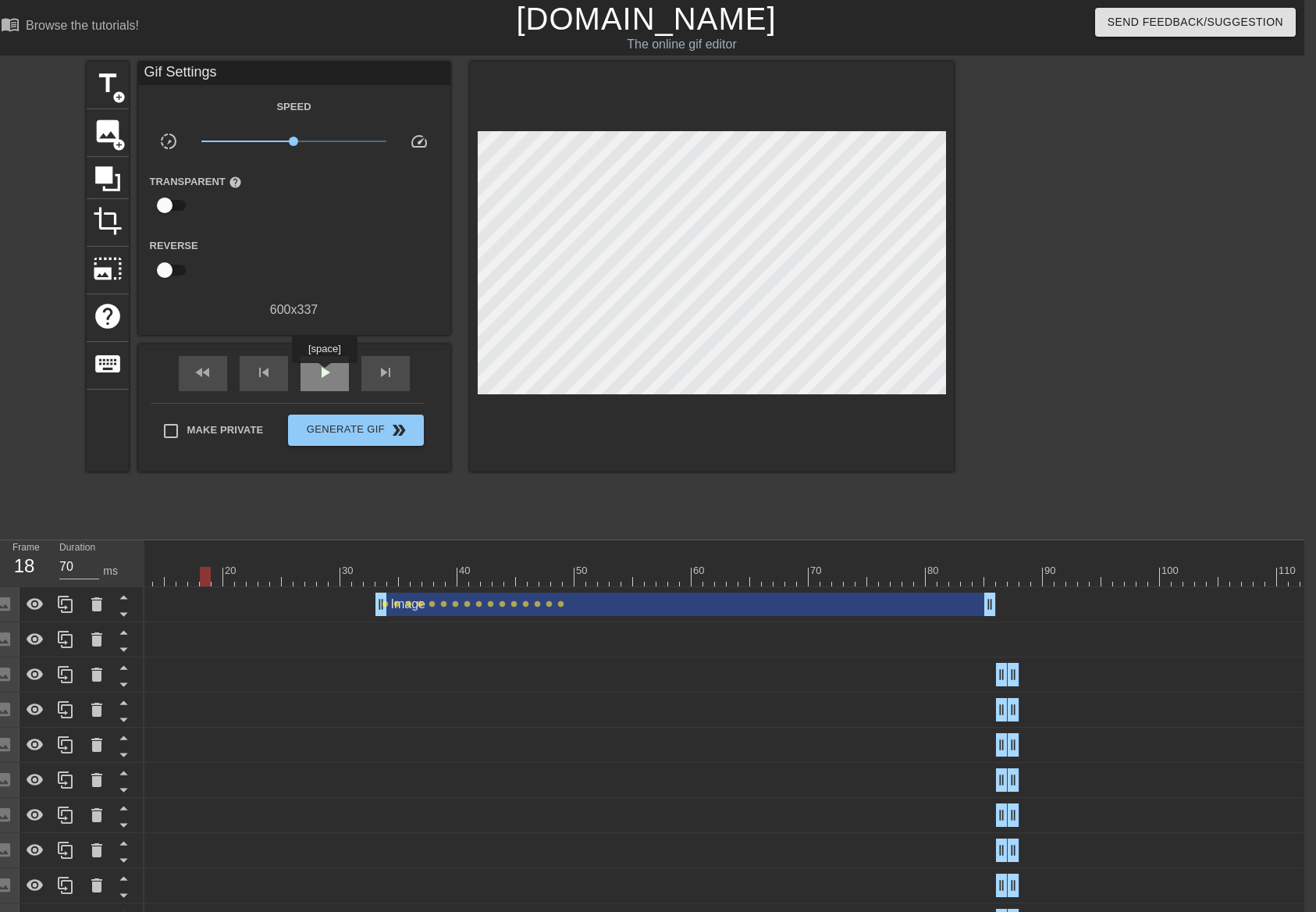
click at [324, 374] on span "play_arrow" at bounding box center [325, 373] width 19 height 19
click at [324, 377] on span "pause" at bounding box center [325, 373] width 19 height 19
click at [557, 570] on div at bounding box center [656, 576] width 1311 height 19
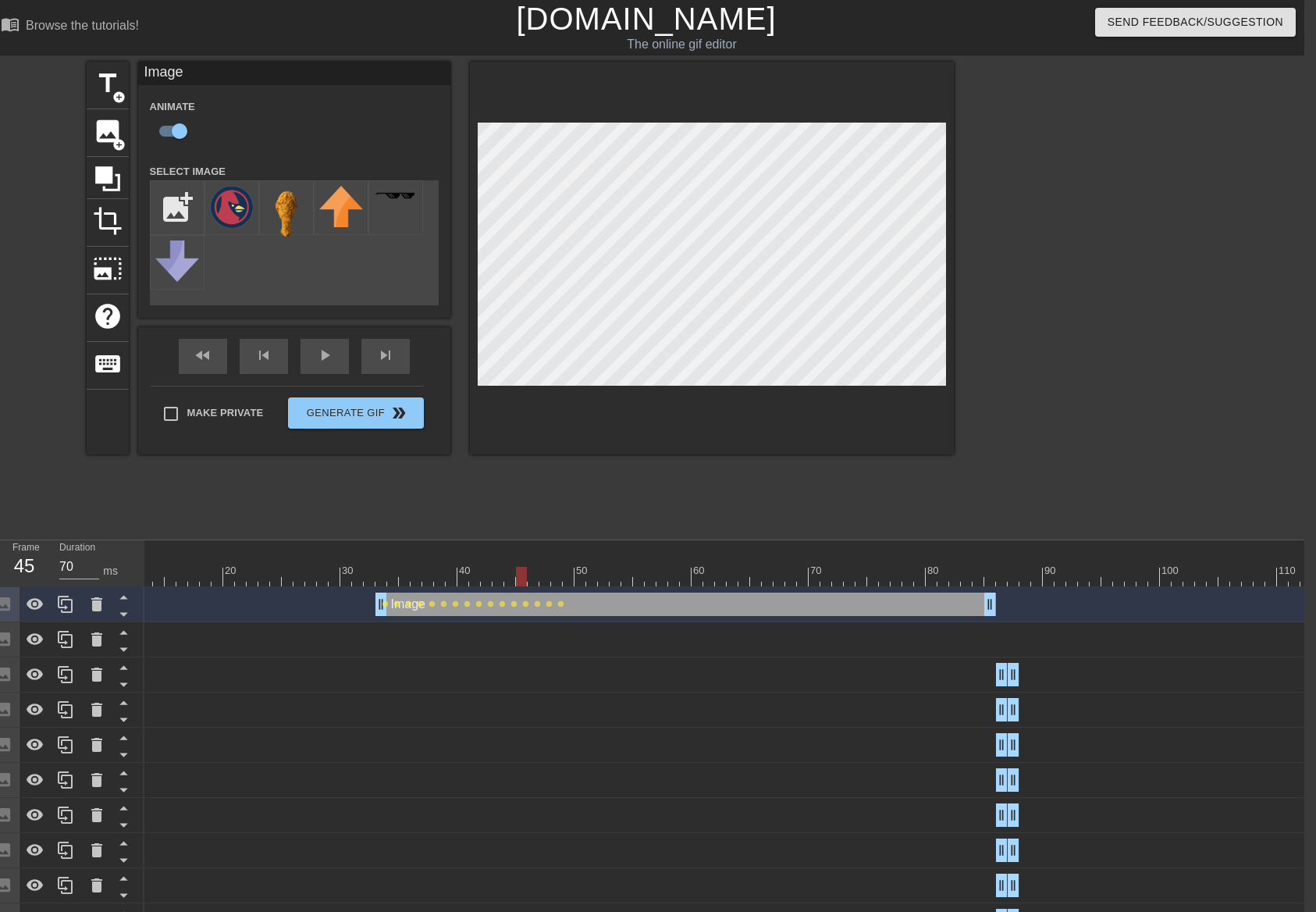
click at [424, 643] on div "Image drag_handle drag_handle lens lens lens lens lens lens lens lens lens" at bounding box center [656, 639] width 1311 height 24
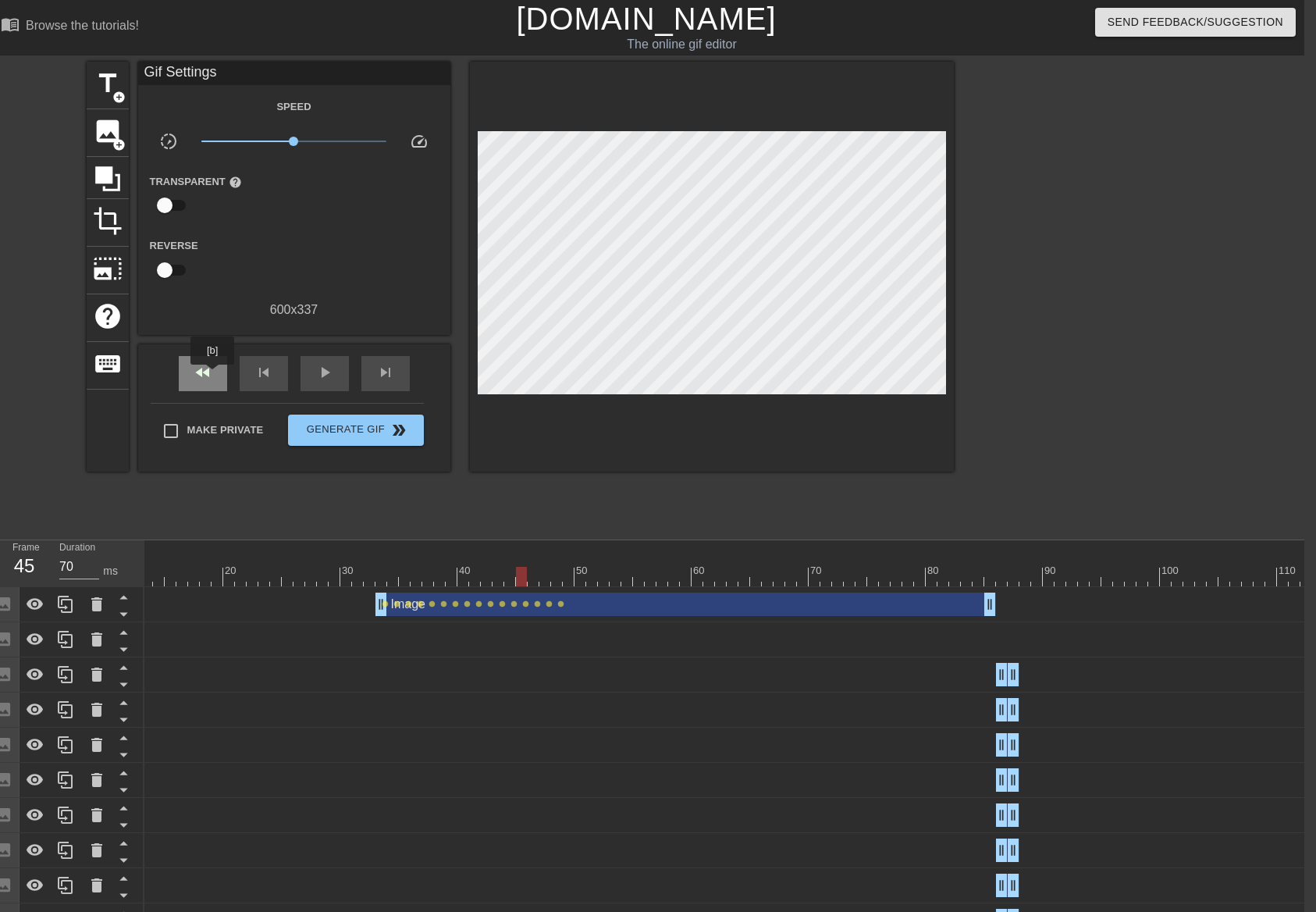
click at [210, 374] on span "fast_rewind" at bounding box center [203, 373] width 19 height 19
click at [327, 374] on span "play_arrow" at bounding box center [325, 373] width 19 height 19
click at [327, 373] on span "pause" at bounding box center [325, 373] width 19 height 19
click at [973, 577] on div at bounding box center [656, 576] width 1311 height 19
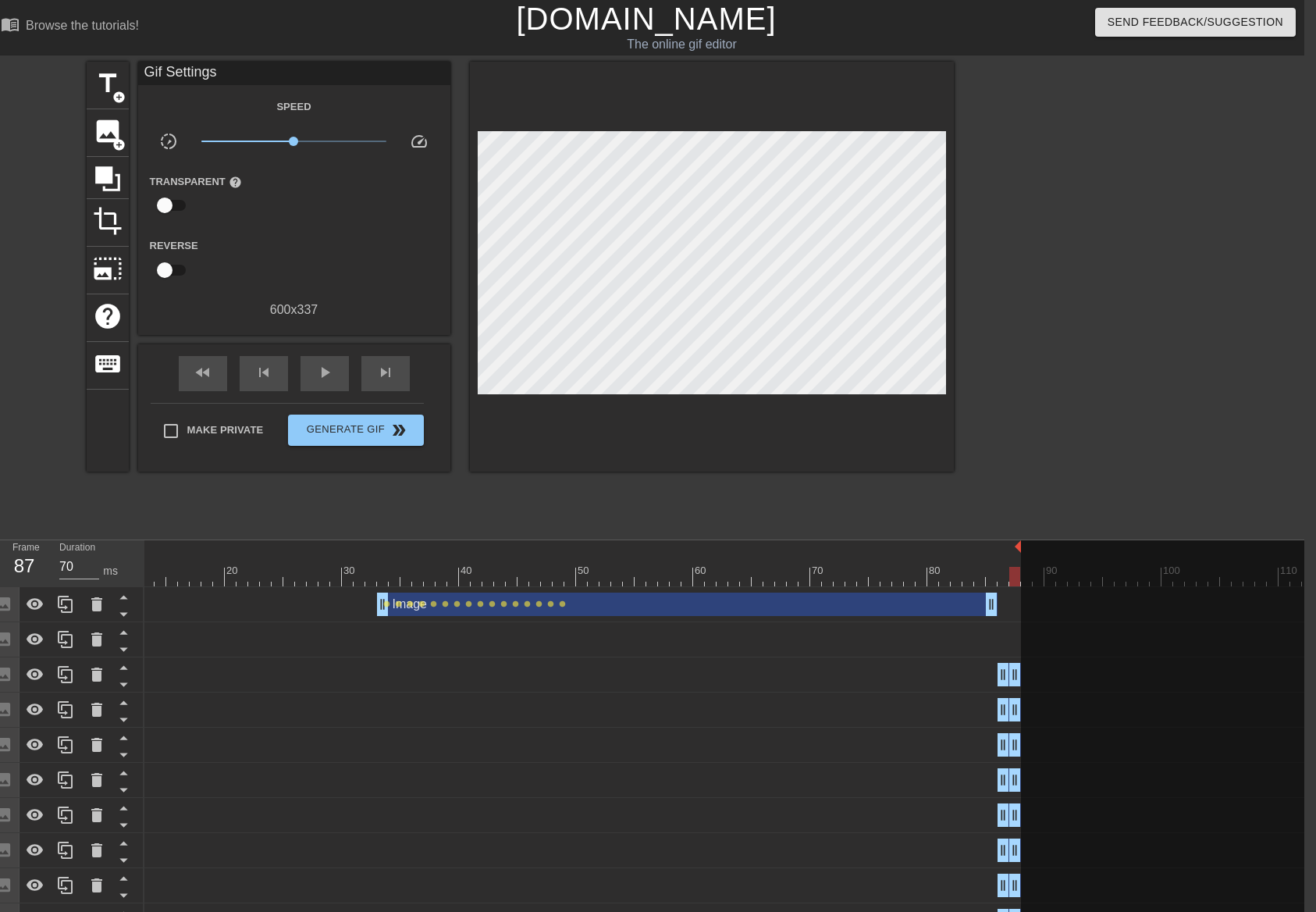
drag, startPoint x: 1310, startPoint y: 548, endPoint x: 1019, endPoint y: 551, distance: 291.0
click at [976, 570] on div at bounding box center [657, 576] width 1311 height 19
click at [982, 573] on div at bounding box center [657, 576] width 1311 height 19
drag, startPoint x: 1012, startPoint y: 675, endPoint x: 1003, endPoint y: 675, distance: 9.0
drag, startPoint x: 1017, startPoint y: 712, endPoint x: 1005, endPoint y: 712, distance: 12.0
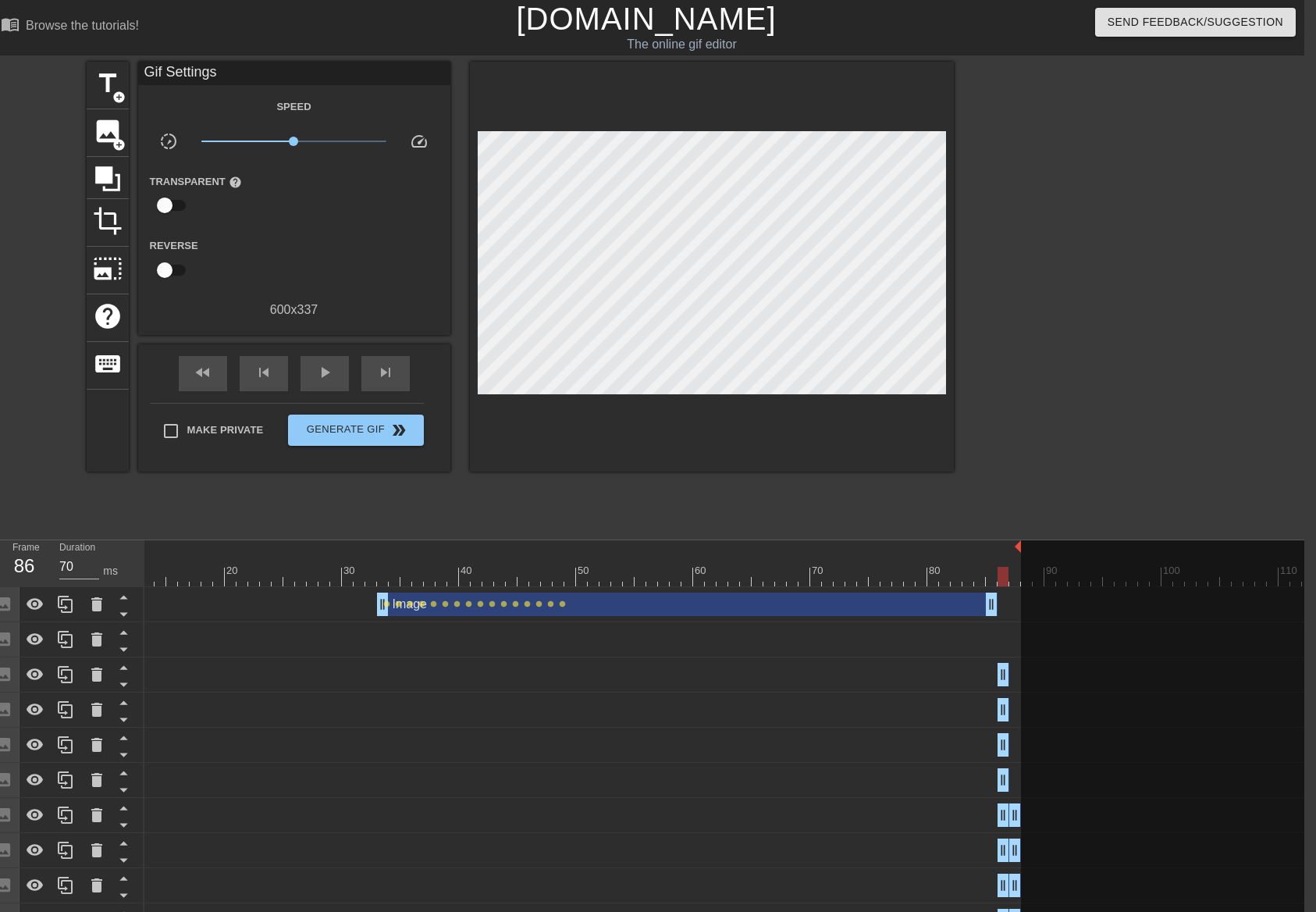
drag, startPoint x: 1019, startPoint y: 778, endPoint x: 1007, endPoint y: 778, distance: 12.0
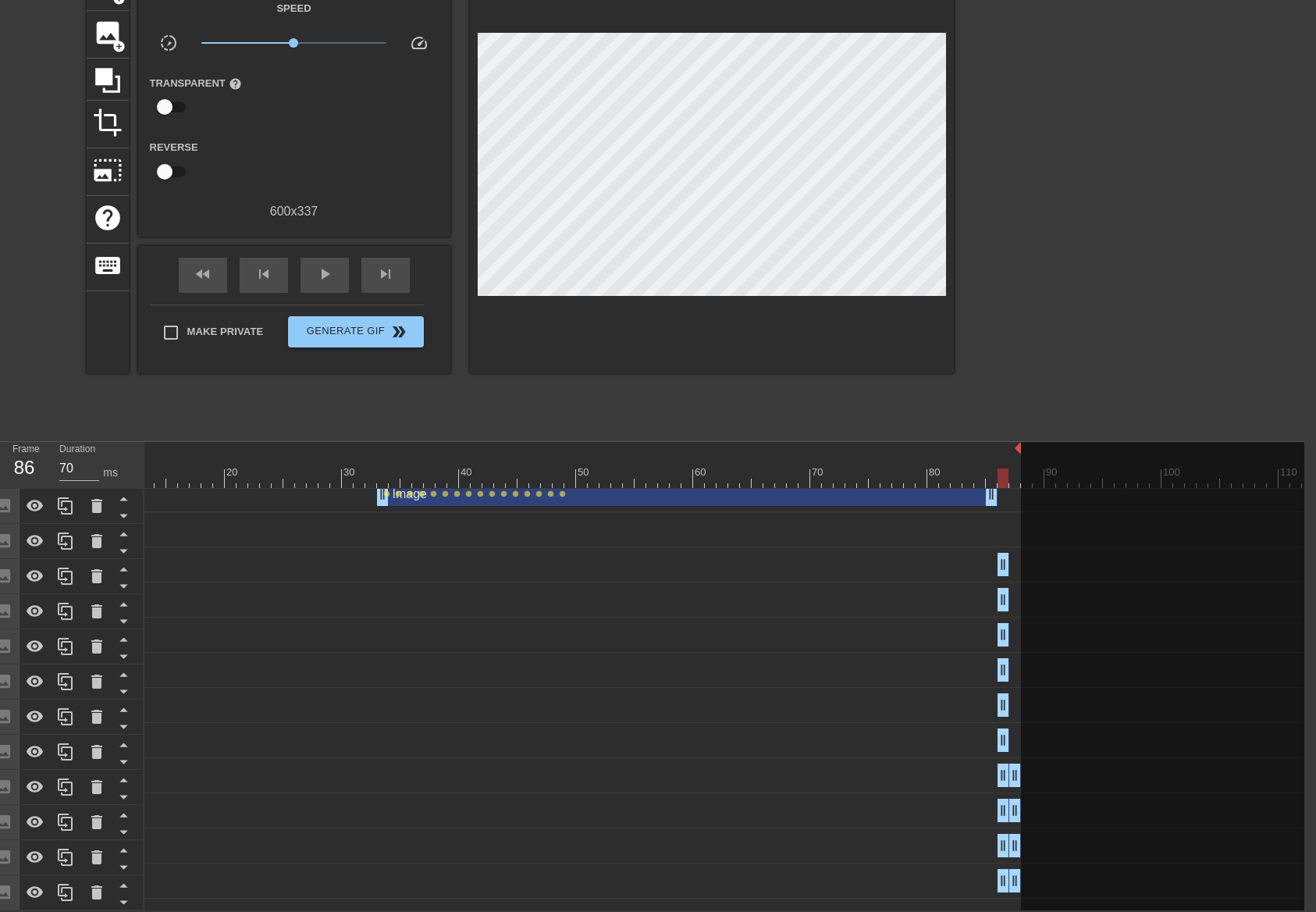
scroll to position [109, 11]
drag, startPoint x: 1015, startPoint y: 794, endPoint x: 1005, endPoint y: 794, distance: 10.0
drag, startPoint x: 1013, startPoint y: 860, endPoint x: 1002, endPoint y: 860, distance: 11.0
drag, startPoint x: 900, startPoint y: 455, endPoint x: 906, endPoint y: 466, distance: 12.5
click at [900, 458] on div at bounding box center [897, 467] width 11 height 19
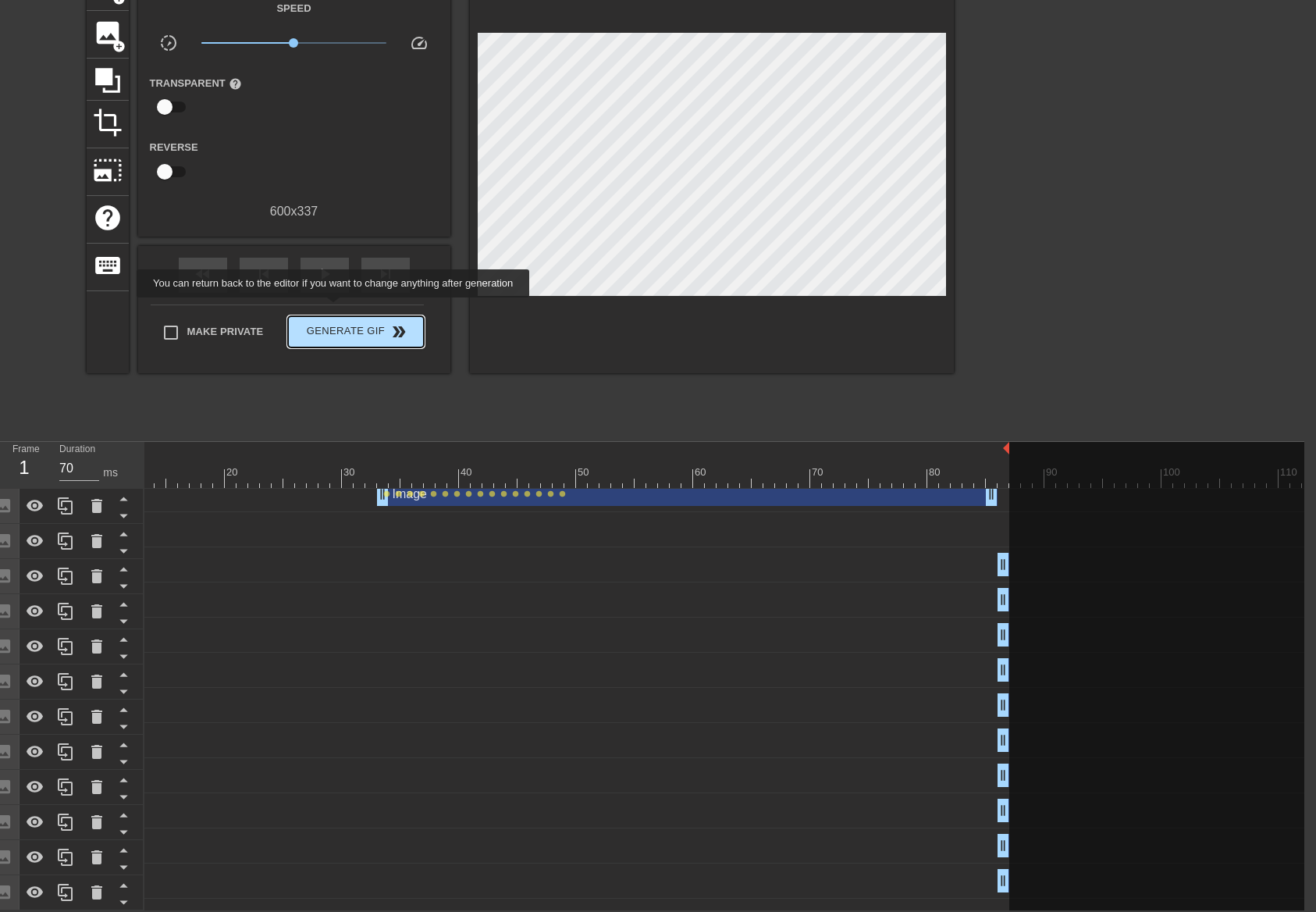
click at [336, 322] on span "Generate Gif double_arrow" at bounding box center [356, 332] width 122 height 19
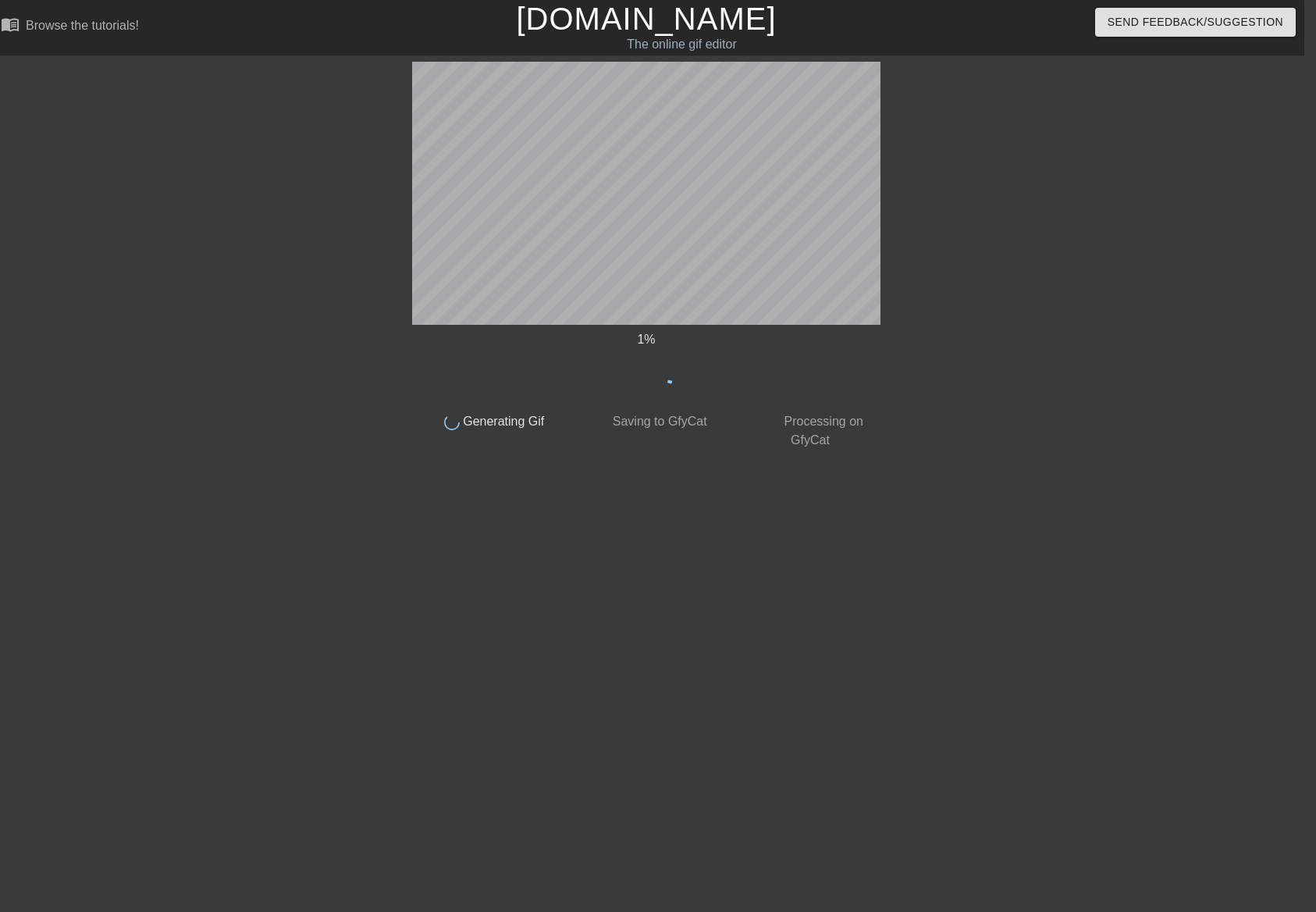
scroll to position [0, 11]
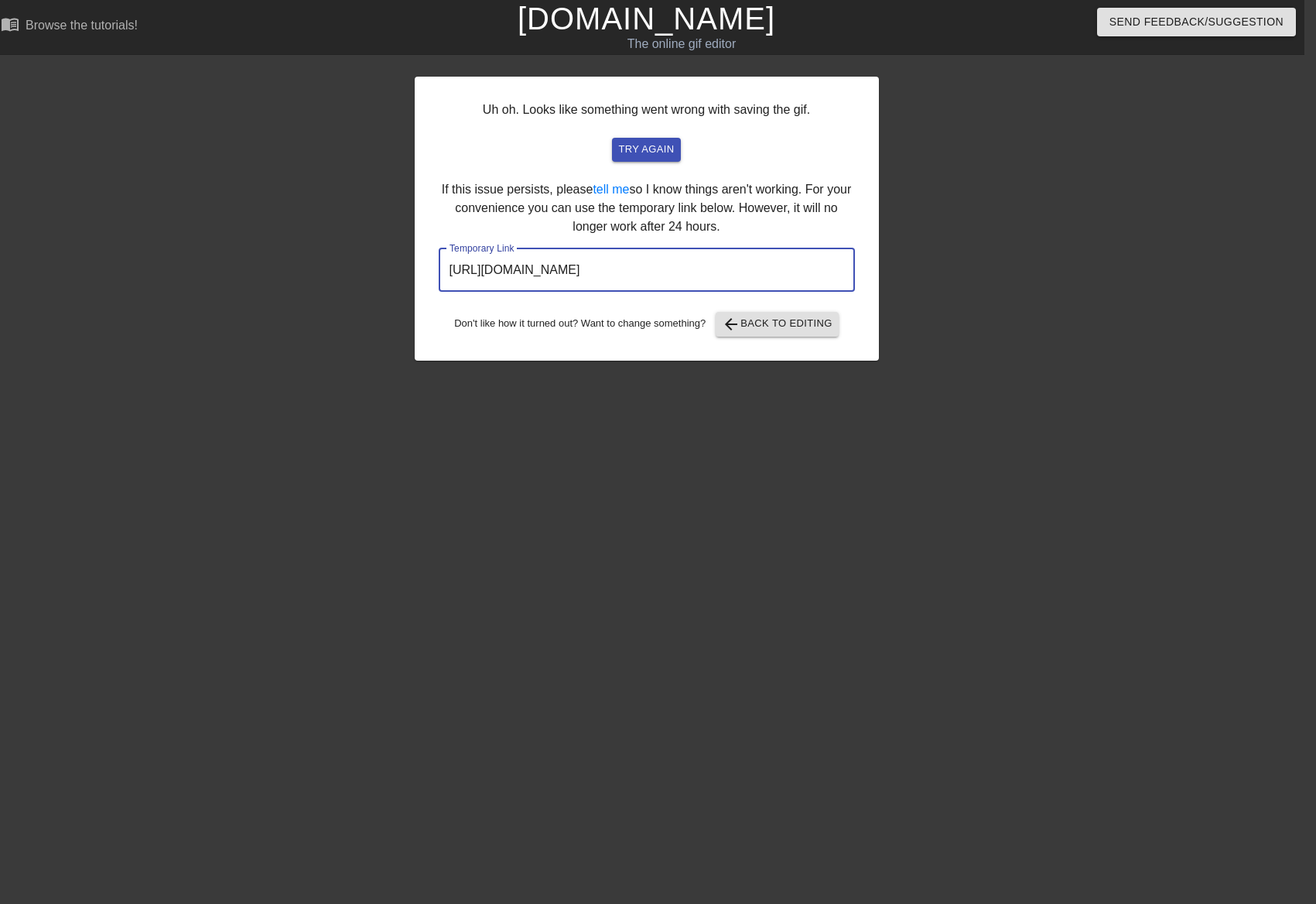
click at [758, 274] on input "[URL][DOMAIN_NAME]" at bounding box center [647, 270] width 416 height 43
click at [757, 276] on input "[URL][DOMAIN_NAME]" at bounding box center [647, 270] width 416 height 43
click at [737, 257] on input "[URL][DOMAIN_NAME]" at bounding box center [647, 270] width 416 height 43
click at [737, 258] on input "[URL][DOMAIN_NAME]" at bounding box center [647, 270] width 416 height 43
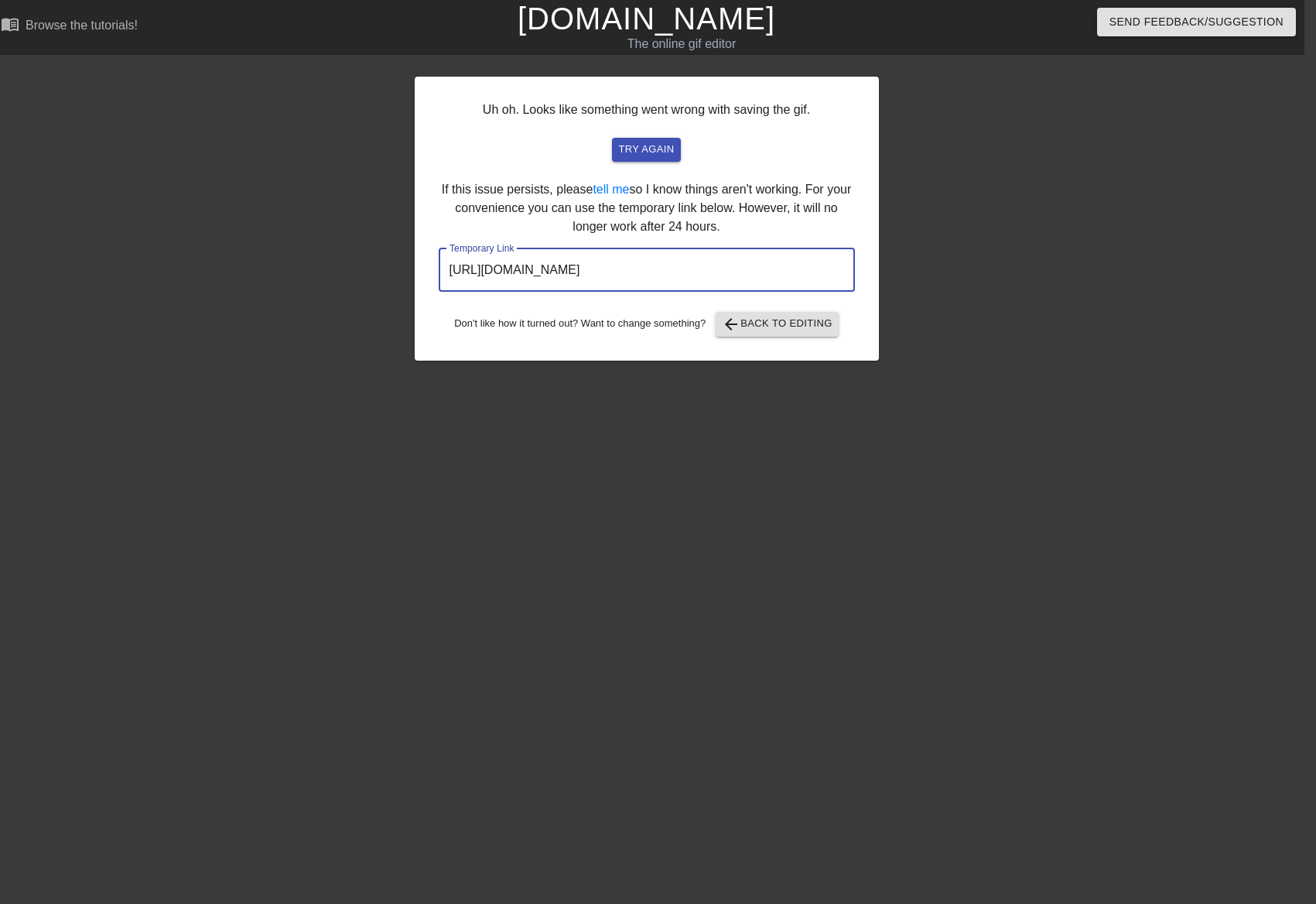
click at [737, 258] on input "[URL][DOMAIN_NAME]" at bounding box center [647, 270] width 416 height 43
click at [736, 330] on span "arrow_back" at bounding box center [732, 324] width 19 height 19
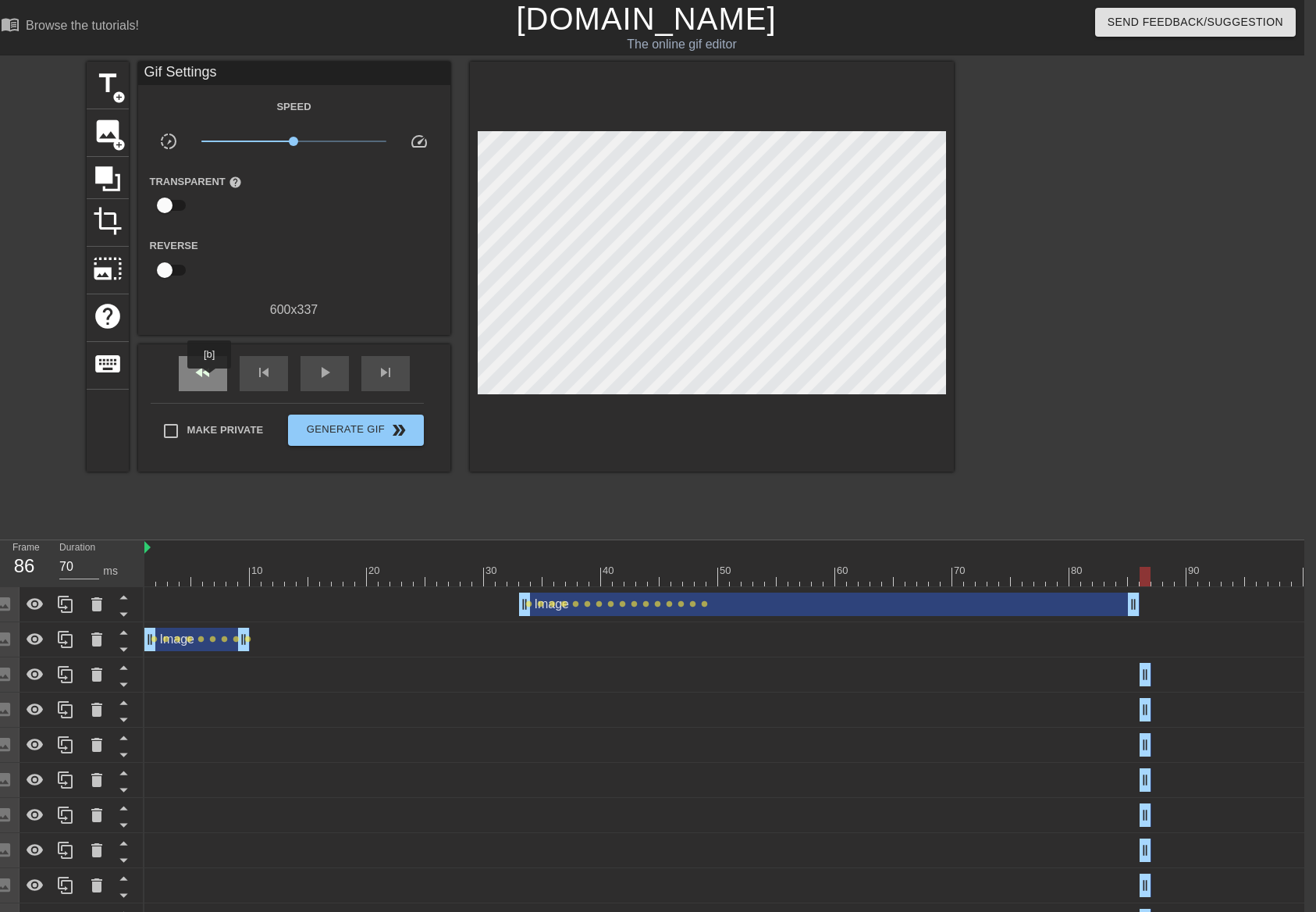
click at [210, 380] on span "fast_rewind" at bounding box center [203, 373] width 19 height 19
